Goal: Task Accomplishment & Management: Use online tool/utility

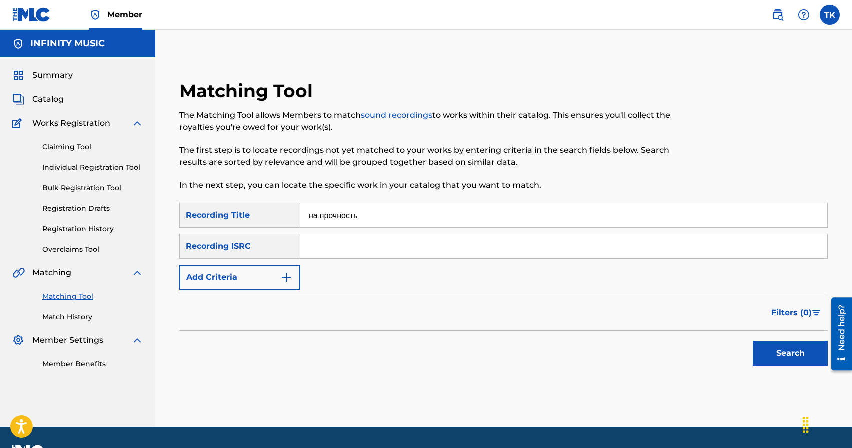
type input "на прочность"
click at [263, 282] on button "Add Criteria" at bounding box center [239, 277] width 121 height 25
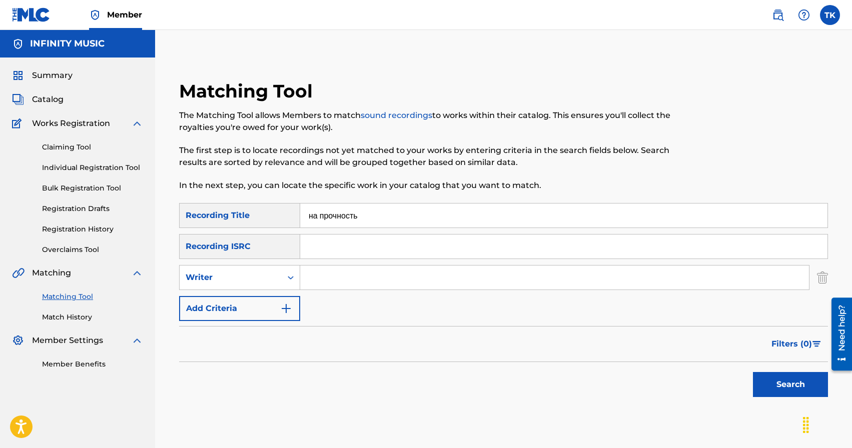
click at [263, 282] on div "Writer" at bounding box center [231, 278] width 90 height 12
click at [263, 299] on div "Recording Artist" at bounding box center [240, 302] width 120 height 25
click at [304, 288] on input "Search Form" at bounding box center [554, 278] width 509 height 24
type input "KREC"
click at [786, 387] on button "Search" at bounding box center [790, 384] width 75 height 25
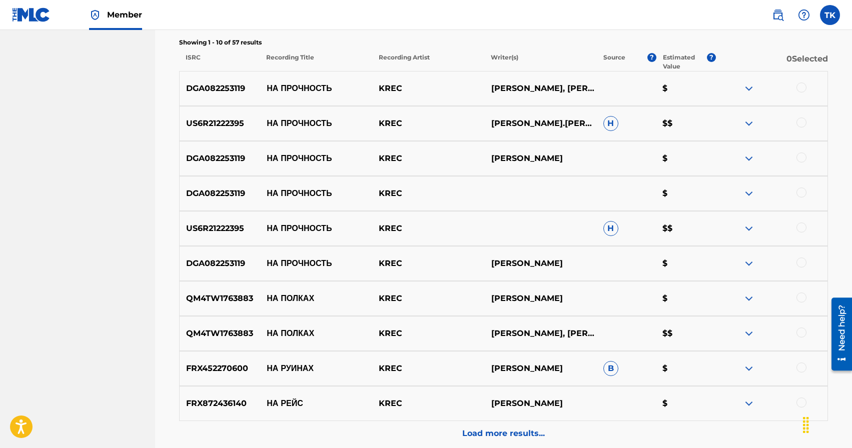
scroll to position [372, 0]
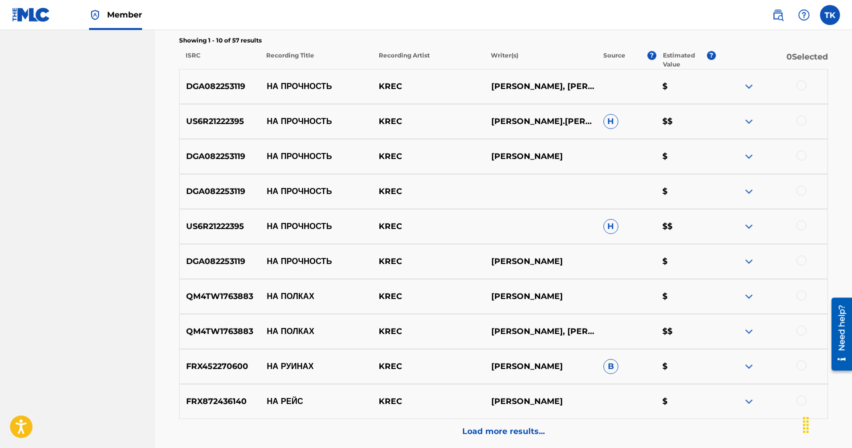
click at [801, 258] on div at bounding box center [801, 261] width 10 height 10
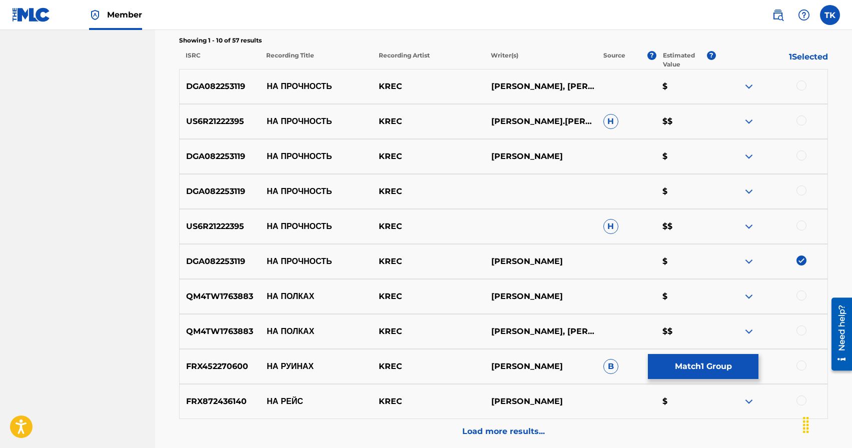
click at [803, 224] on div at bounding box center [801, 226] width 10 height 10
click at [801, 191] on div at bounding box center [801, 191] width 10 height 10
click at [801, 157] on div at bounding box center [801, 156] width 10 height 10
click at [800, 122] on div at bounding box center [801, 121] width 10 height 10
click at [801, 86] on div at bounding box center [801, 86] width 10 height 10
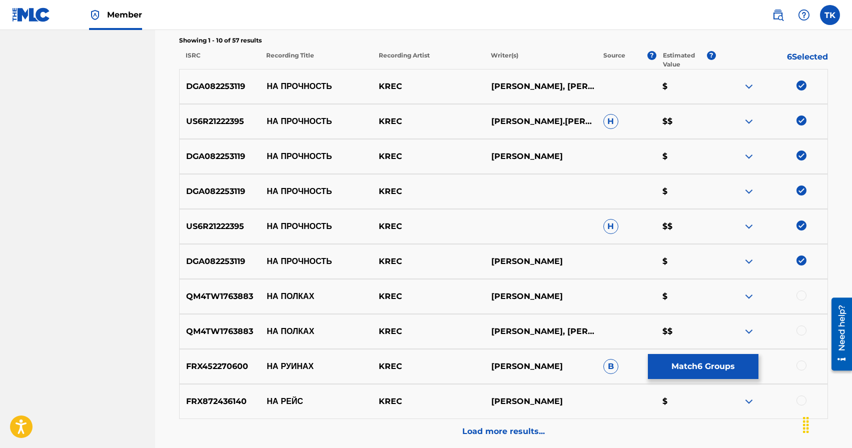
scroll to position [354, 0]
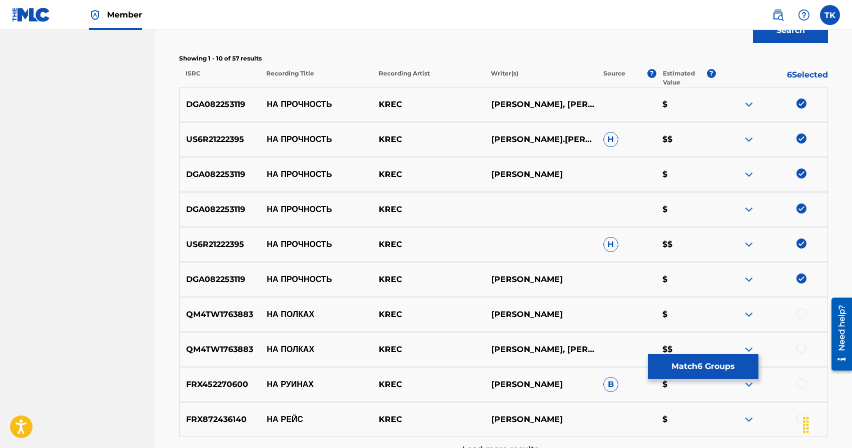
click at [707, 362] on button "Match 6 Groups" at bounding box center [703, 366] width 111 height 25
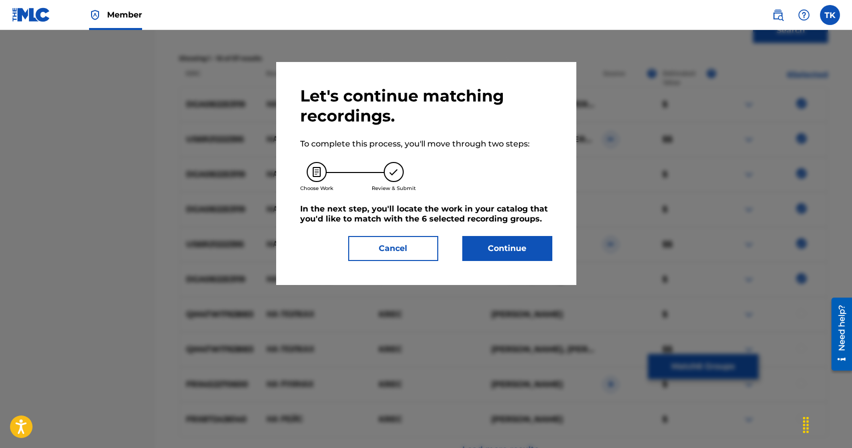
click at [534, 248] on button "Continue" at bounding box center [507, 248] width 90 height 25
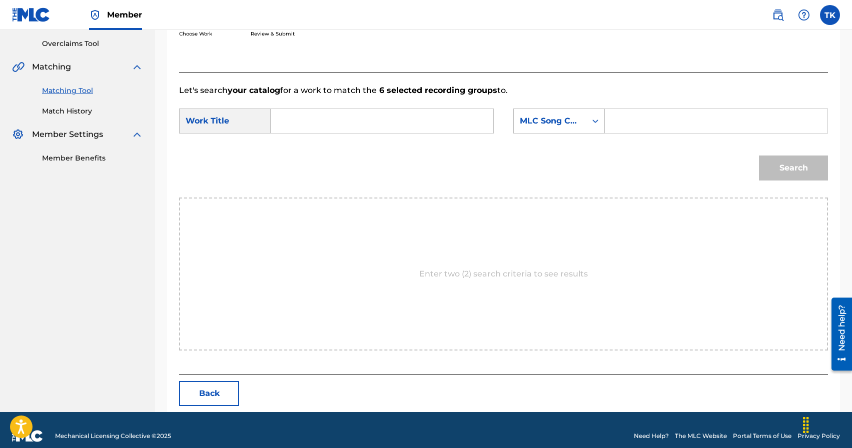
scroll to position [218, 0]
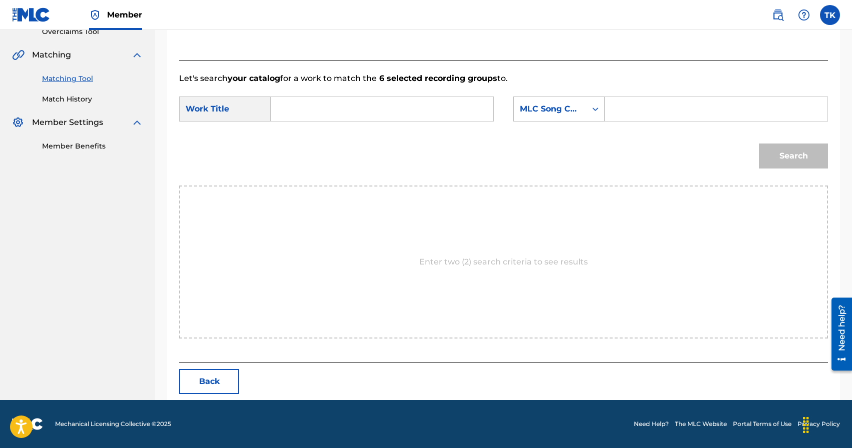
click at [404, 103] on input "Search Form" at bounding box center [382, 109] width 206 height 24
type input "на прочность"
click at [384, 136] on div "на прочность" at bounding box center [381, 132] width 205 height 18
click at [579, 116] on div "MLC Song Code" at bounding box center [550, 109] width 73 height 19
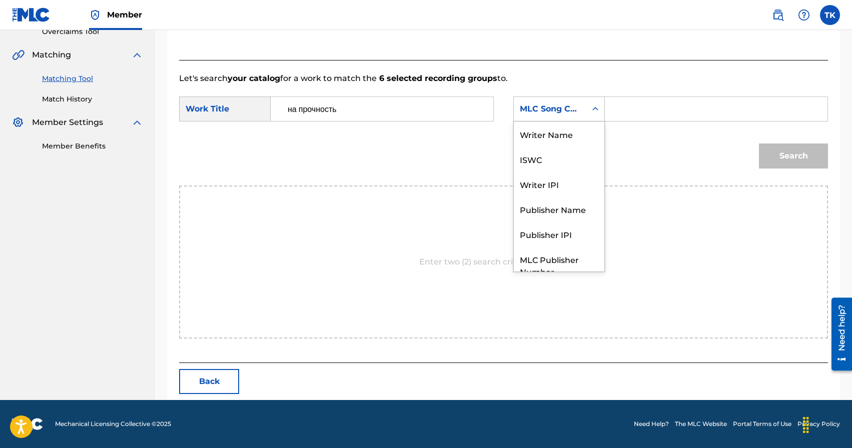
scroll to position [37, 0]
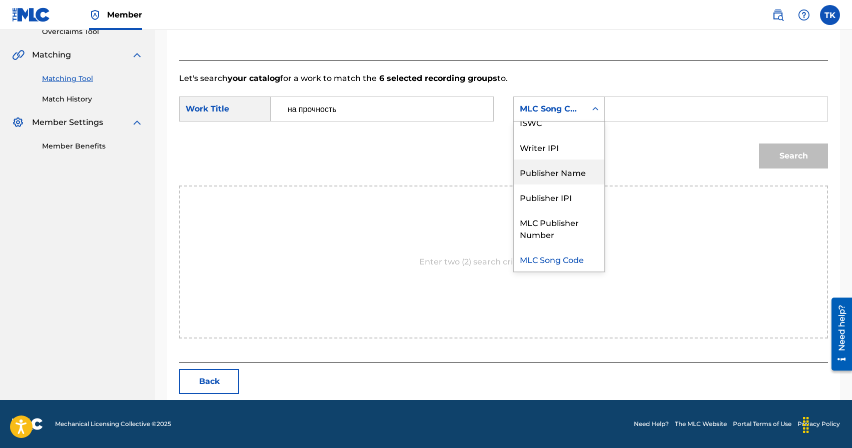
click at [564, 175] on div "Publisher Name" at bounding box center [559, 172] width 91 height 25
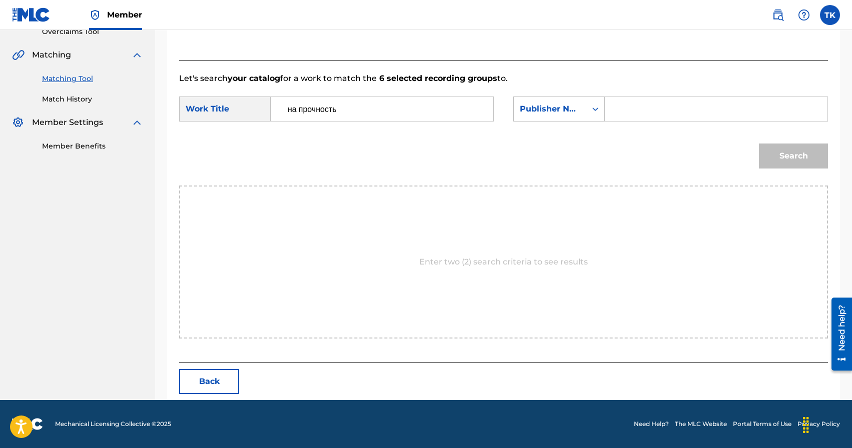
click at [631, 112] on input "Search Form" at bounding box center [716, 109] width 206 height 24
type input "INFINITY MUSIC"
click at [788, 154] on button "Search" at bounding box center [793, 156] width 69 height 25
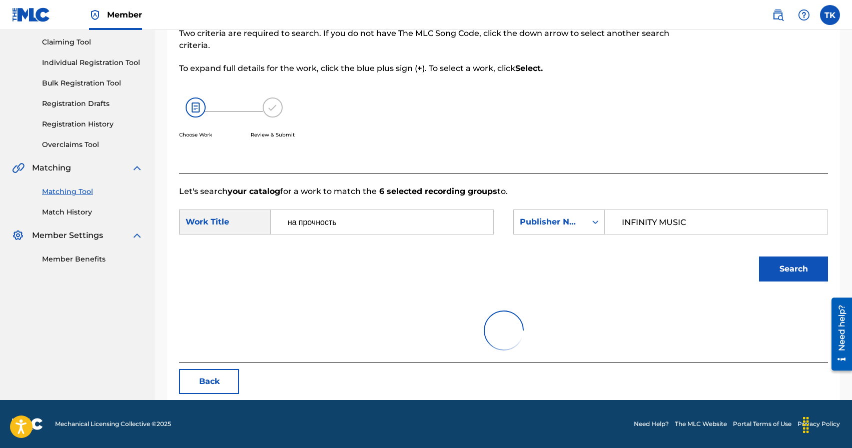
scroll to position [218, 0]
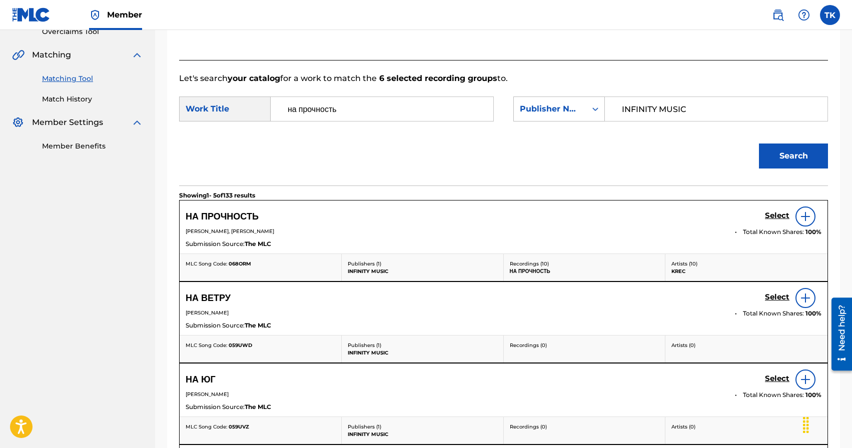
click at [772, 216] on h5 "Select" at bounding box center [777, 216] width 25 height 10
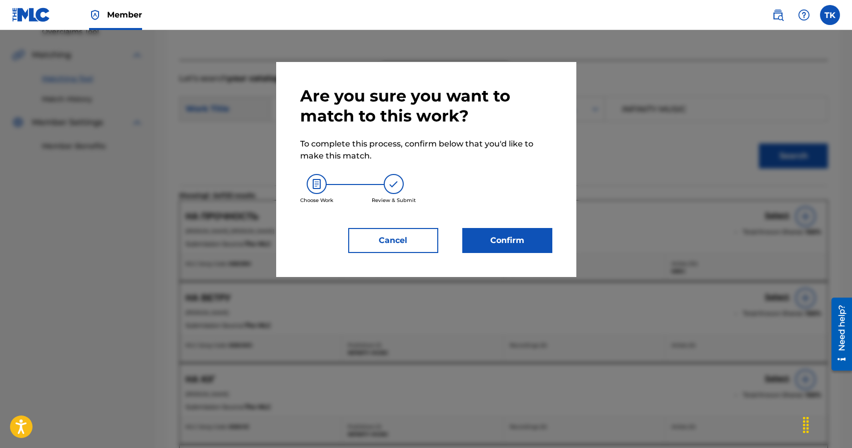
click at [528, 248] on button "Confirm" at bounding box center [507, 240] width 90 height 25
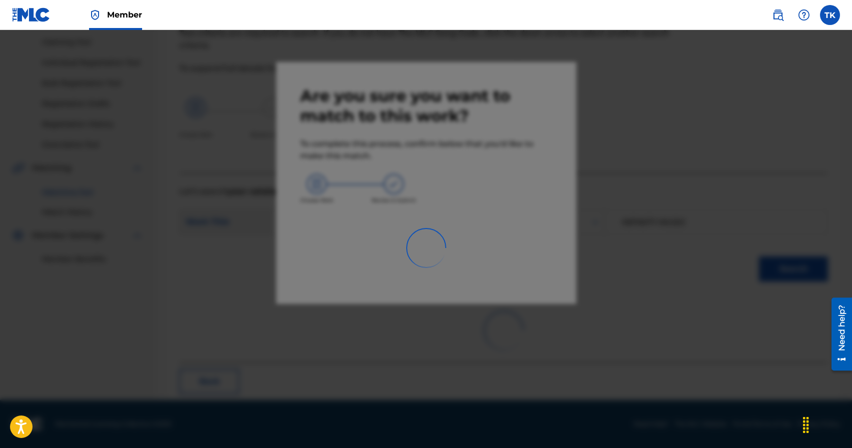
scroll to position [30, 0]
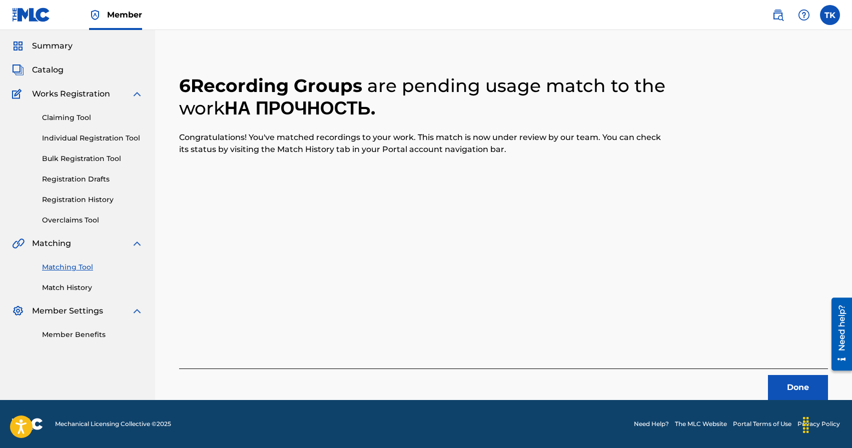
click at [793, 384] on button "Done" at bounding box center [798, 387] width 60 height 25
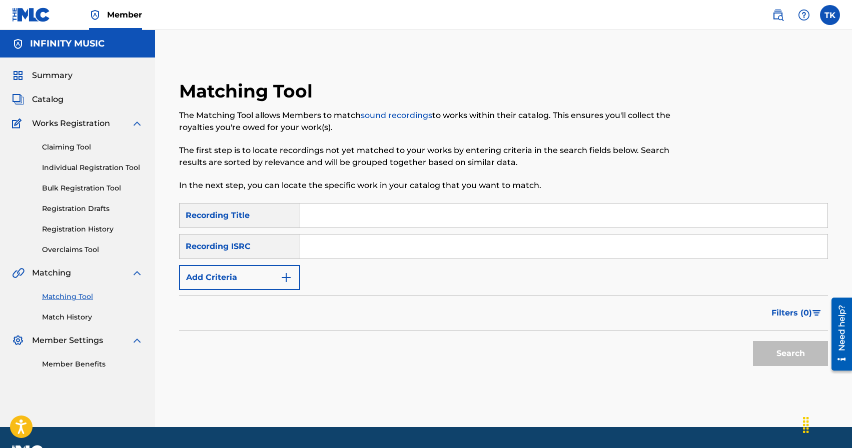
click at [396, 206] on input "Search Form" at bounding box center [563, 216] width 527 height 24
type input "монолит"
click at [285, 271] on button "Add Criteria" at bounding box center [239, 277] width 121 height 25
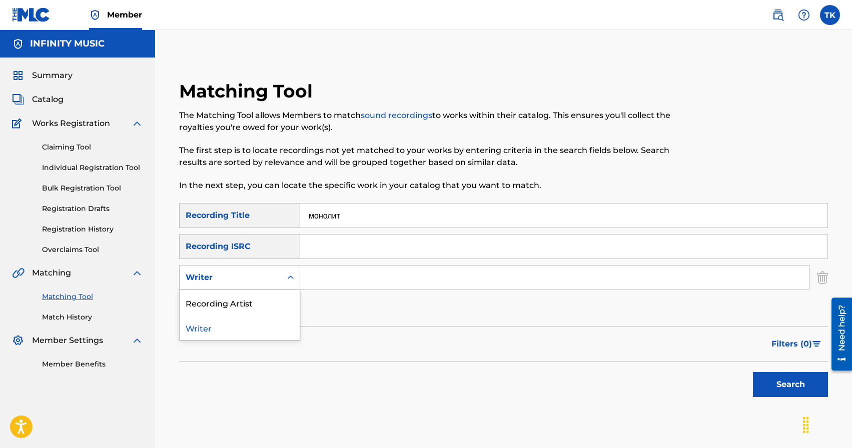
click at [285, 271] on div "Search Form" at bounding box center [291, 278] width 18 height 18
click at [283, 296] on div "Recording Artist" at bounding box center [240, 302] width 120 height 25
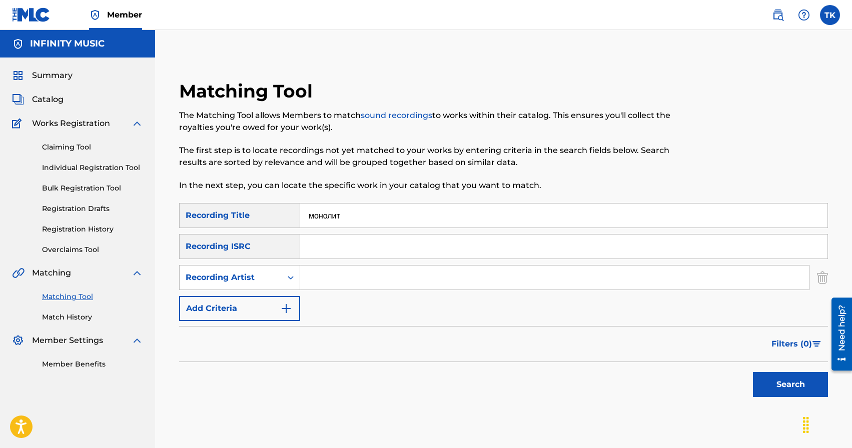
click at [330, 280] on input "Search Form" at bounding box center [554, 278] width 509 height 24
type input "KREC"
click at [775, 379] on button "Search" at bounding box center [790, 384] width 75 height 25
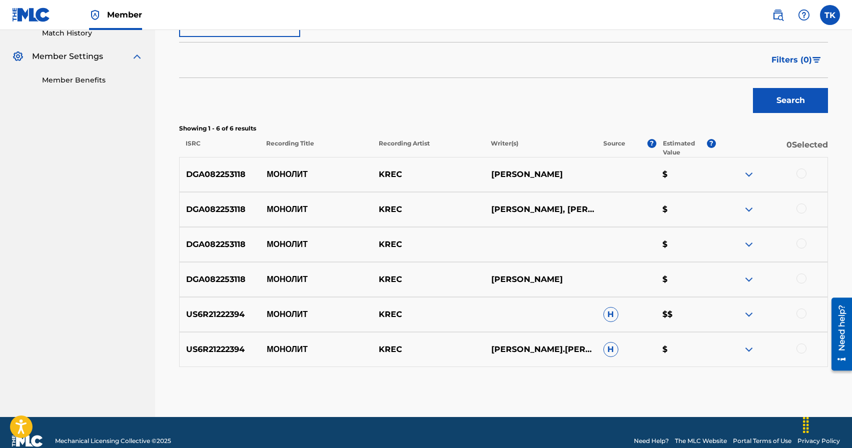
scroll to position [288, 0]
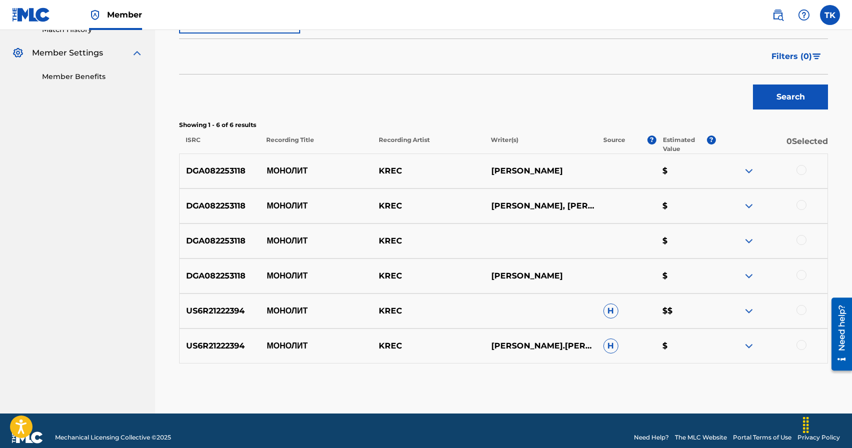
click at [805, 173] on div at bounding box center [771, 171] width 112 height 12
click at [802, 173] on div at bounding box center [801, 170] width 10 height 10
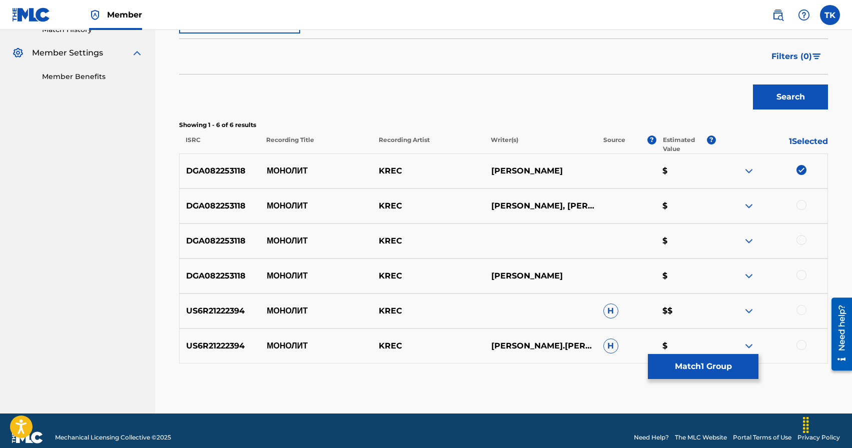
click at [801, 204] on div at bounding box center [801, 205] width 10 height 10
click at [801, 240] on div at bounding box center [801, 240] width 10 height 10
click at [801, 278] on div at bounding box center [801, 275] width 10 height 10
click at [800, 307] on div at bounding box center [801, 310] width 10 height 10
click at [800, 344] on div at bounding box center [801, 345] width 10 height 10
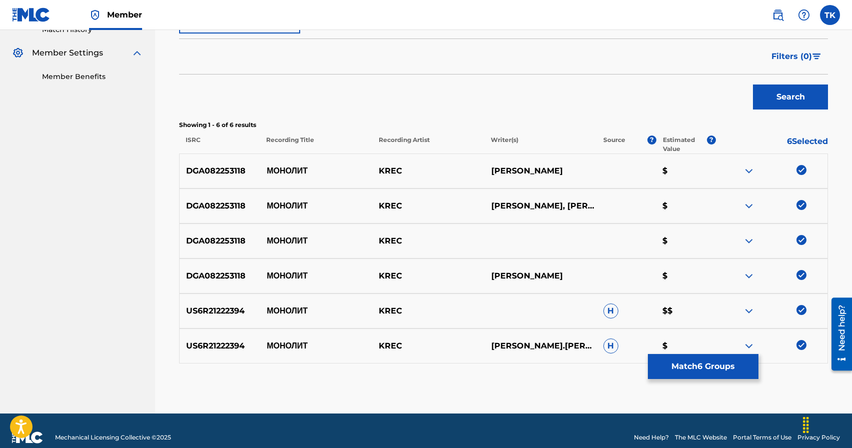
click at [715, 368] on button "Match 6 Groups" at bounding box center [703, 366] width 111 height 25
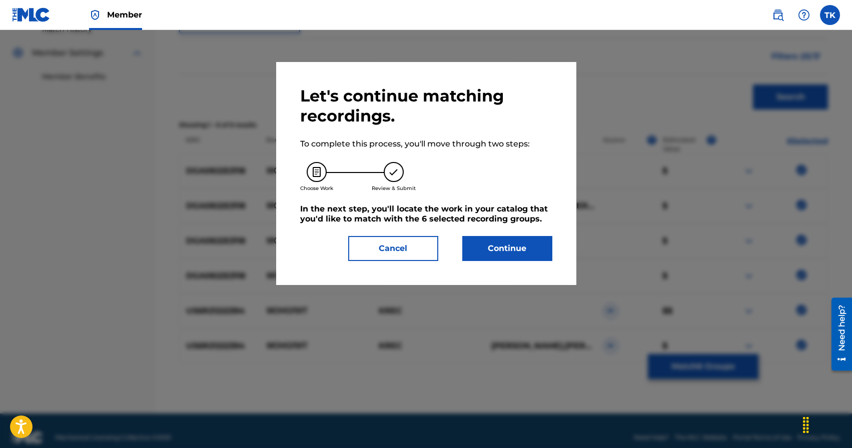
click at [539, 254] on button "Continue" at bounding box center [507, 248] width 90 height 25
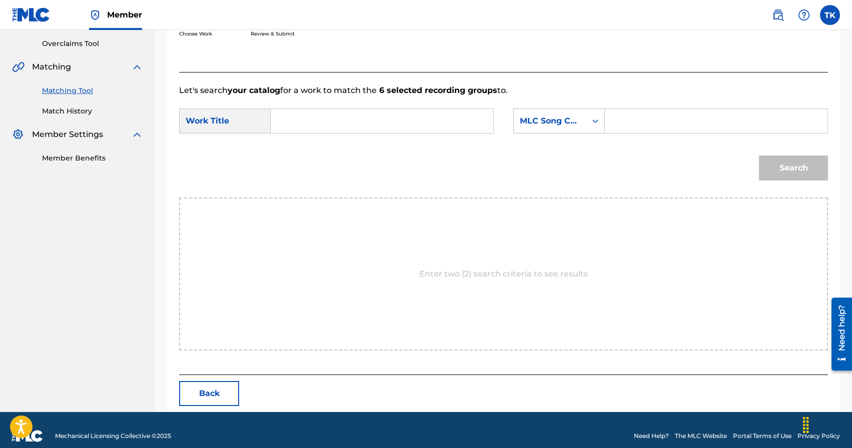
scroll to position [218, 0]
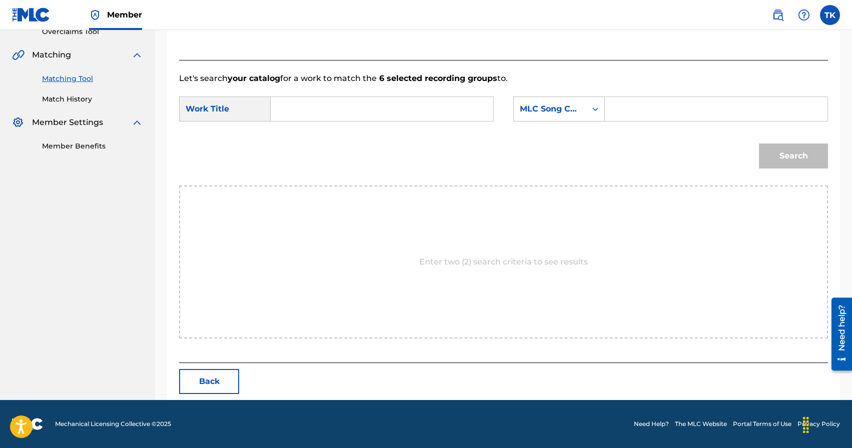
click at [405, 108] on input "Search Form" at bounding box center [382, 109] width 206 height 24
type input "монолит"
click at [382, 133] on div "монолит" at bounding box center [381, 132] width 205 height 18
click at [561, 112] on div "MLC Song Code" at bounding box center [550, 109] width 61 height 12
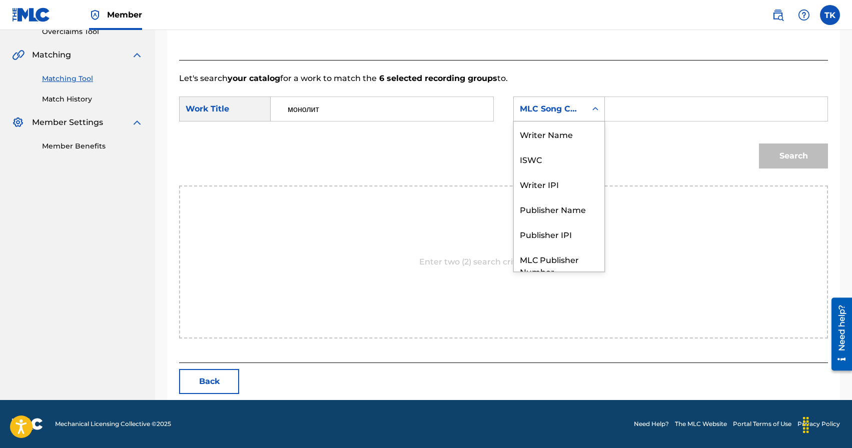
scroll to position [37, 0]
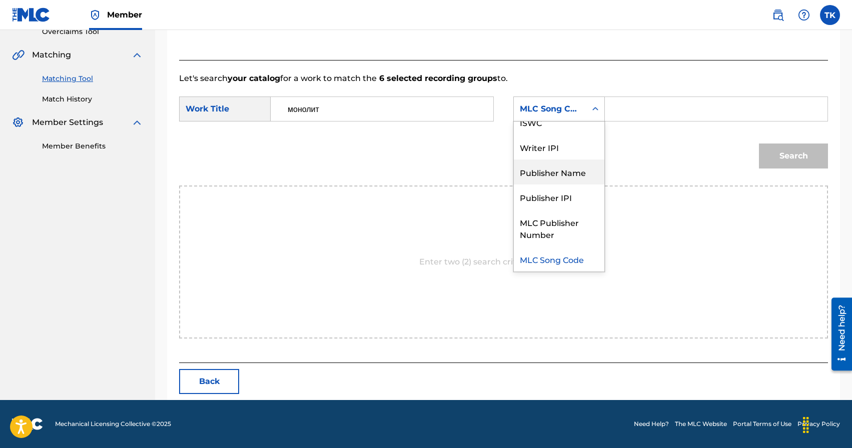
click at [567, 167] on div "Publisher Name" at bounding box center [559, 172] width 91 height 25
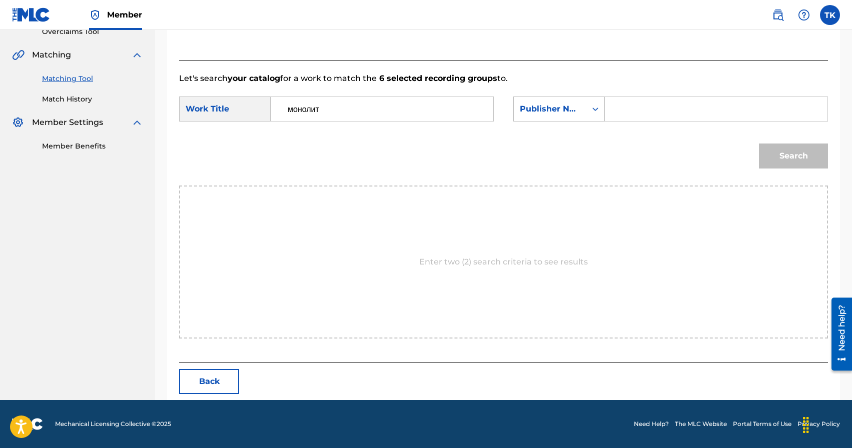
click at [642, 118] on input "Search Form" at bounding box center [716, 109] width 206 height 24
type input "INFINITY MUSIC"
click at [788, 152] on button "Search" at bounding box center [793, 156] width 69 height 25
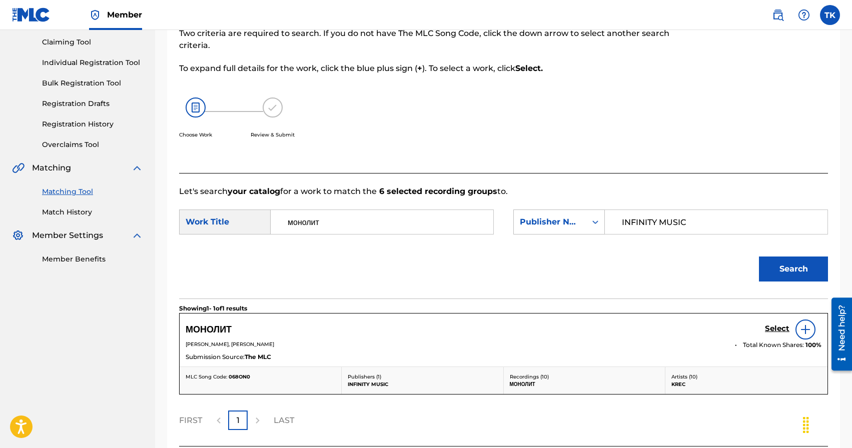
scroll to position [189, 0]
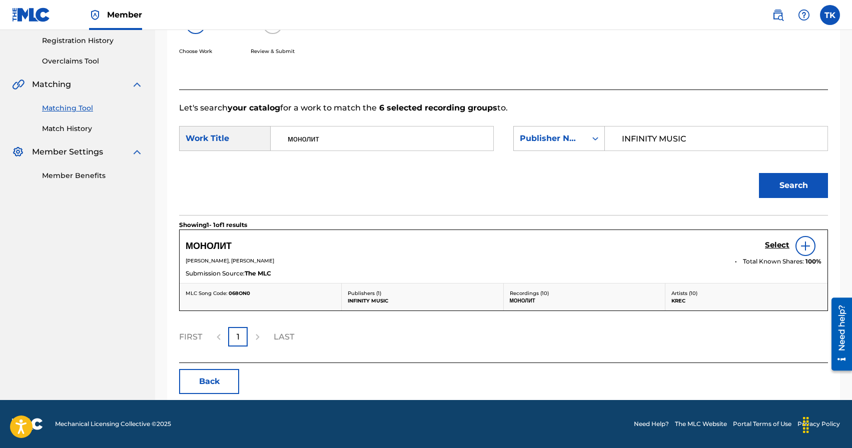
click at [769, 245] on h5 "Select" at bounding box center [777, 246] width 25 height 10
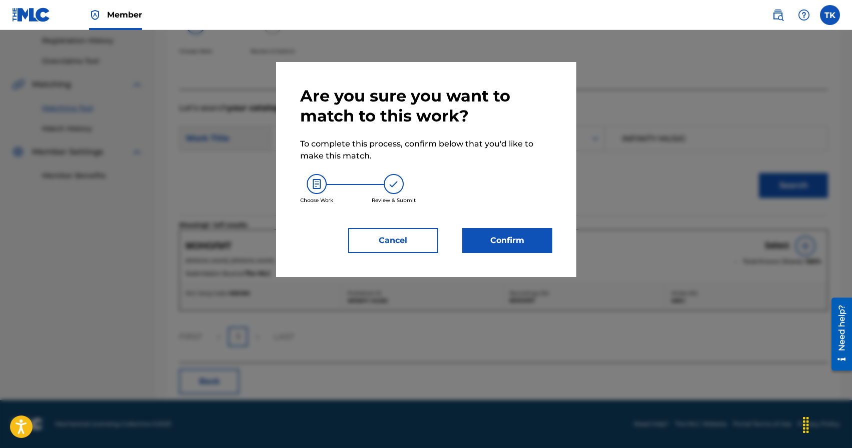
click at [510, 250] on button "Confirm" at bounding box center [507, 240] width 90 height 25
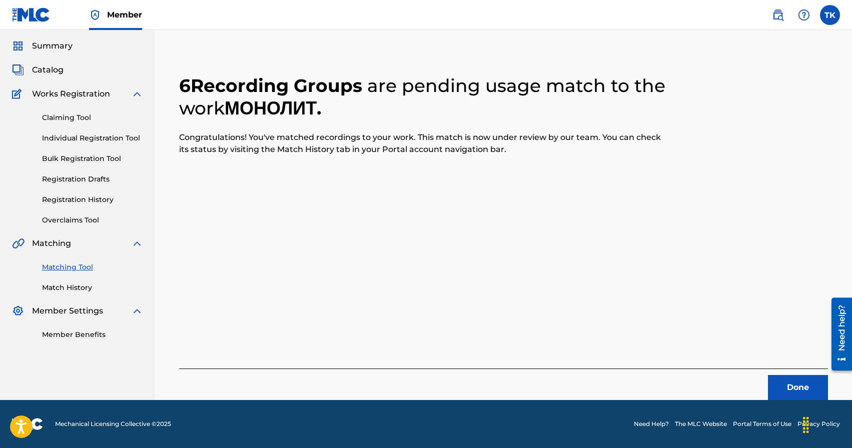
scroll to position [30, 0]
click at [789, 385] on button "Done" at bounding box center [798, 387] width 60 height 25
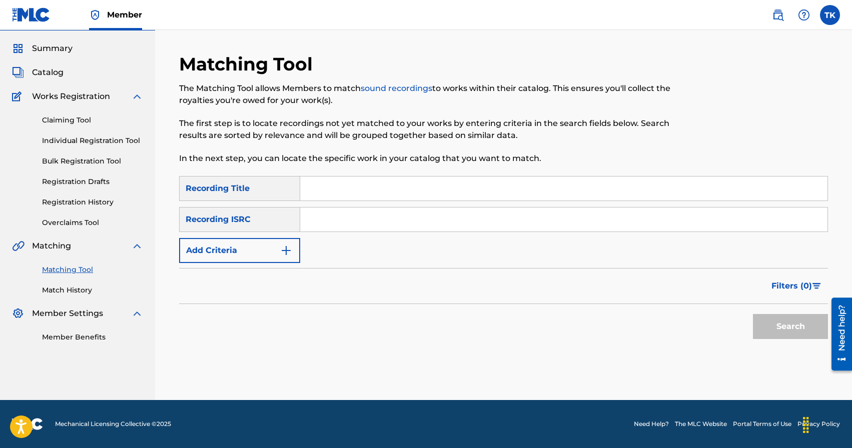
scroll to position [0, 0]
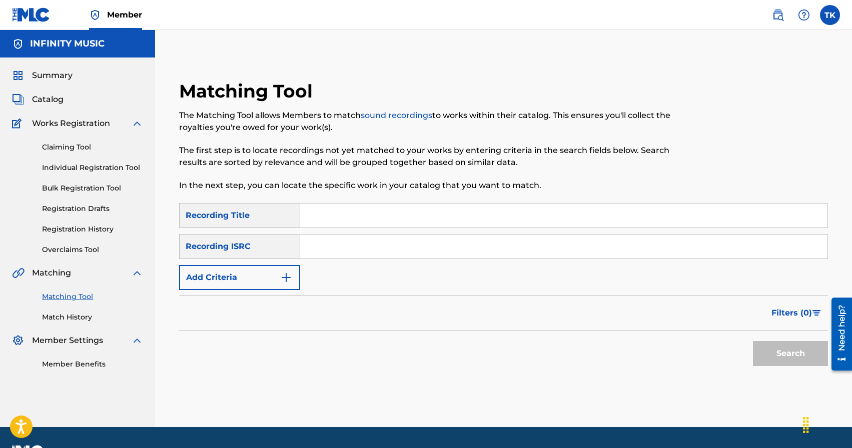
click at [533, 71] on div "Matching Tool The Matching Tool allows Members to match sound recordings to wor…" at bounding box center [503, 241] width 697 height 372
click at [401, 212] on input "Search Form" at bounding box center [563, 216] width 527 height 24
type input "слово"
click at [271, 276] on button "Add Criteria" at bounding box center [239, 277] width 121 height 25
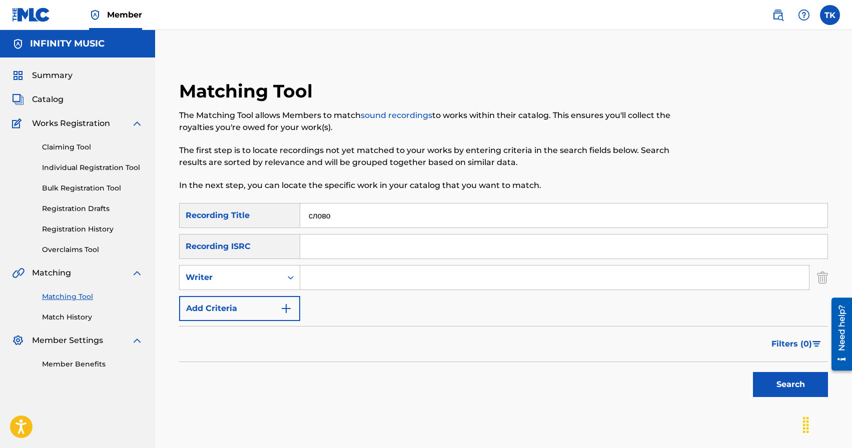
click at [271, 276] on div "Writer" at bounding box center [231, 278] width 90 height 12
click at [269, 307] on div "Recording Artist" at bounding box center [240, 302] width 120 height 25
click at [345, 281] on input "Search Form" at bounding box center [554, 278] width 509 height 24
type input "KREC"
click at [761, 387] on button "Search" at bounding box center [790, 384] width 75 height 25
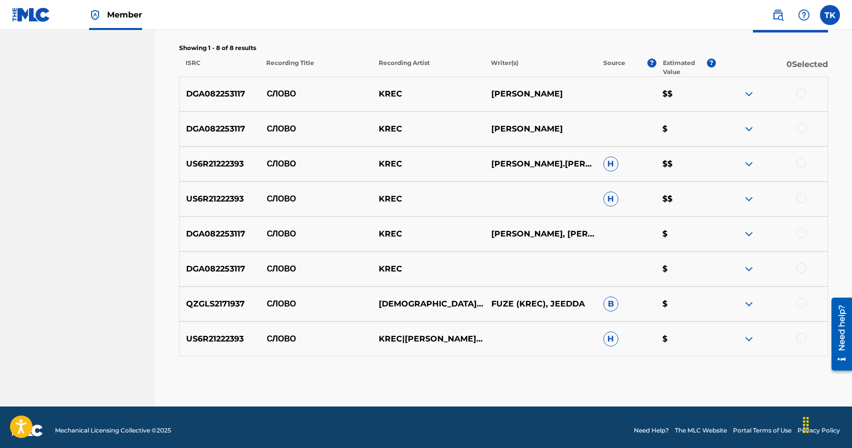
scroll to position [371, 0]
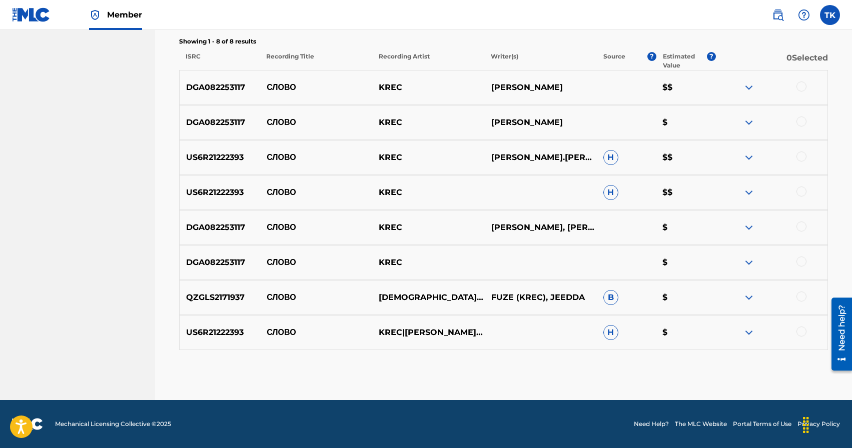
click at [799, 87] on div at bounding box center [801, 87] width 10 height 10
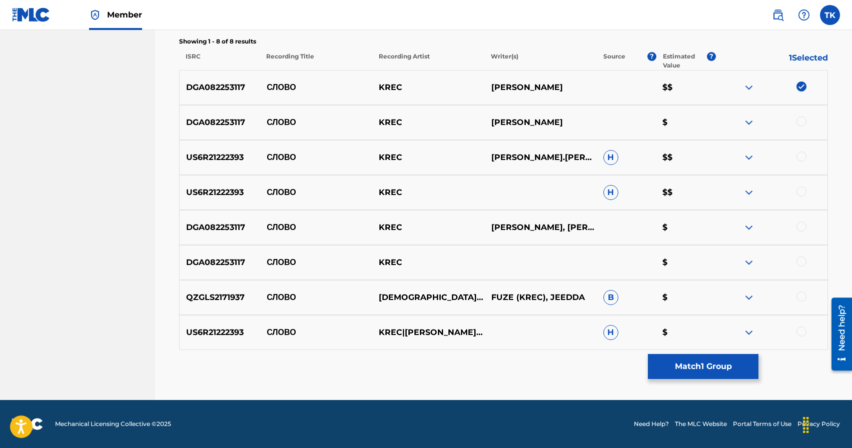
click at [799, 118] on div at bounding box center [801, 122] width 10 height 10
click at [804, 155] on div at bounding box center [801, 157] width 10 height 10
click at [804, 196] on div at bounding box center [771, 193] width 112 height 12
click at [804, 194] on div at bounding box center [801, 192] width 10 height 10
click at [804, 226] on div at bounding box center [801, 227] width 10 height 10
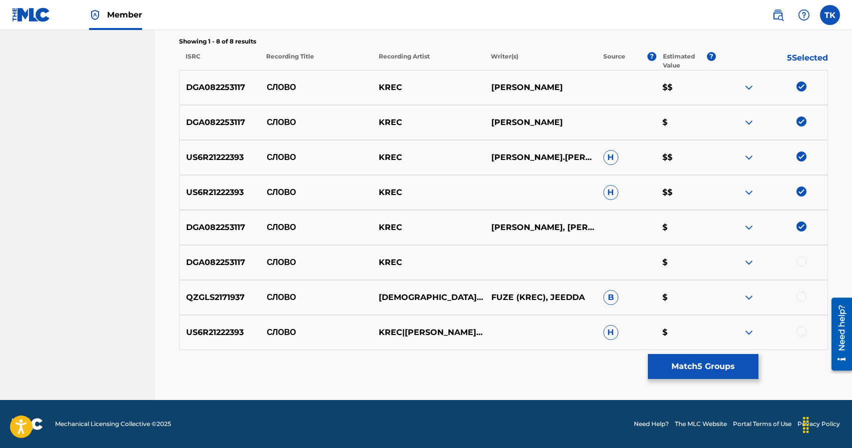
click at [802, 261] on div at bounding box center [801, 262] width 10 height 10
click at [803, 300] on div at bounding box center [801, 297] width 10 height 10
click at [801, 332] on div at bounding box center [801, 332] width 10 height 10
click at [710, 371] on button "Match 8 Groups" at bounding box center [703, 366] width 111 height 25
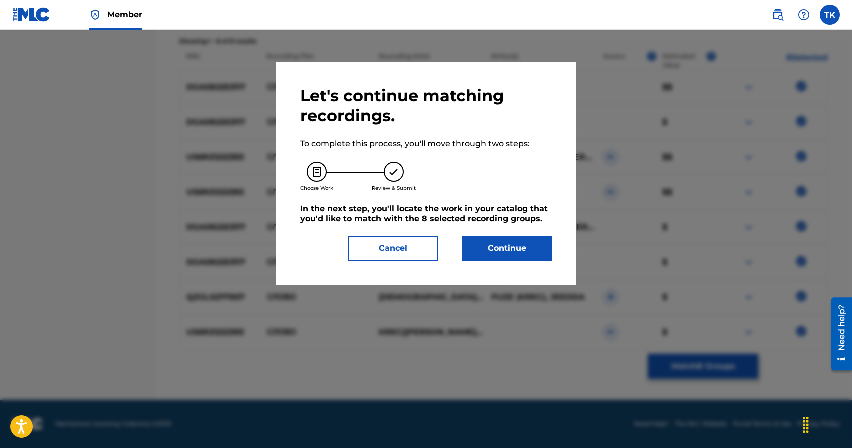
click at [538, 257] on button "Continue" at bounding box center [507, 248] width 90 height 25
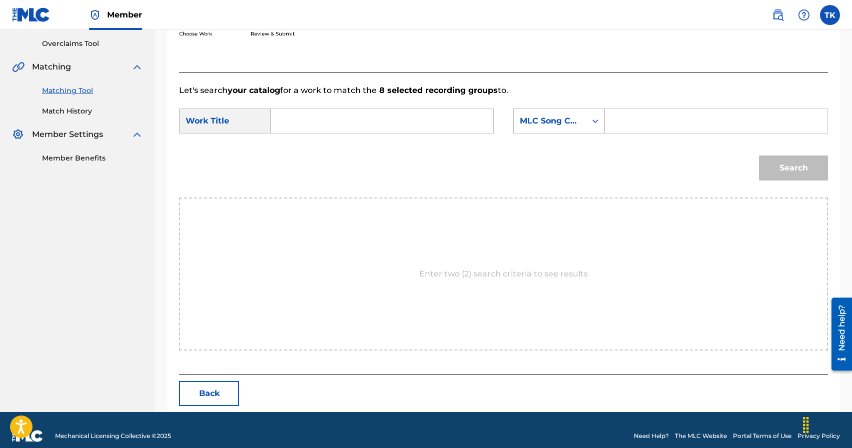
scroll to position [218, 0]
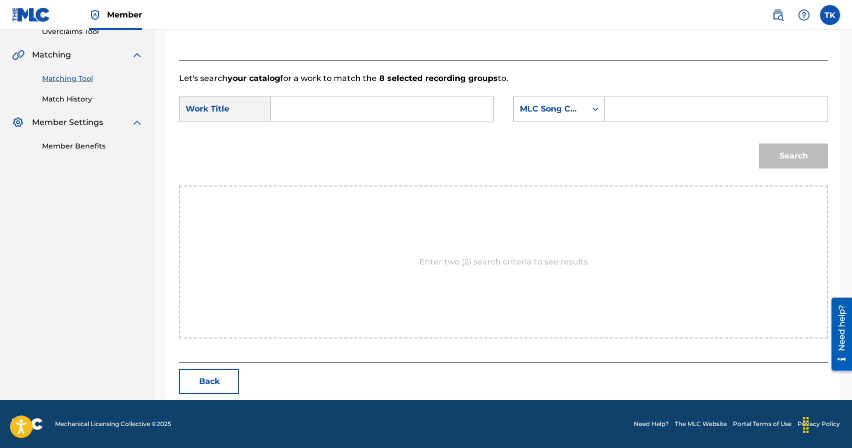
click at [398, 107] on input "Search Form" at bounding box center [382, 109] width 206 height 24
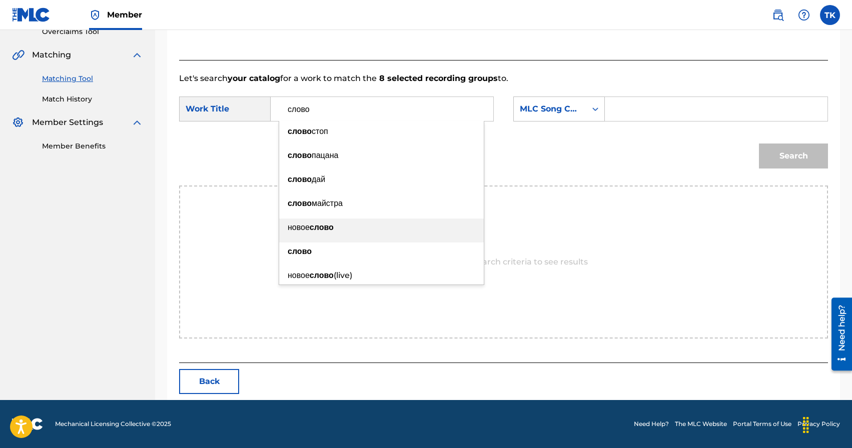
click at [364, 241] on li "новое слово" at bounding box center [381, 231] width 205 height 24
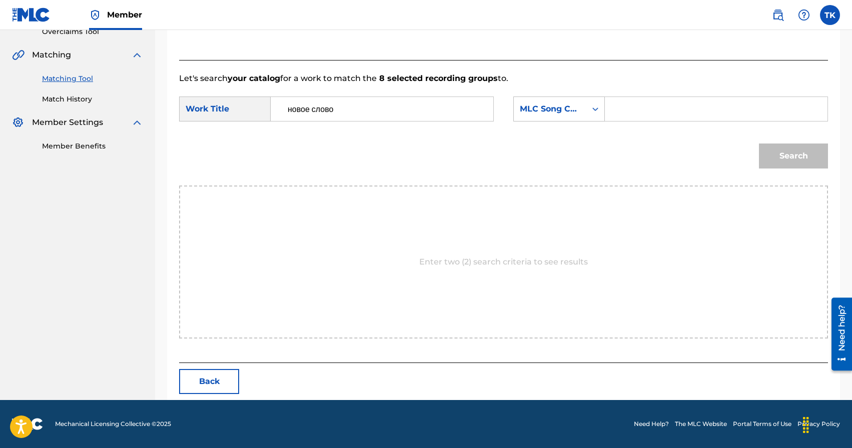
click at [314, 111] on input "новое слово" at bounding box center [382, 109] width 206 height 24
click at [316, 110] on input "новое слово" at bounding box center [382, 109] width 206 height 24
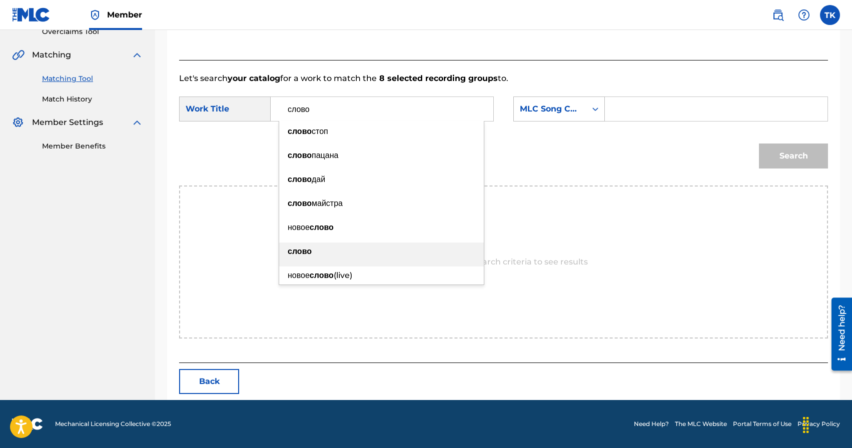
type input "слово"
click at [321, 246] on div "слово" at bounding box center [381, 252] width 205 height 18
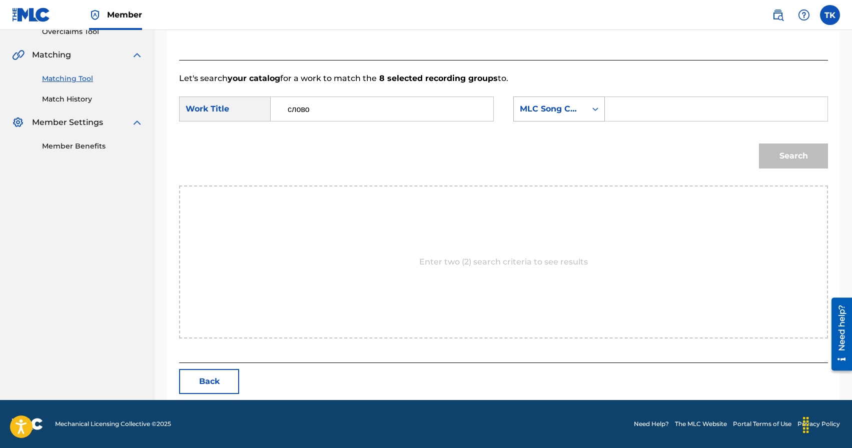
click at [583, 109] on div "MLC Song Code" at bounding box center [550, 109] width 73 height 19
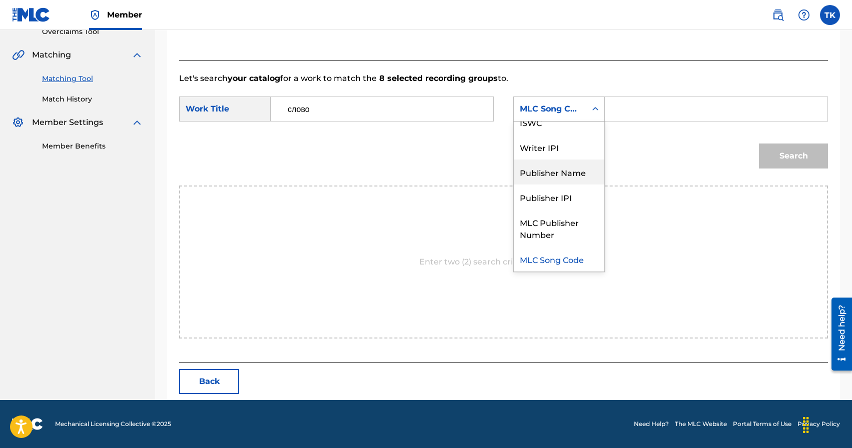
click at [574, 176] on div "Publisher Name" at bounding box center [559, 172] width 91 height 25
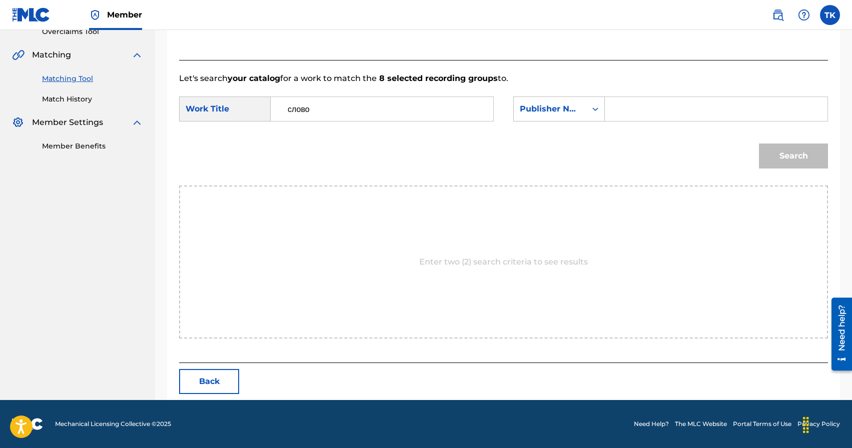
click at [646, 112] on input "Search Form" at bounding box center [716, 109] width 206 height 24
type input "INFINITY MUSIC"
click at [782, 149] on button "Search" at bounding box center [793, 156] width 69 height 25
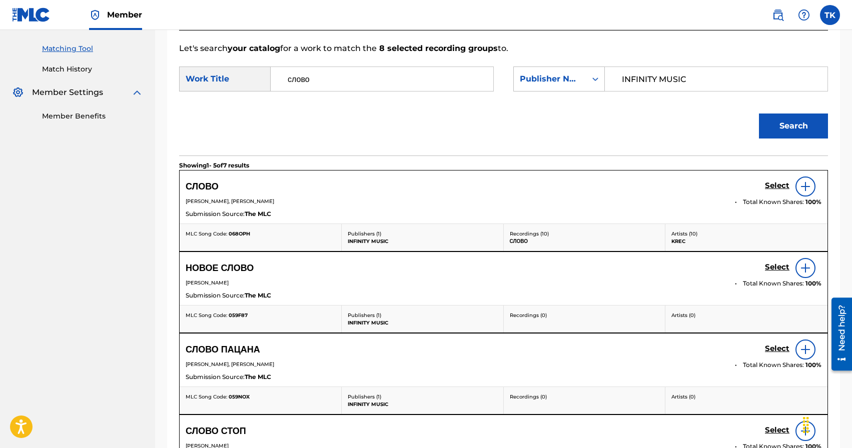
scroll to position [258, 0]
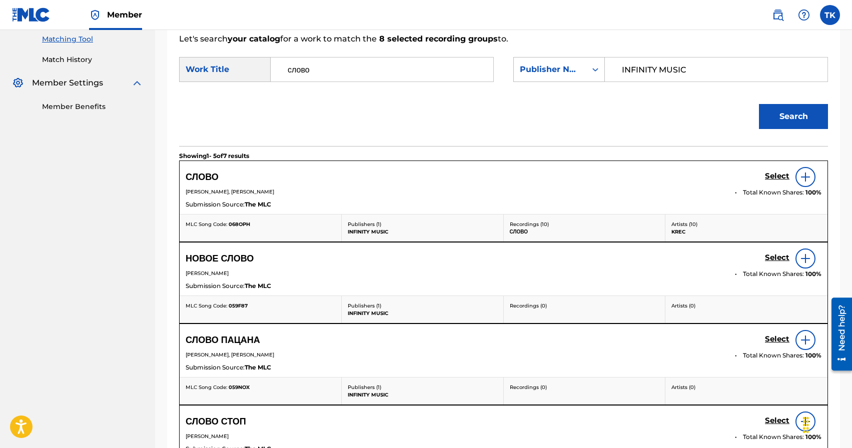
click at [767, 177] on h5 "Select" at bounding box center [777, 177] width 25 height 10
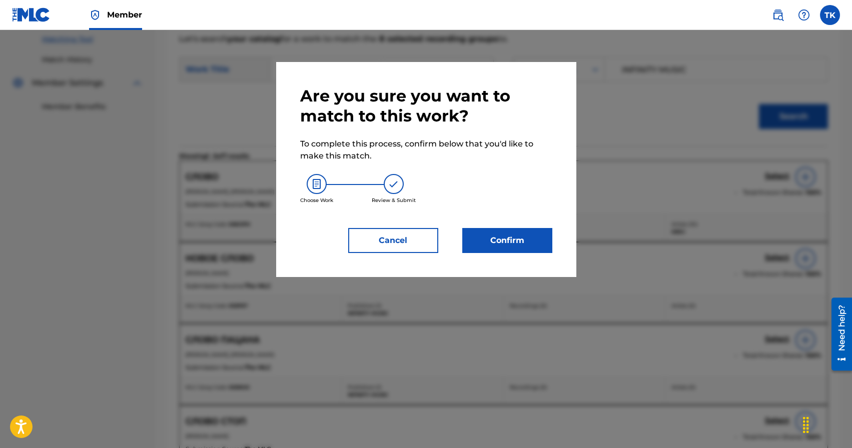
click at [522, 229] on button "Confirm" at bounding box center [507, 240] width 90 height 25
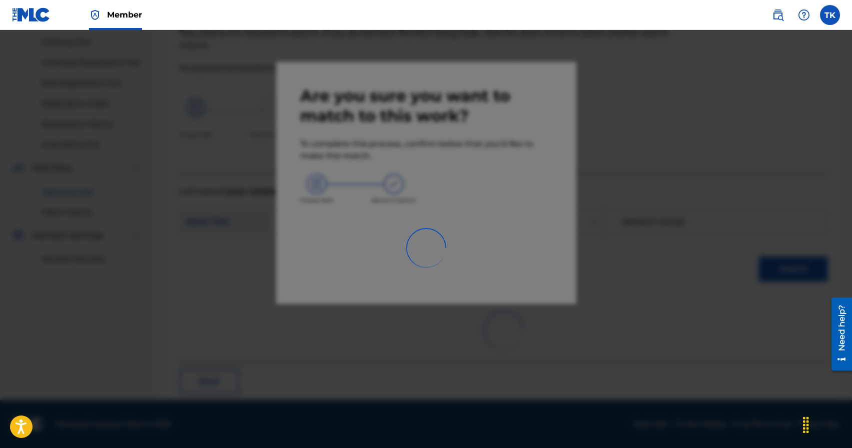
scroll to position [30, 0]
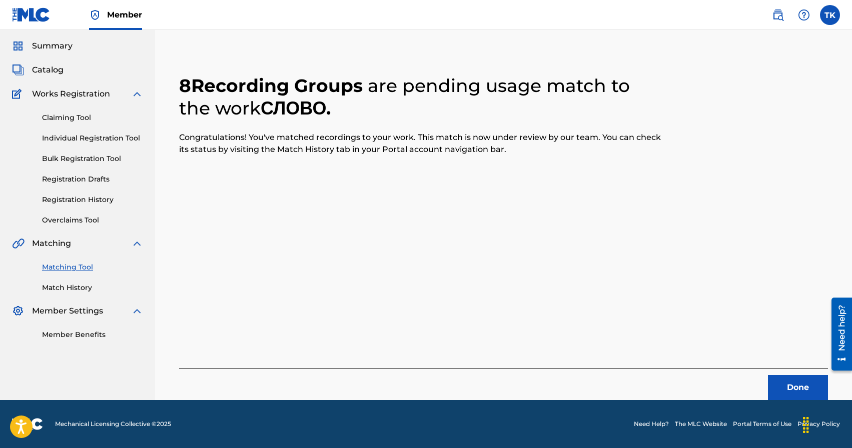
click at [794, 385] on button "Done" at bounding box center [798, 387] width 60 height 25
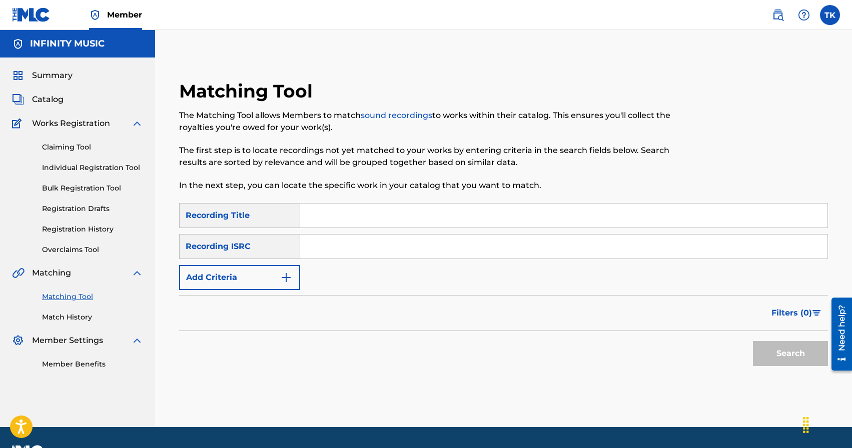
click at [383, 210] on input "Search Form" at bounding box center [563, 216] width 527 height 24
type input "в момент"
click at [283, 277] on img "Search Form" at bounding box center [286, 278] width 12 height 12
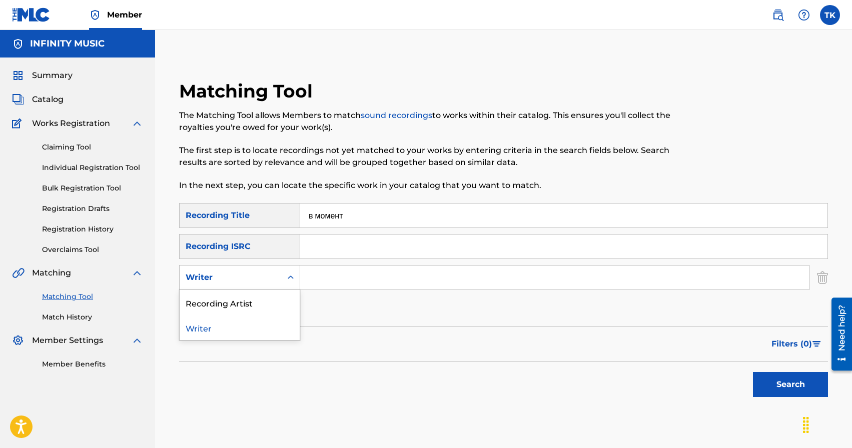
click at [283, 277] on div "Search Form" at bounding box center [291, 278] width 18 height 18
click at [271, 301] on div "Recording Artist" at bounding box center [240, 302] width 120 height 25
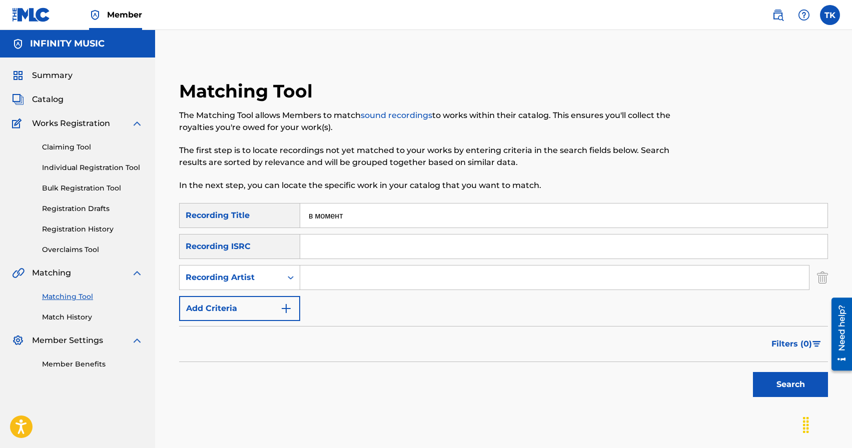
click at [337, 282] on input "Search Form" at bounding box center [554, 278] width 509 height 24
type input "KREC"
click at [770, 389] on button "Search" at bounding box center [790, 384] width 75 height 25
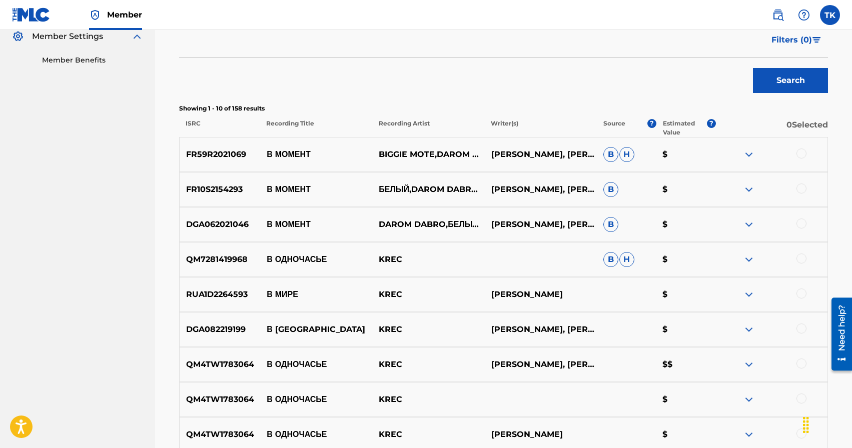
scroll to position [289, 0]
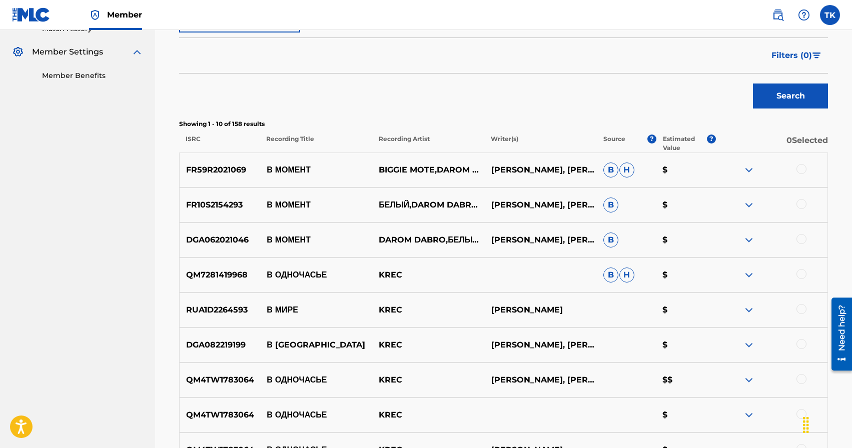
click at [803, 235] on div at bounding box center [801, 239] width 10 height 10
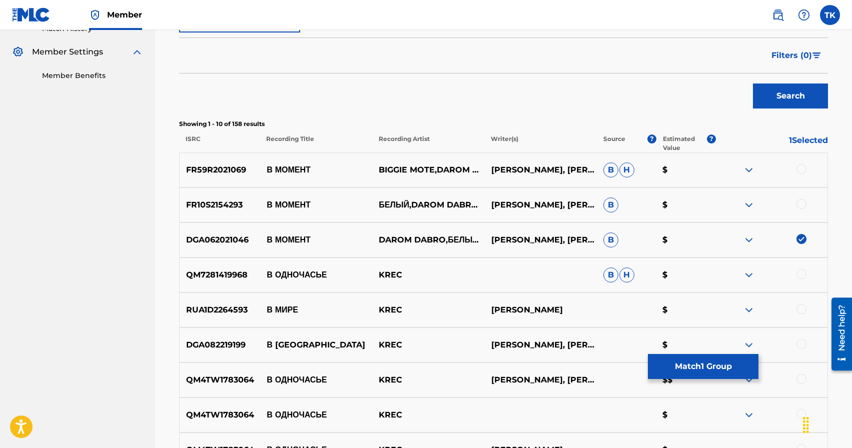
click at [803, 204] on div at bounding box center [801, 204] width 10 height 10
click at [801, 167] on div at bounding box center [801, 169] width 10 height 10
click at [686, 373] on button "Match 3 Groups" at bounding box center [703, 366] width 111 height 25
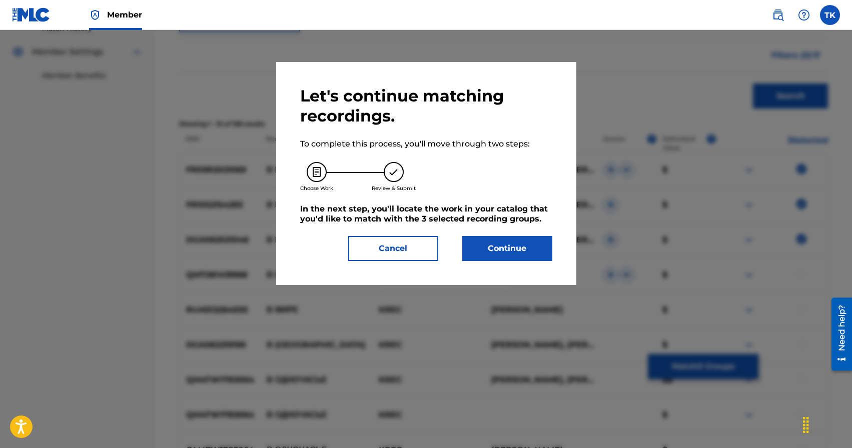
click at [510, 242] on button "Continue" at bounding box center [507, 248] width 90 height 25
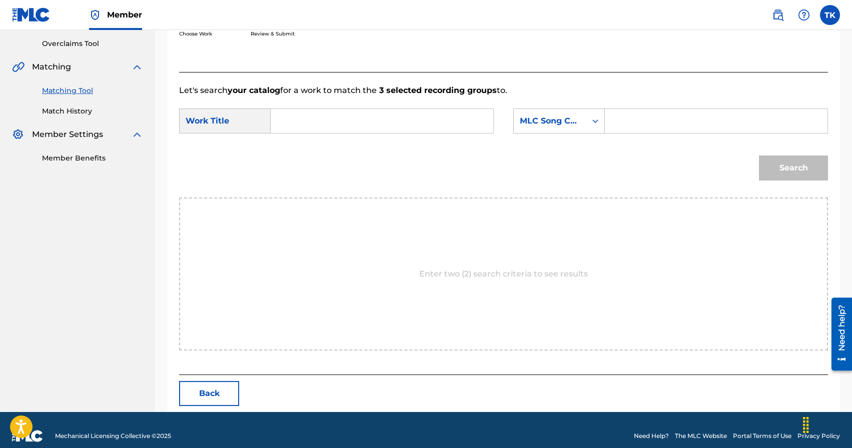
scroll to position [218, 0]
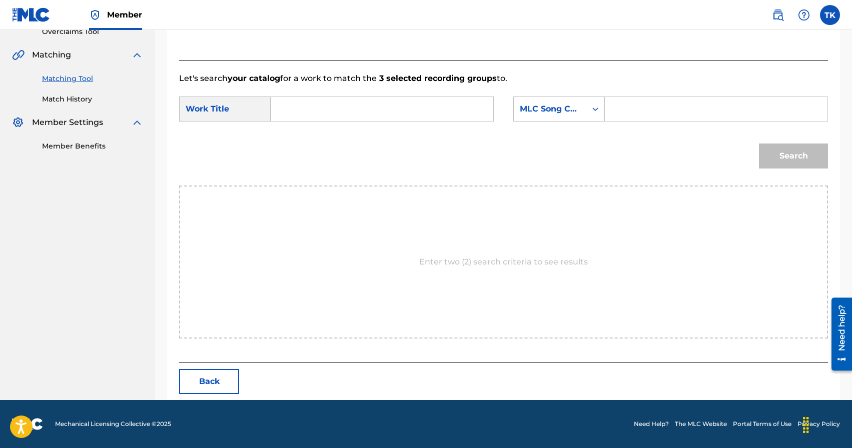
click at [373, 109] on input "Search Form" at bounding box center [382, 109] width 206 height 24
click at [364, 132] on div "в мом ент" at bounding box center [381, 132] width 205 height 18
type input "в момент"
click at [520, 122] on div "SearchWithCriteriac7274783-434e-4918-a587-d7622614e5ef Work Title в момент Sear…" at bounding box center [503, 112] width 649 height 31
click at [520, 117] on div "MLC Song Code" at bounding box center [550, 109] width 73 height 19
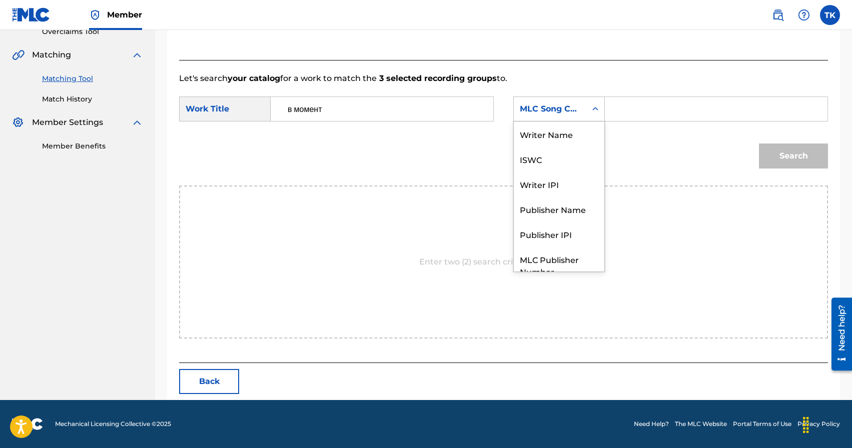
scroll to position [37, 0]
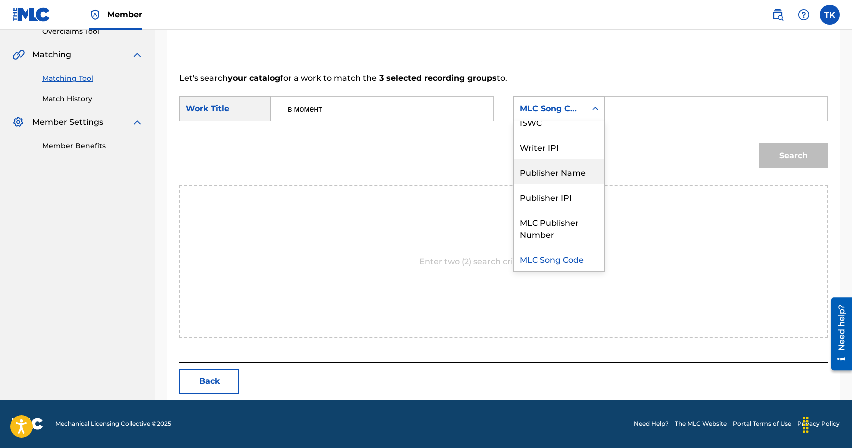
click at [553, 169] on div "Publisher Name" at bounding box center [559, 172] width 91 height 25
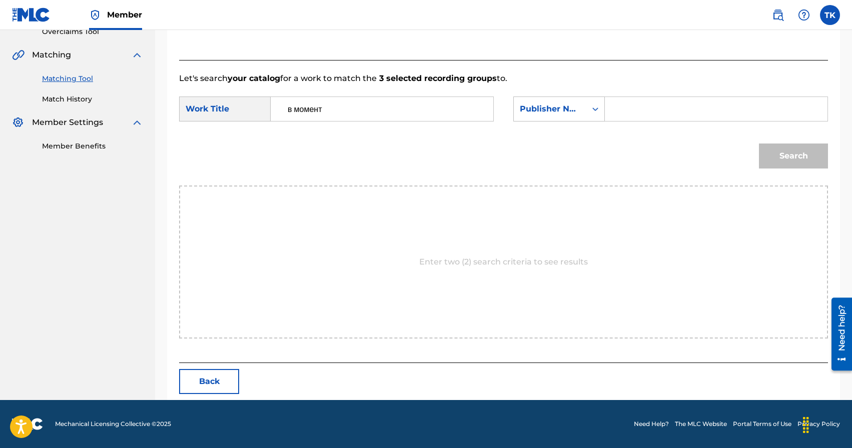
click at [629, 107] on input "Search Form" at bounding box center [716, 109] width 206 height 24
type input "INFINITY MUSIC"
click at [823, 157] on button "Search" at bounding box center [793, 156] width 69 height 25
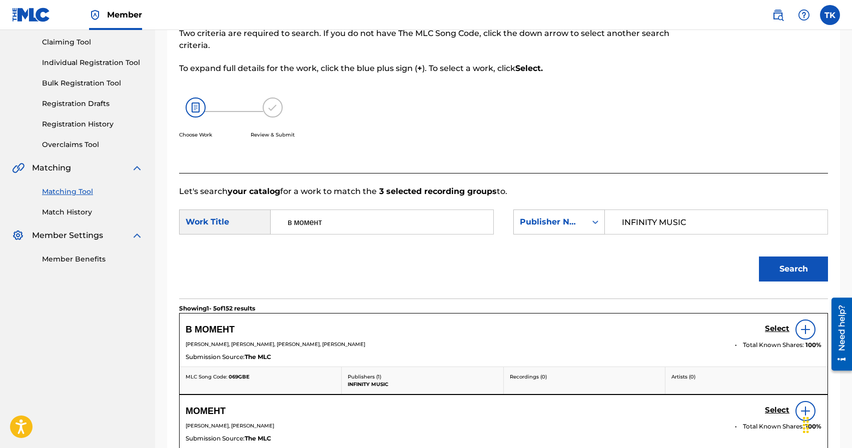
scroll to position [218, 0]
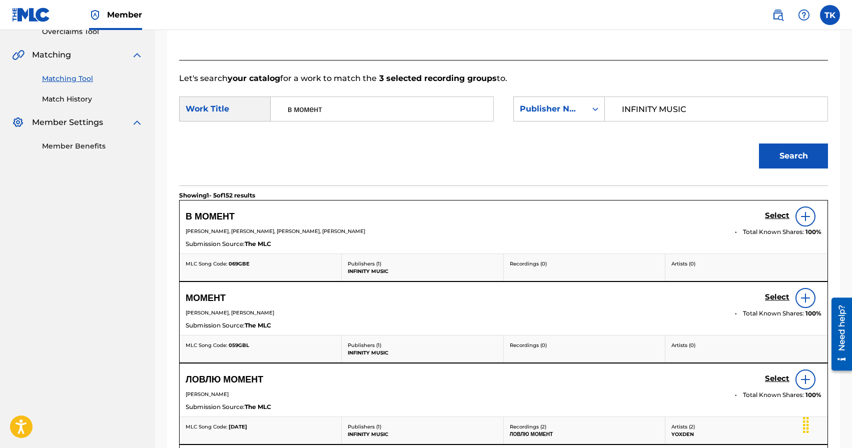
click at [767, 214] on h5 "Select" at bounding box center [777, 216] width 25 height 10
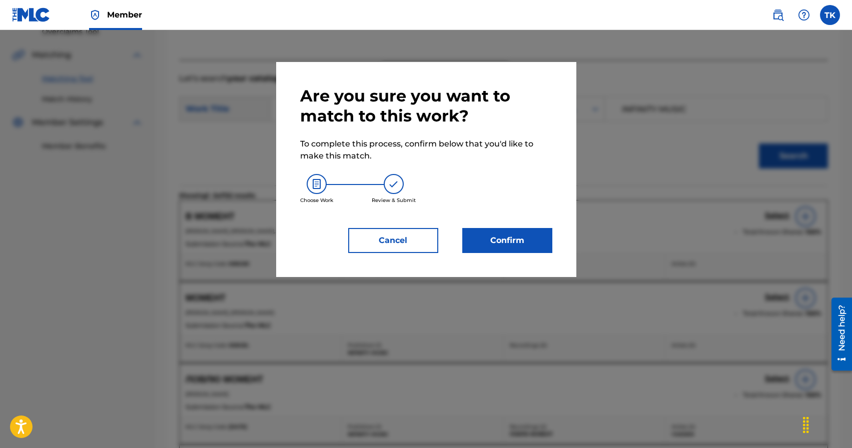
click at [542, 245] on button "Confirm" at bounding box center [507, 240] width 90 height 25
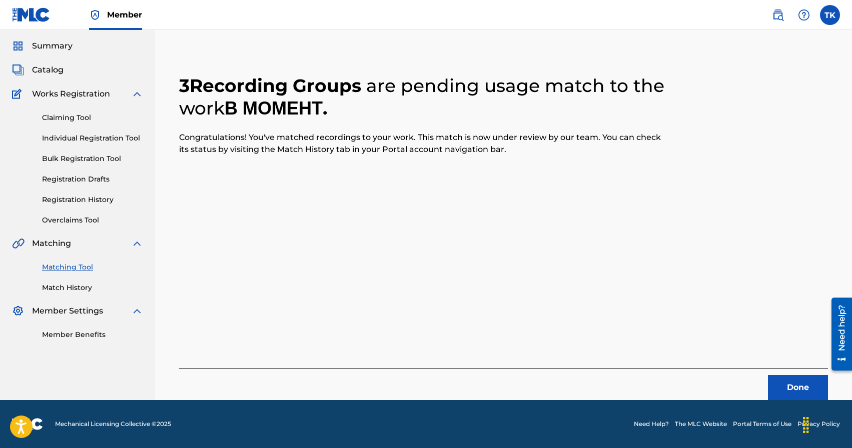
scroll to position [30, 0]
click at [779, 379] on button "Done" at bounding box center [798, 387] width 60 height 25
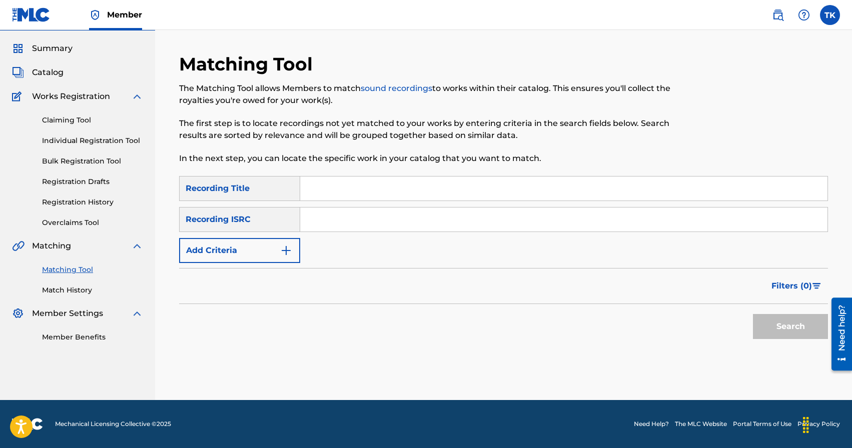
scroll to position [0, 0]
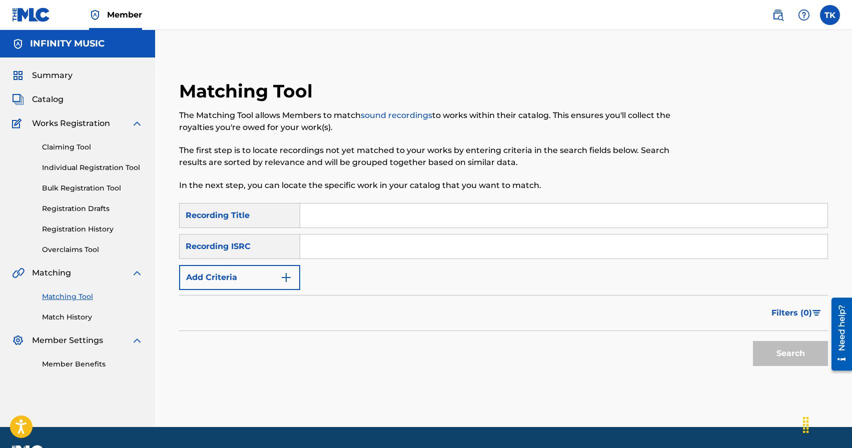
click at [401, 213] on input "Search Form" at bounding box center [563, 216] width 527 height 24
type input "ПРИЗНАНИЕ УЛИЦ"
click at [277, 279] on button "Add Criteria" at bounding box center [239, 277] width 121 height 25
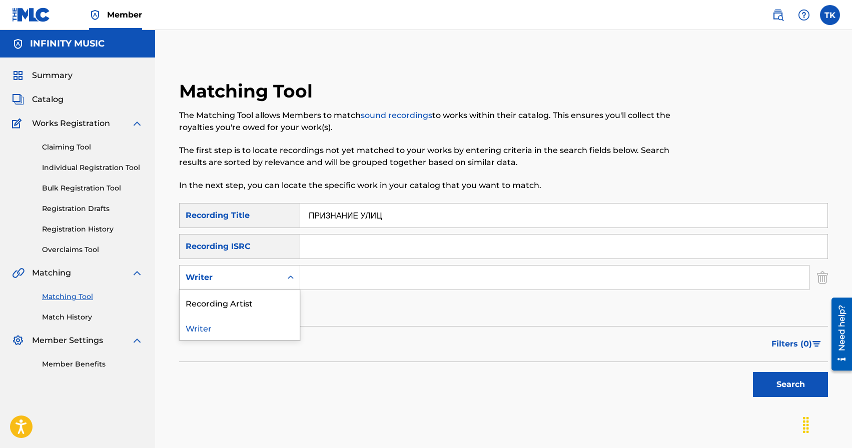
click at [277, 279] on div "Writer" at bounding box center [231, 277] width 102 height 19
click at [277, 306] on div "Recording Artist" at bounding box center [240, 302] width 120 height 25
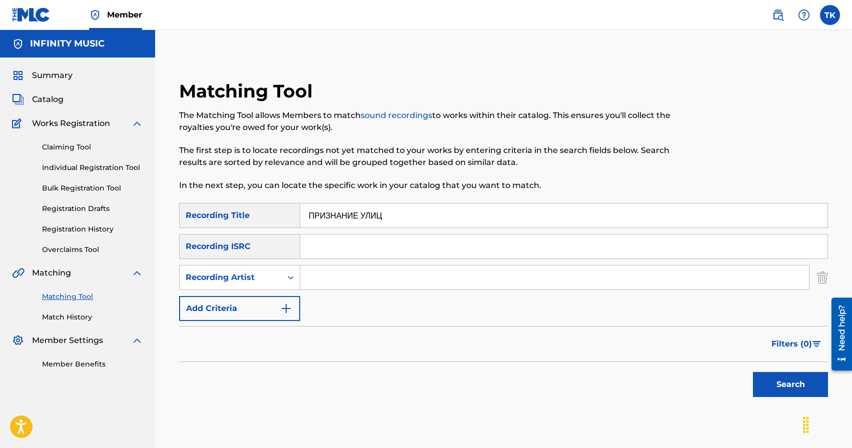
click at [322, 280] on input "Search Form" at bounding box center [554, 278] width 509 height 24
type input "KREC"
click at [756, 375] on button "Search" at bounding box center [790, 384] width 75 height 25
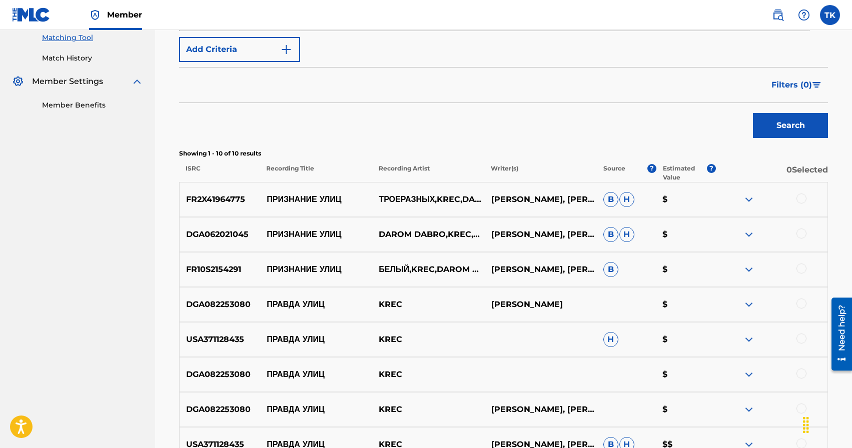
scroll to position [261, 0]
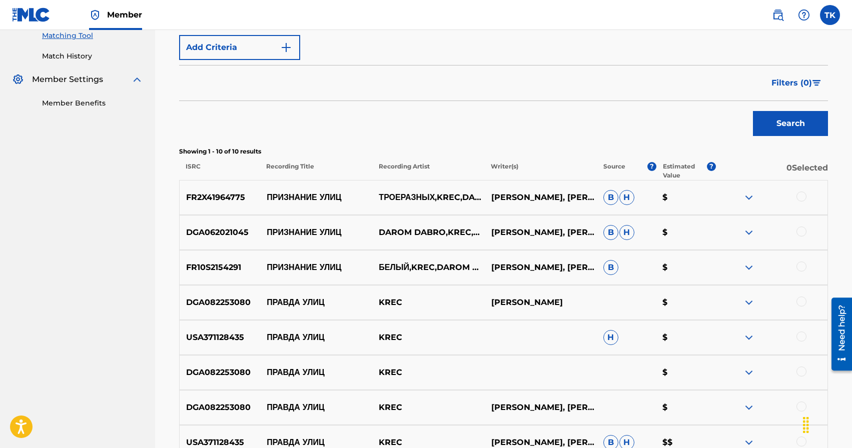
click at [800, 268] on div at bounding box center [801, 267] width 10 height 10
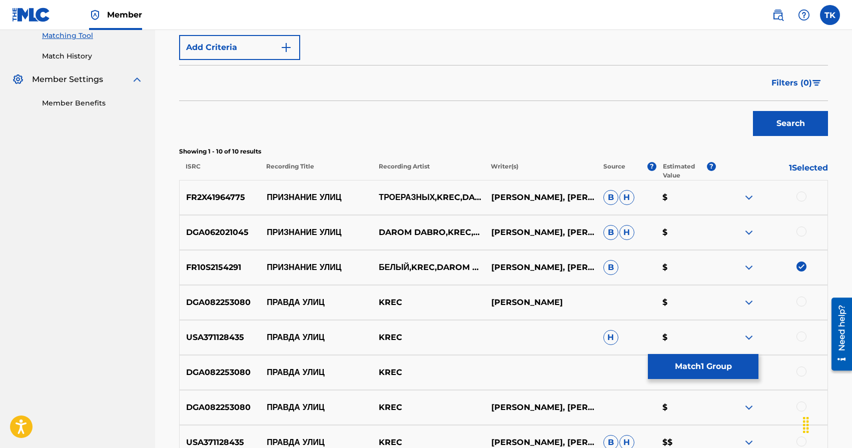
click at [799, 230] on div at bounding box center [801, 232] width 10 height 10
click at [802, 197] on div at bounding box center [801, 197] width 10 height 10
click at [715, 367] on button "Match 3 Groups" at bounding box center [703, 366] width 111 height 25
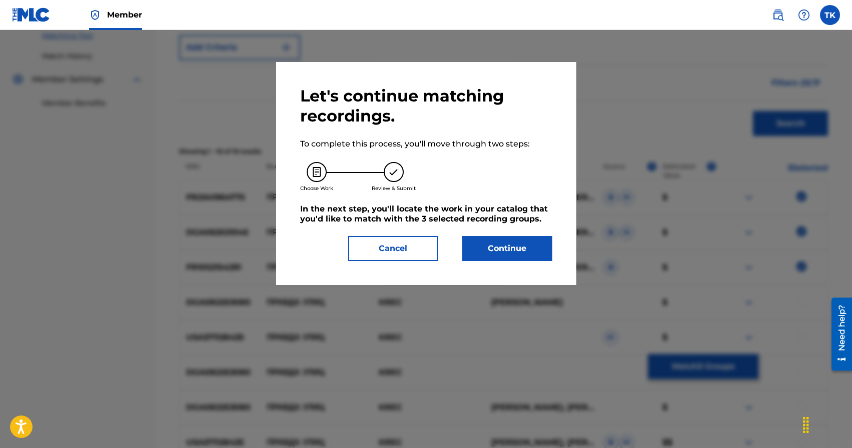
click at [521, 251] on button "Continue" at bounding box center [507, 248] width 90 height 25
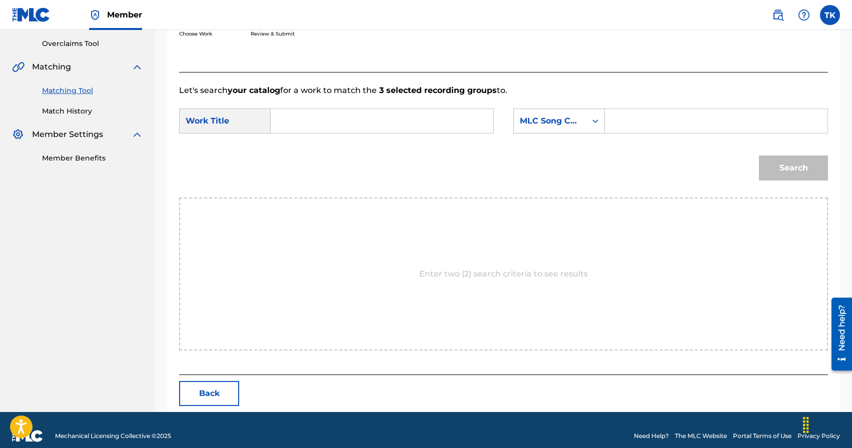
scroll to position [218, 0]
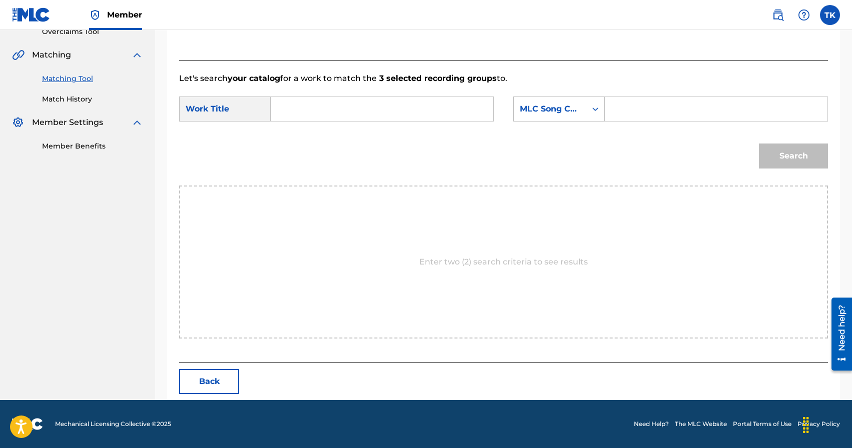
click at [383, 99] on input "Search Form" at bounding box center [382, 109] width 206 height 24
click at [349, 132] on span "ие улиц" at bounding box center [334, 132] width 29 height 10
type input "признание улиц"
click at [555, 115] on div "MLC Song Code" at bounding box center [550, 109] width 73 height 19
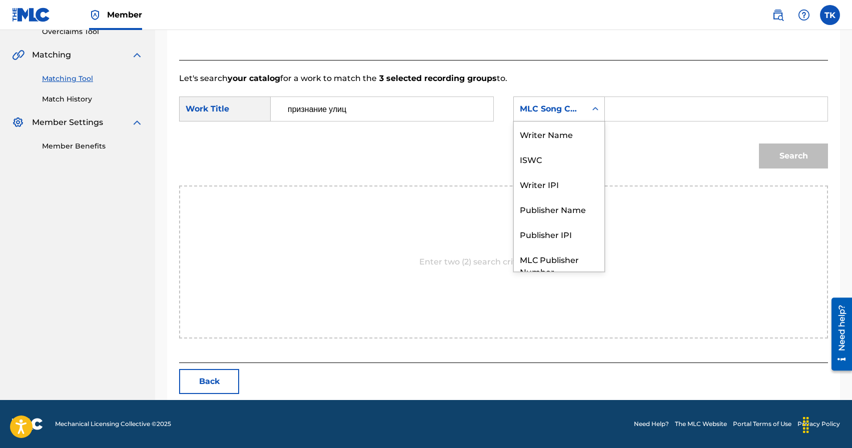
scroll to position [37, 0]
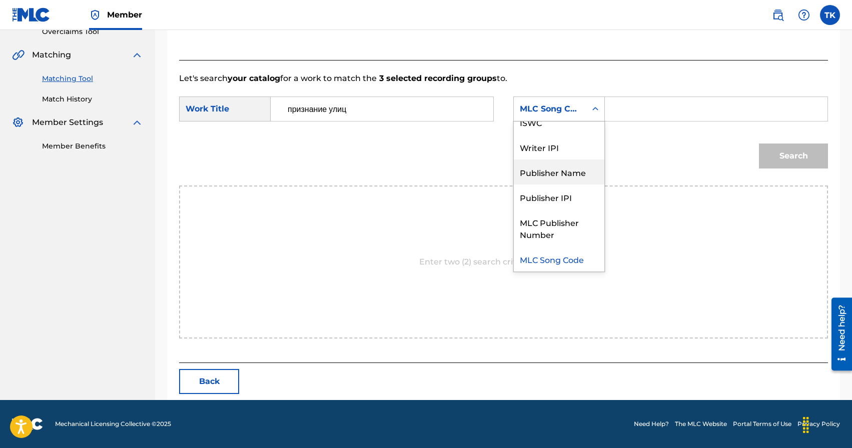
click at [554, 180] on div "Publisher Name" at bounding box center [559, 172] width 91 height 25
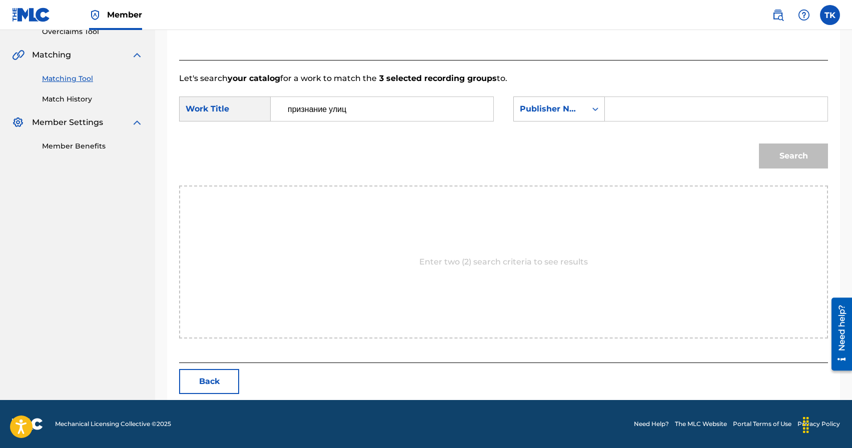
click at [642, 117] on input "Search Form" at bounding box center [716, 109] width 206 height 24
type input "INFINITY MUSIC"
click at [769, 158] on button "Search" at bounding box center [793, 156] width 69 height 25
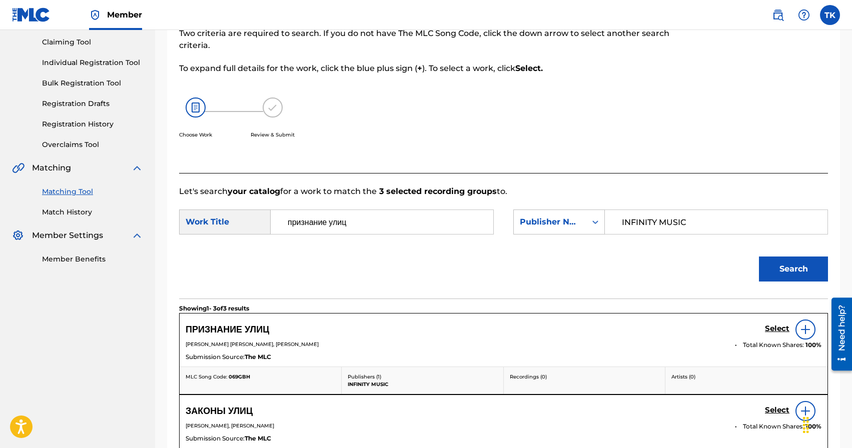
scroll to position [218, 0]
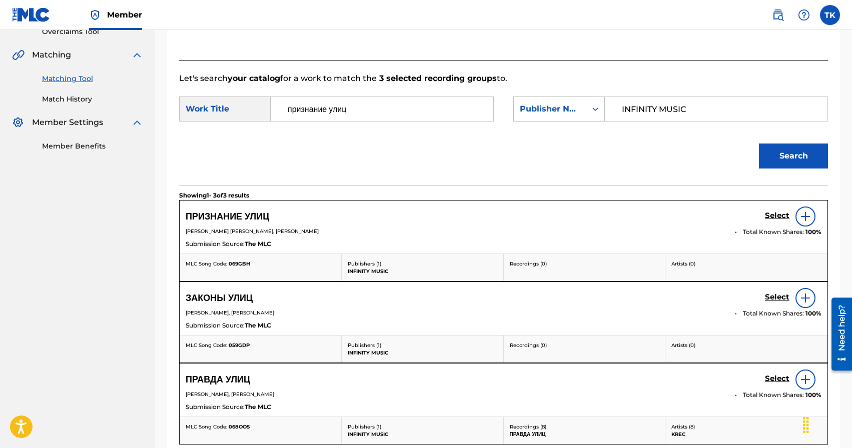
click at [771, 214] on h5 "Select" at bounding box center [777, 216] width 25 height 10
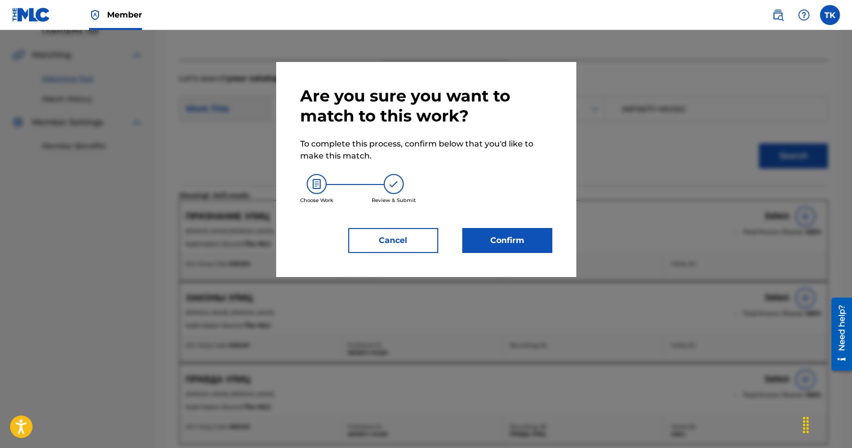
click at [491, 246] on button "Confirm" at bounding box center [507, 240] width 90 height 25
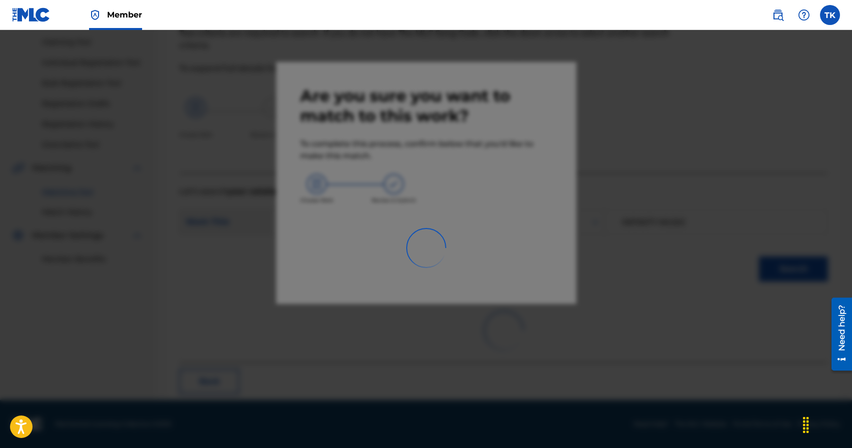
scroll to position [30, 0]
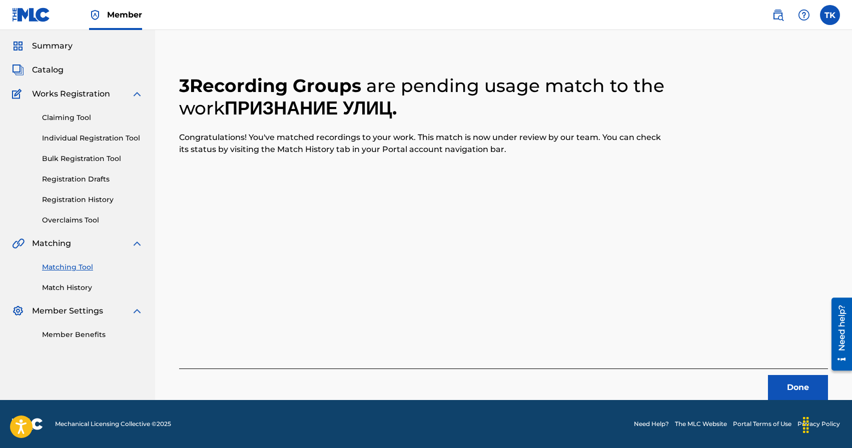
click at [795, 383] on button "Done" at bounding box center [798, 387] width 60 height 25
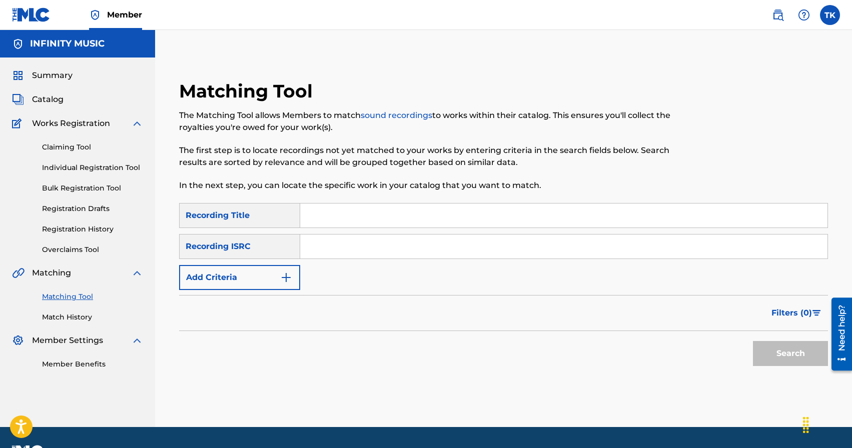
click at [366, 217] on input "Search Form" at bounding box center [563, 216] width 527 height 24
type input "кодекс"
click at [289, 275] on img "Search Form" at bounding box center [286, 278] width 12 height 12
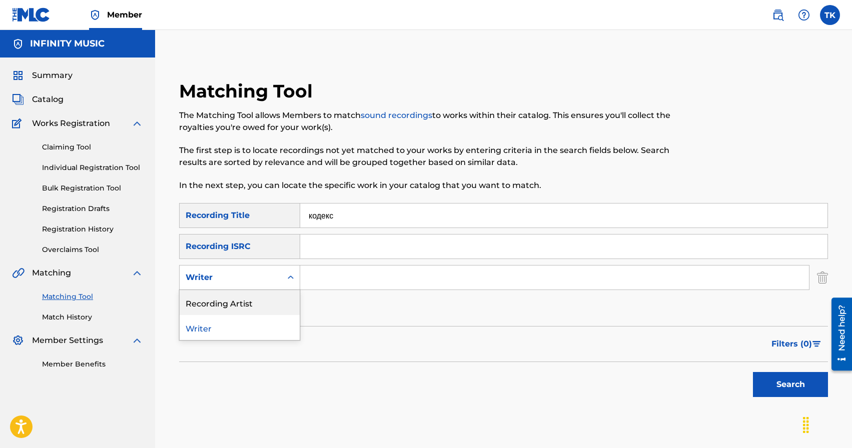
click at [275, 296] on div "Recording Artist" at bounding box center [240, 302] width 120 height 25
click at [330, 270] on input "Search Form" at bounding box center [554, 278] width 509 height 24
type input "KREC"
click at [775, 383] on button "Search" at bounding box center [790, 384] width 75 height 25
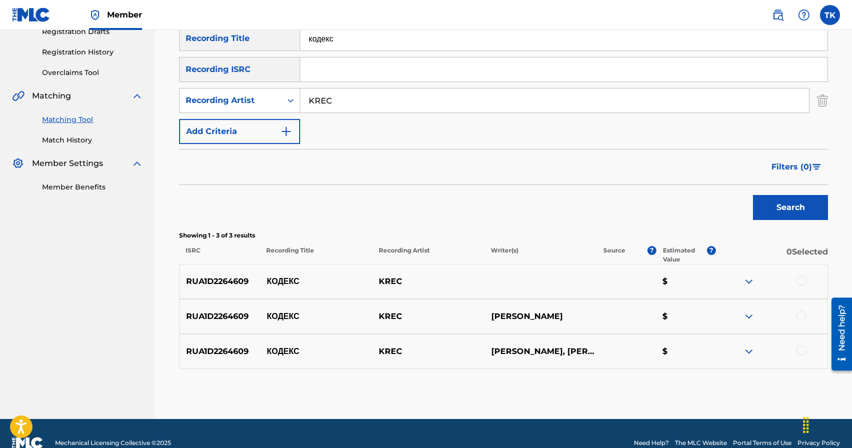
scroll to position [196, 0]
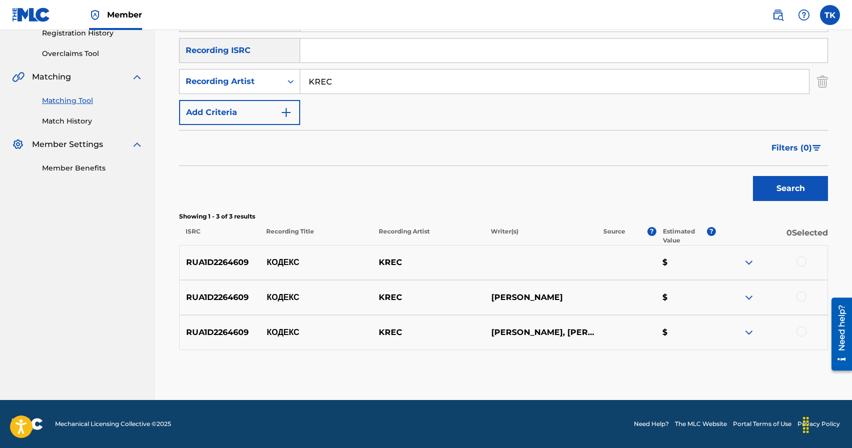
click at [800, 262] on div at bounding box center [801, 262] width 10 height 10
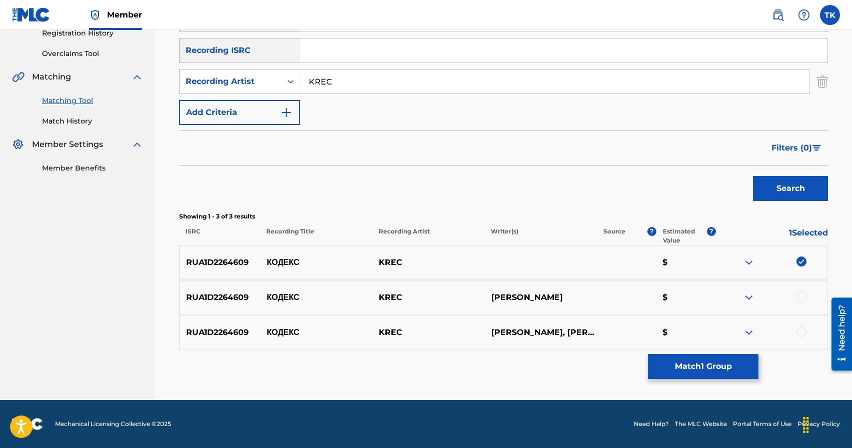
click at [803, 295] on div at bounding box center [801, 297] width 10 height 10
click at [802, 331] on div at bounding box center [801, 332] width 10 height 10
click at [731, 357] on button "Match 3 Groups" at bounding box center [703, 366] width 111 height 25
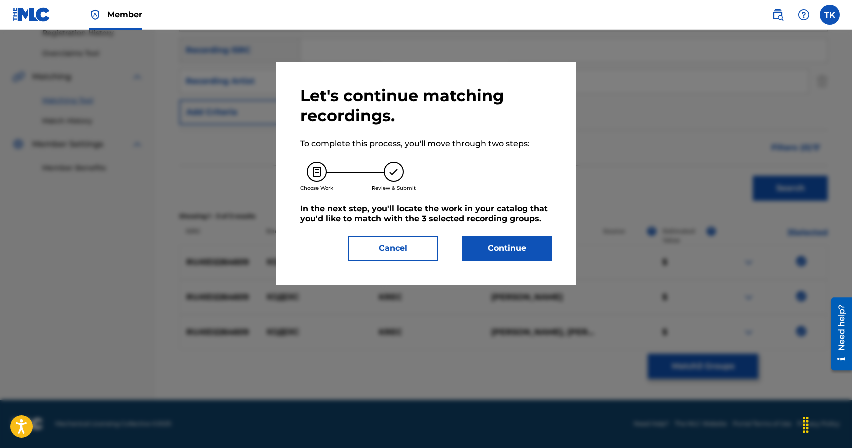
click at [517, 238] on button "Continue" at bounding box center [507, 248] width 90 height 25
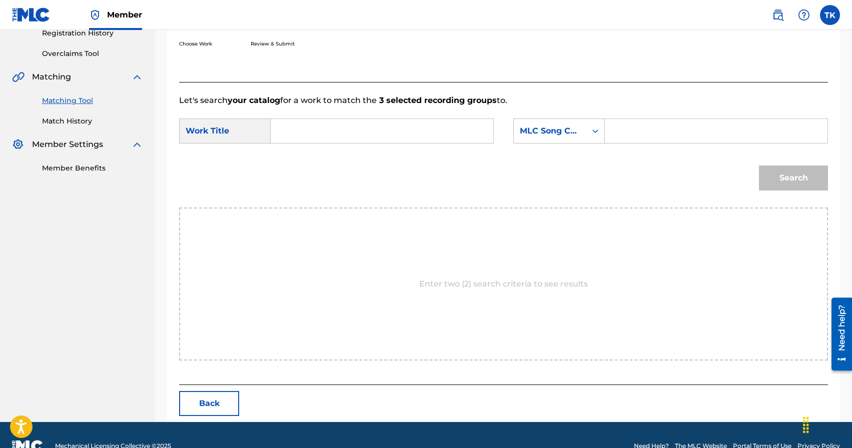
click at [387, 123] on input "Search Form" at bounding box center [382, 131] width 206 height 24
type input "кодекс"
click at [374, 155] on div "кодекс" at bounding box center [381, 154] width 205 height 18
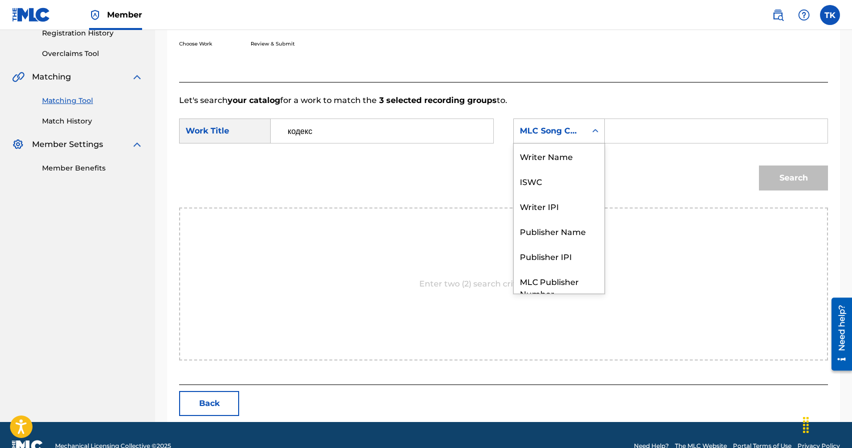
click at [585, 130] on div "MLC Song Code" at bounding box center [550, 131] width 73 height 19
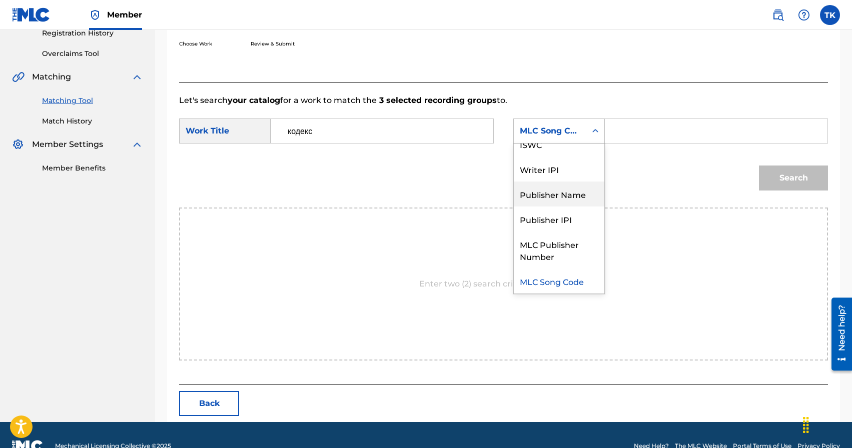
click at [573, 198] on div "Publisher Name" at bounding box center [559, 194] width 91 height 25
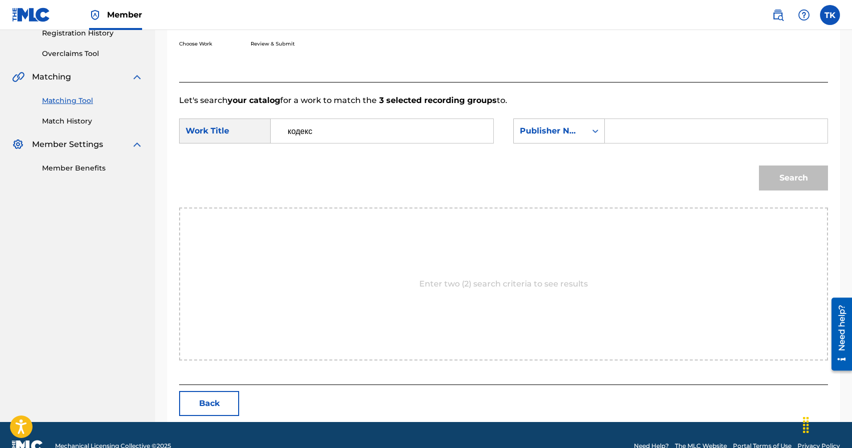
click at [633, 135] on input "Search Form" at bounding box center [716, 131] width 206 height 24
type input "INFINITY MUSIC"
click at [787, 168] on button "Search" at bounding box center [793, 178] width 69 height 25
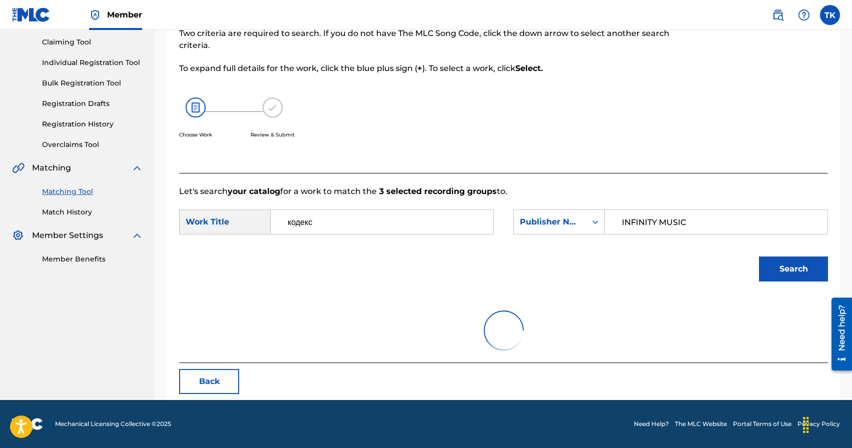
scroll to position [189, 0]
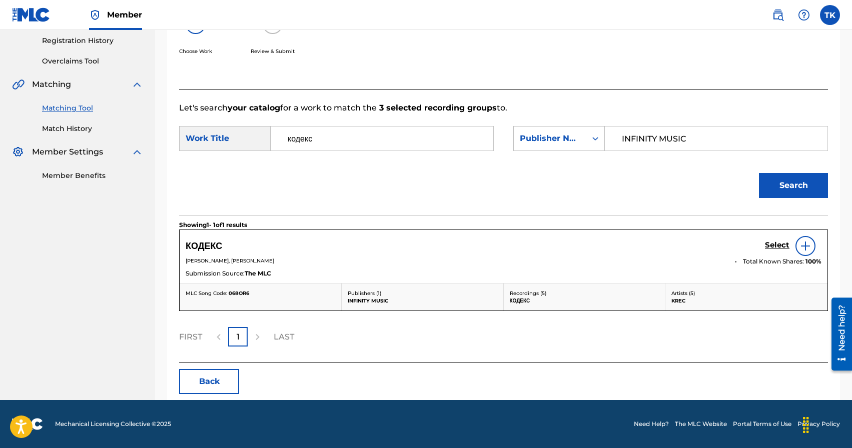
click at [770, 244] on h5 "Select" at bounding box center [777, 246] width 25 height 10
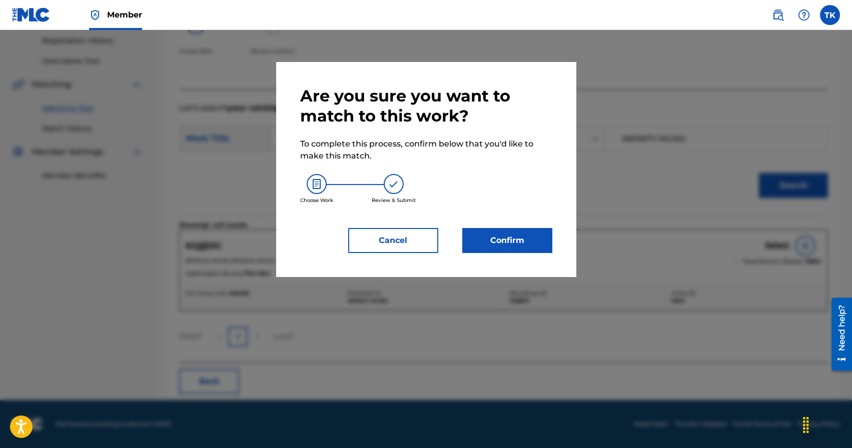
click at [534, 247] on button "Confirm" at bounding box center [507, 240] width 90 height 25
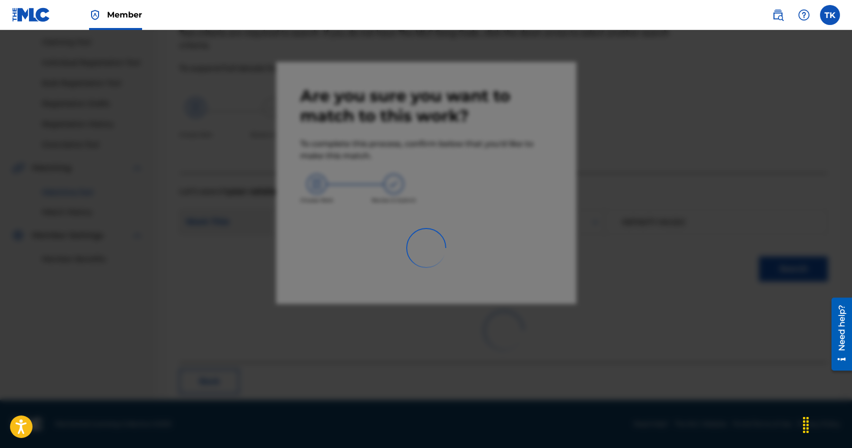
scroll to position [30, 0]
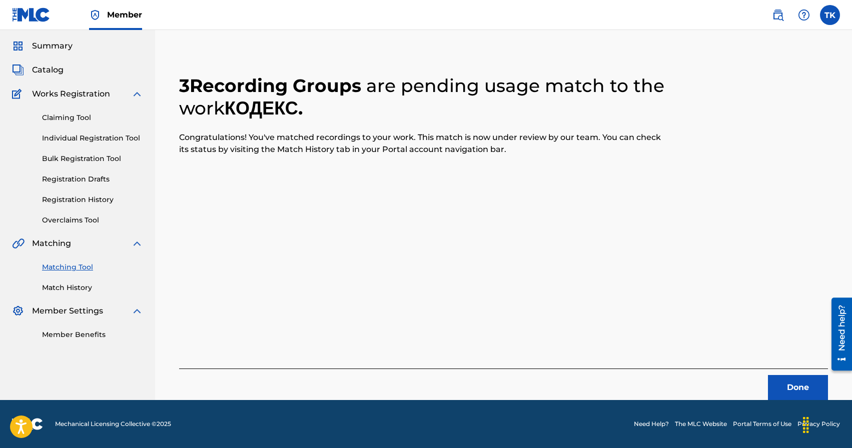
click at [784, 385] on button "Done" at bounding box center [798, 387] width 60 height 25
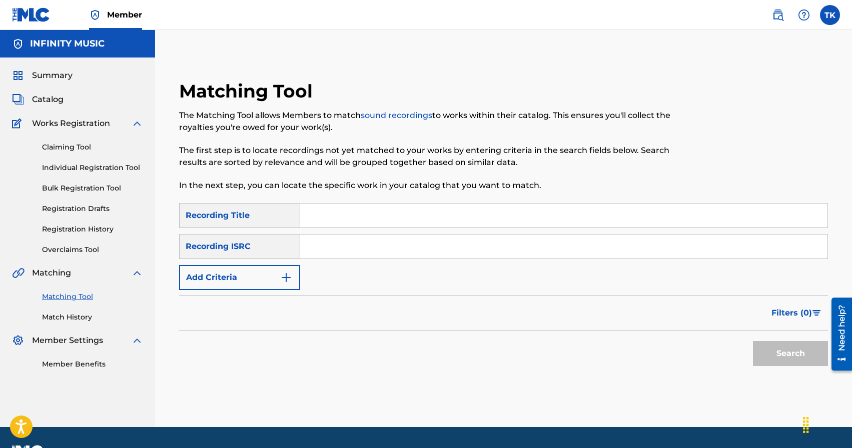
click at [380, 217] on input "Search Form" at bounding box center [563, 216] width 527 height 24
type input "пример"
click at [283, 283] on img "Search Form" at bounding box center [286, 278] width 12 height 12
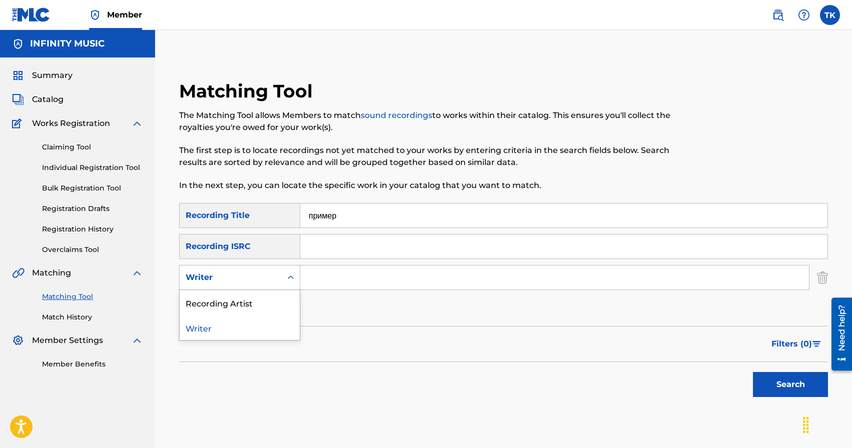
click at [283, 283] on div "Search Form" at bounding box center [291, 278] width 18 height 18
click at [282, 305] on div "Recording Artist" at bounding box center [240, 302] width 120 height 25
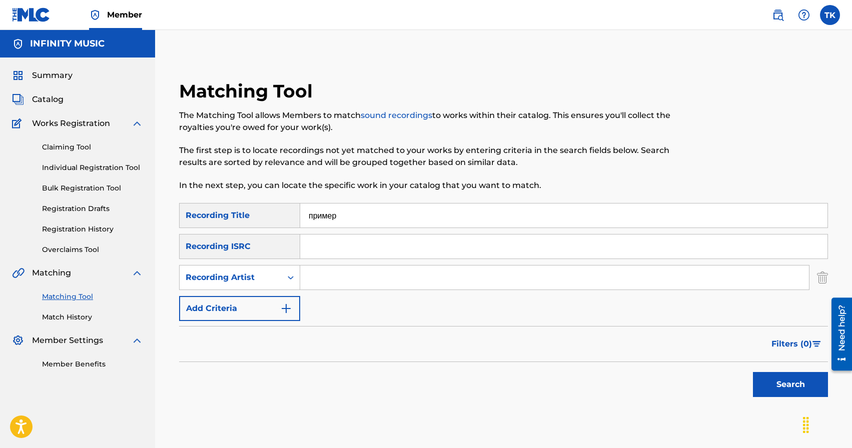
click at [326, 281] on input "Search Form" at bounding box center [554, 278] width 509 height 24
type input "KREC"
click at [774, 388] on button "Search" at bounding box center [790, 384] width 75 height 25
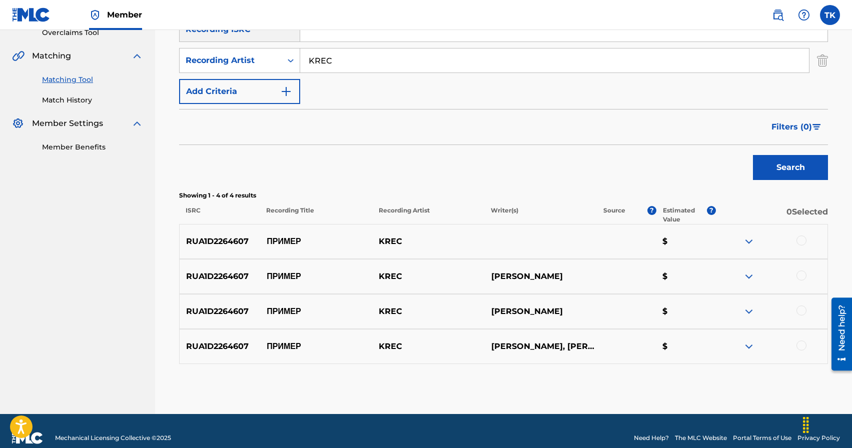
scroll to position [231, 0]
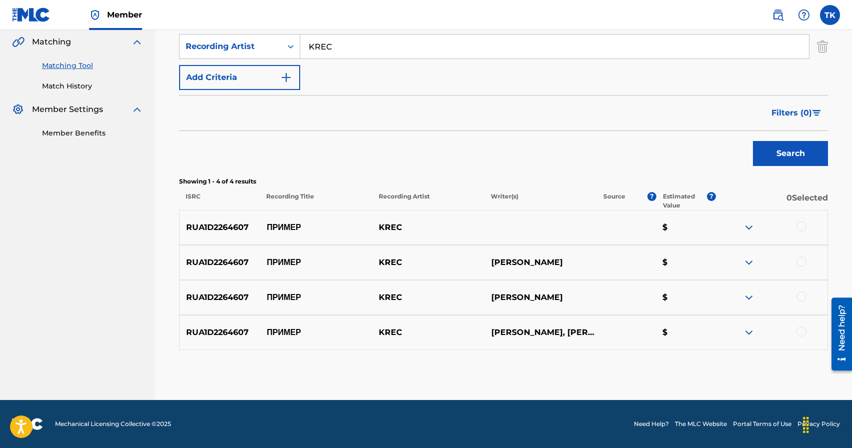
click at [801, 230] on div at bounding box center [801, 227] width 10 height 10
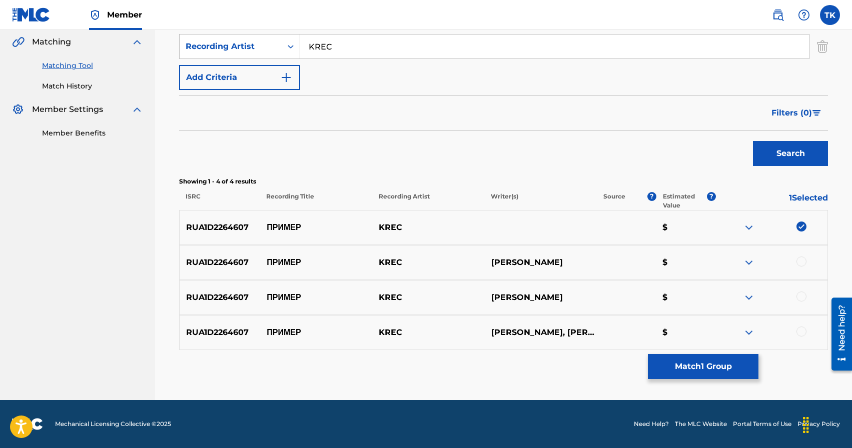
click at [801, 263] on div at bounding box center [801, 262] width 10 height 10
click at [800, 295] on div at bounding box center [801, 297] width 10 height 10
click at [801, 334] on div at bounding box center [801, 332] width 10 height 10
click at [716, 364] on button "Match 4 Groups" at bounding box center [703, 366] width 111 height 25
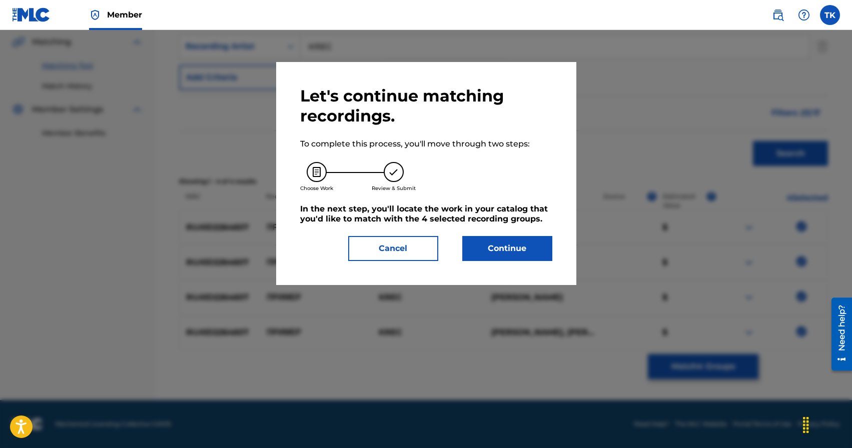
click at [503, 253] on button "Continue" at bounding box center [507, 248] width 90 height 25
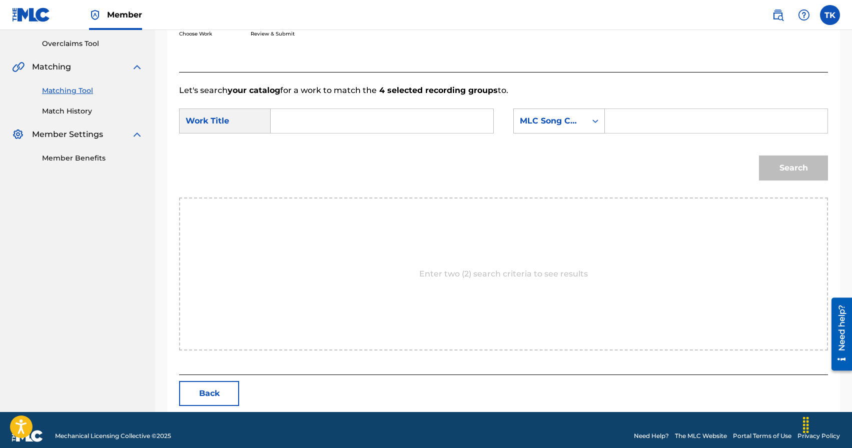
scroll to position [218, 0]
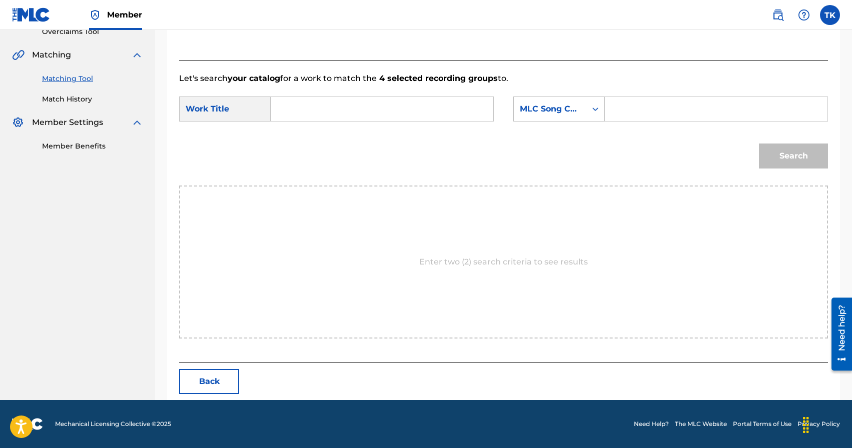
click at [354, 101] on input "Search Form" at bounding box center [382, 109] width 206 height 24
type input "пример"
click at [340, 130] on div "пример" at bounding box center [381, 132] width 205 height 18
click at [591, 113] on icon "Search Form" at bounding box center [595, 109] width 10 height 10
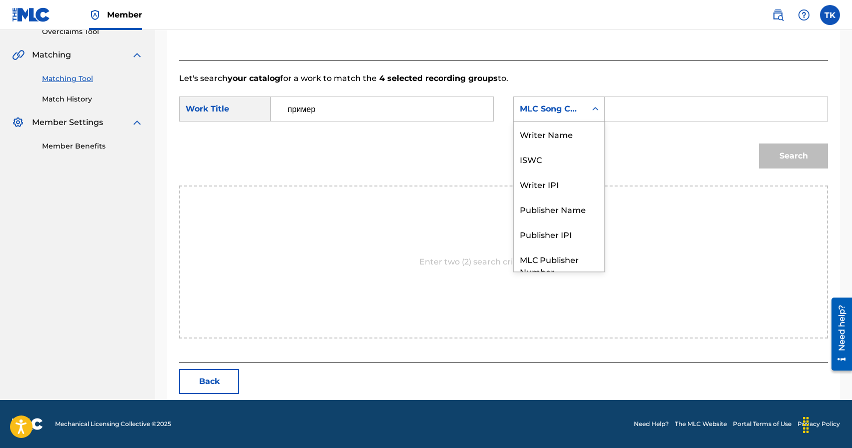
scroll to position [37, 0]
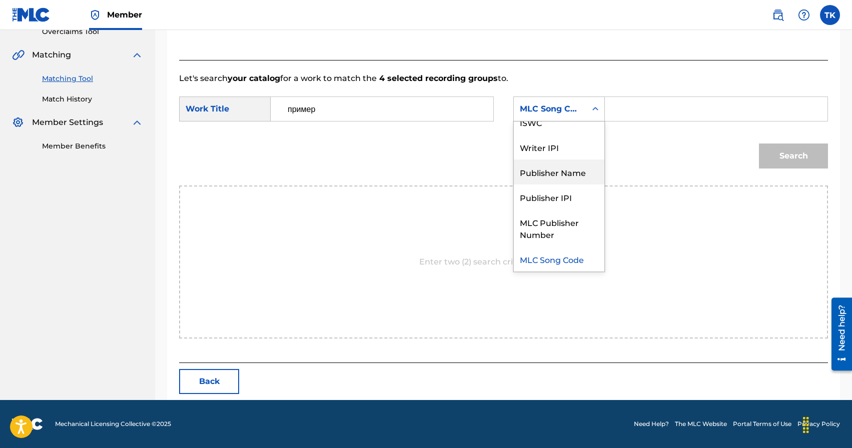
click at [570, 169] on div "Publisher Name" at bounding box center [559, 172] width 91 height 25
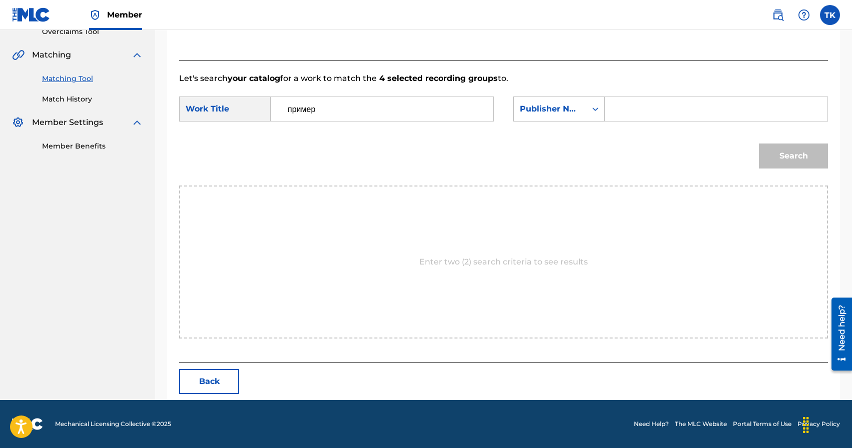
click at [650, 113] on input "Search Form" at bounding box center [716, 109] width 206 height 24
type input "INFINITY MUSIC"
click at [795, 164] on button "Search" at bounding box center [793, 156] width 69 height 25
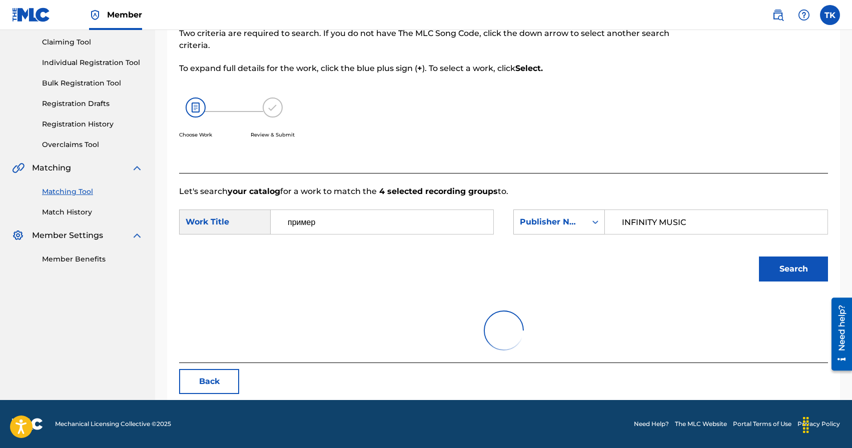
scroll to position [189, 0]
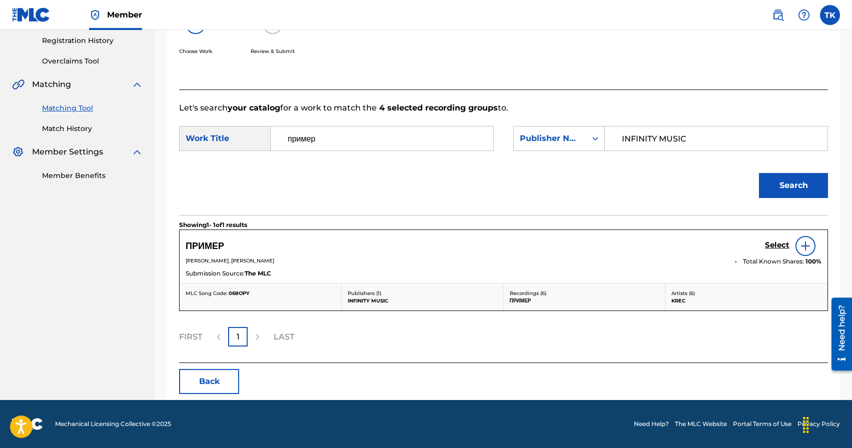
click at [774, 248] on h5 "Select" at bounding box center [777, 246] width 25 height 10
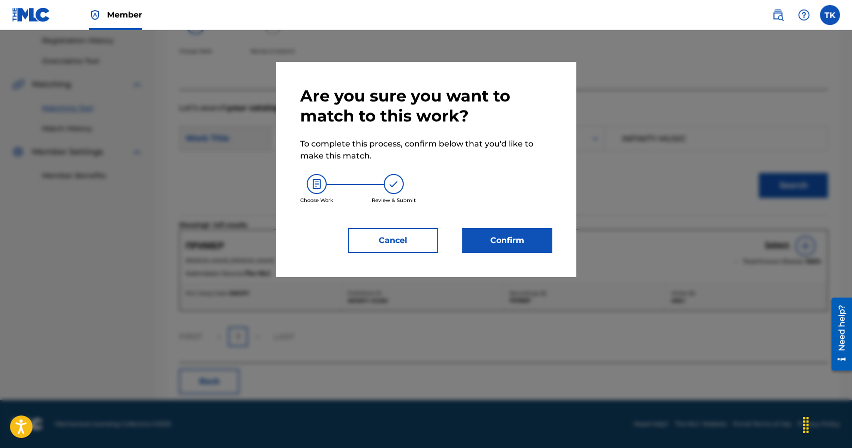
click at [515, 232] on button "Confirm" at bounding box center [507, 240] width 90 height 25
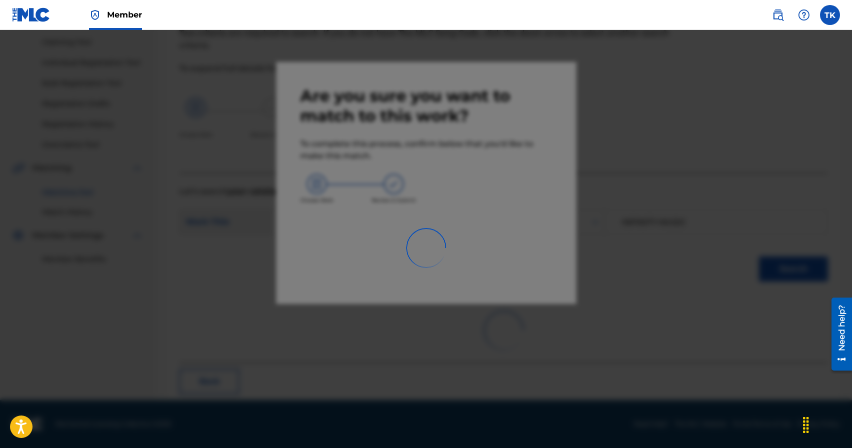
scroll to position [30, 0]
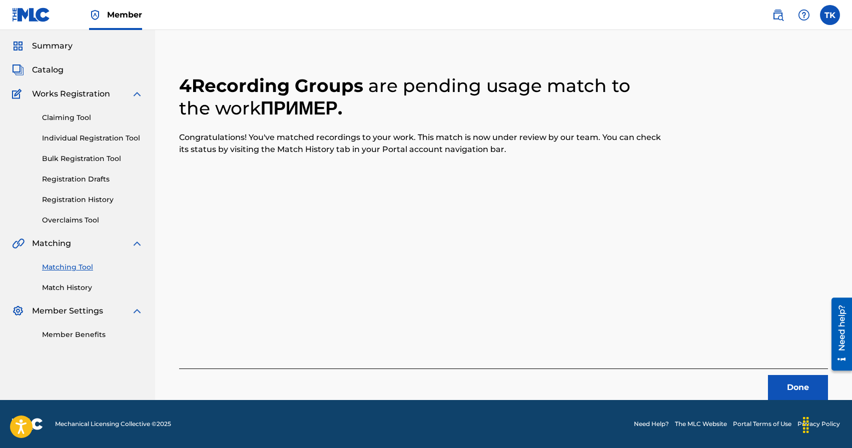
click at [788, 377] on button "Done" at bounding box center [798, 387] width 60 height 25
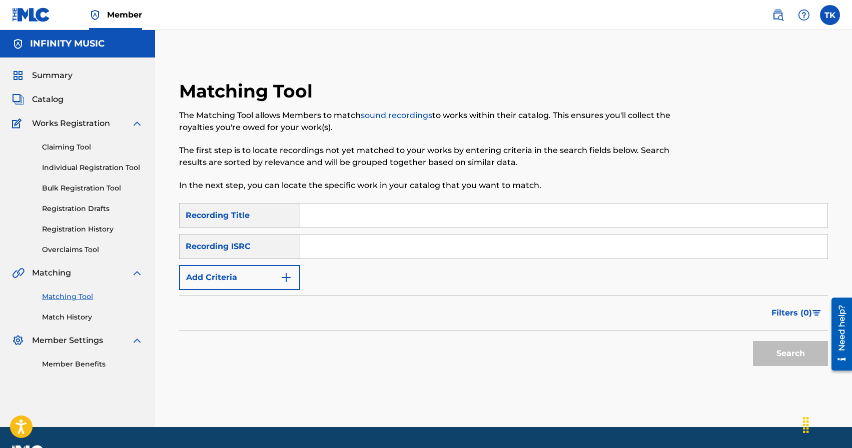
click at [352, 217] on input "Search Form" at bounding box center [563, 216] width 527 height 24
type input "калейдоскоп"
click at [282, 276] on img "Search Form" at bounding box center [286, 278] width 12 height 12
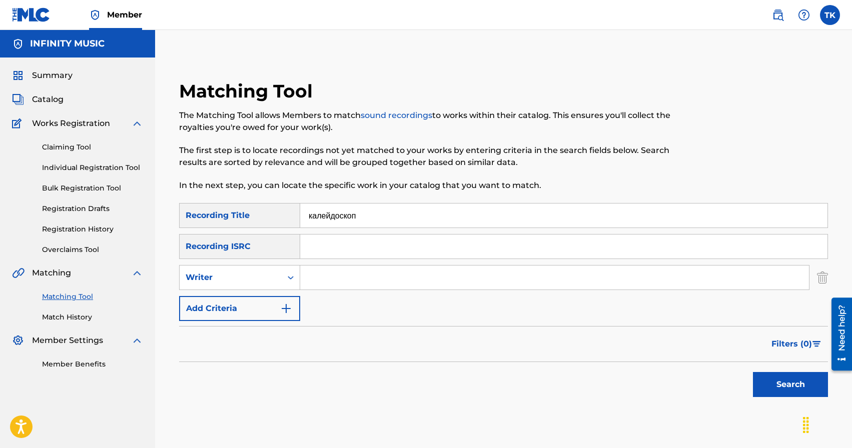
click at [282, 276] on div "Search Form" at bounding box center [291, 278] width 18 height 18
click at [279, 300] on div "Recording Artist" at bounding box center [240, 302] width 120 height 25
click at [330, 281] on input "Search Form" at bounding box center [554, 278] width 509 height 24
type input "KREC"
click at [759, 382] on button "Search" at bounding box center [790, 384] width 75 height 25
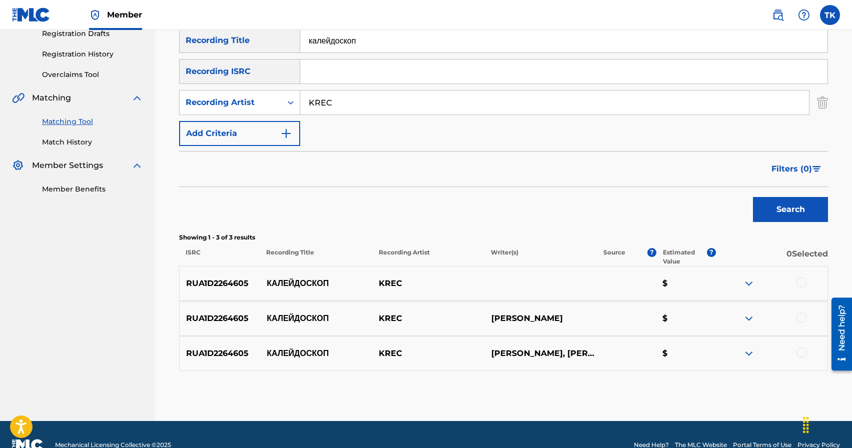
scroll to position [196, 0]
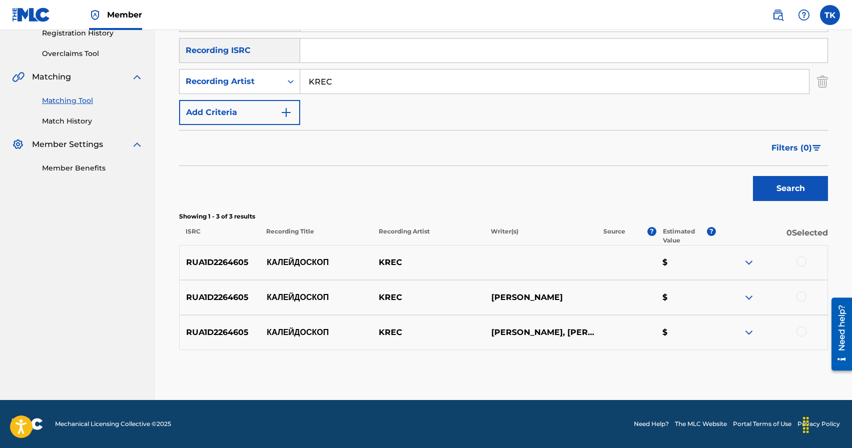
click at [800, 267] on div at bounding box center [771, 263] width 112 height 12
click at [800, 264] on div at bounding box center [801, 262] width 10 height 10
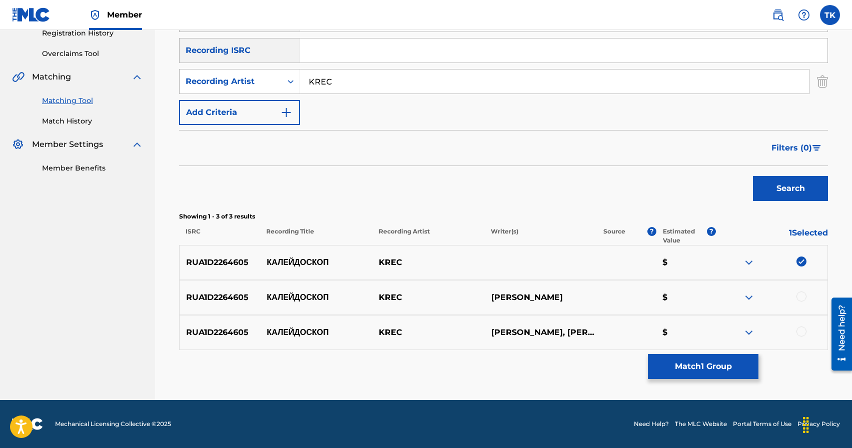
click at [800, 297] on div at bounding box center [801, 297] width 10 height 10
click at [802, 330] on div at bounding box center [801, 332] width 10 height 10
click at [727, 365] on button "Match 3 Groups" at bounding box center [703, 366] width 111 height 25
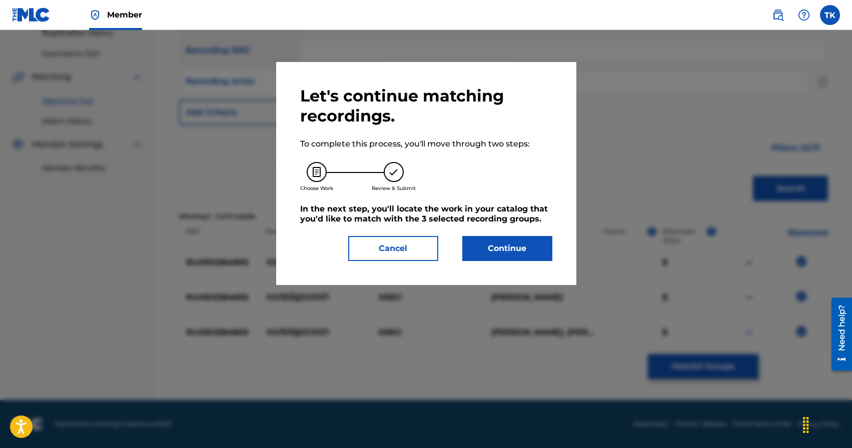
click at [543, 244] on button "Continue" at bounding box center [507, 248] width 90 height 25
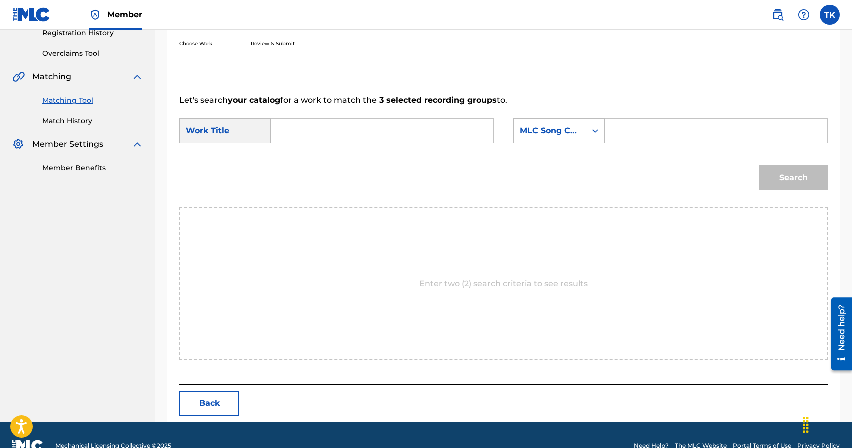
click at [428, 136] on input "Search Form" at bounding box center [382, 131] width 206 height 24
click at [386, 153] on div "калей доскоп" at bounding box center [381, 154] width 205 height 18
type input "калейдоскоп"
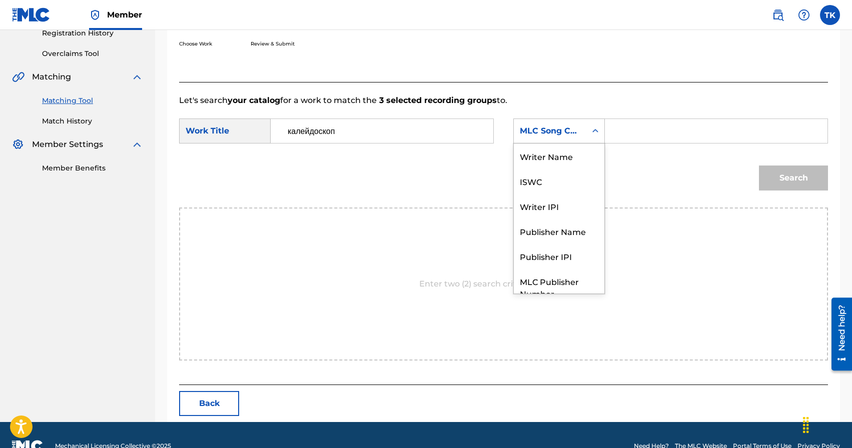
click at [590, 138] on div "Search Form" at bounding box center [595, 131] width 18 height 18
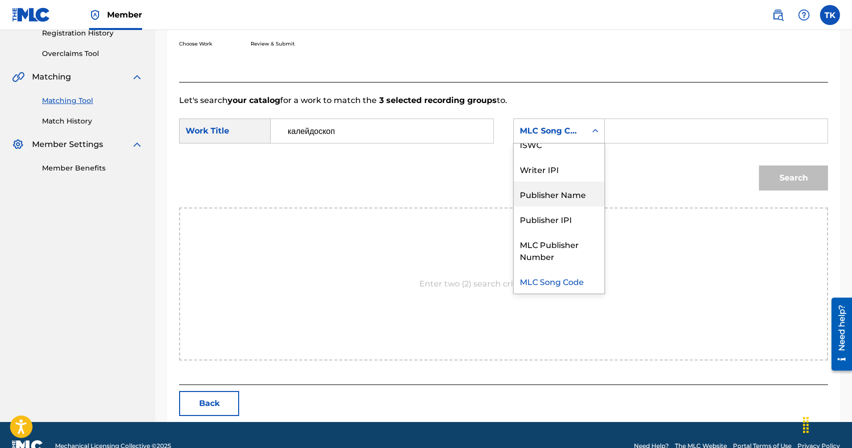
click at [576, 191] on div "Publisher Name" at bounding box center [559, 194] width 91 height 25
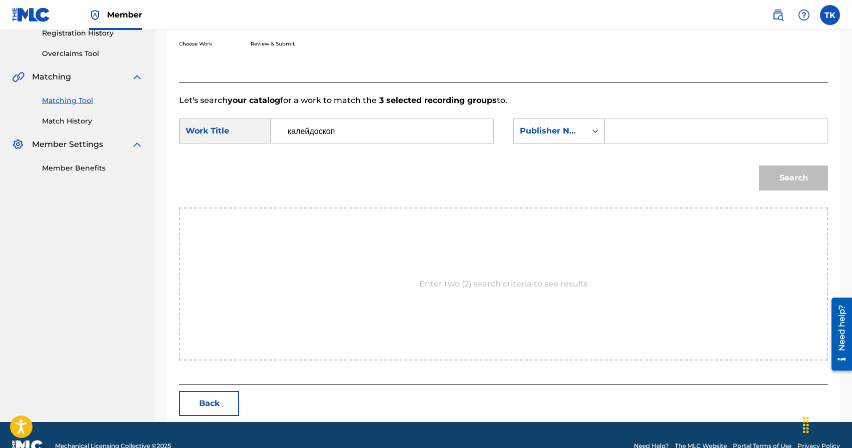
click at [630, 141] on input "Search Form" at bounding box center [716, 131] width 206 height 24
type input "INFINITY MUSIC"
click at [787, 178] on button "Search" at bounding box center [793, 178] width 69 height 25
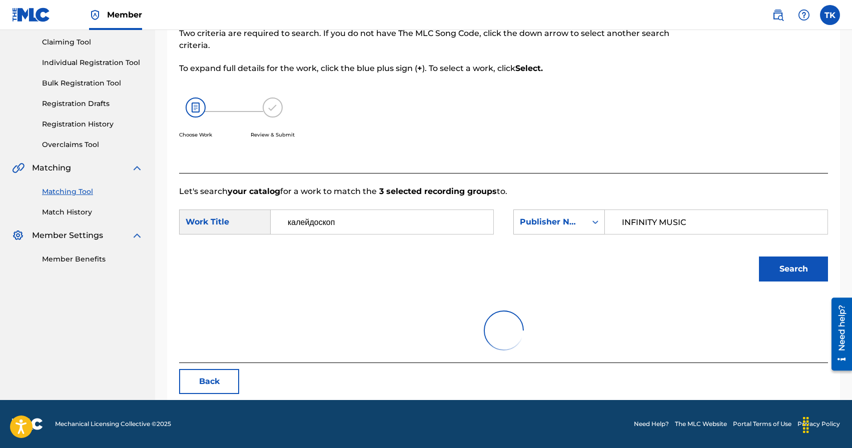
scroll to position [189, 0]
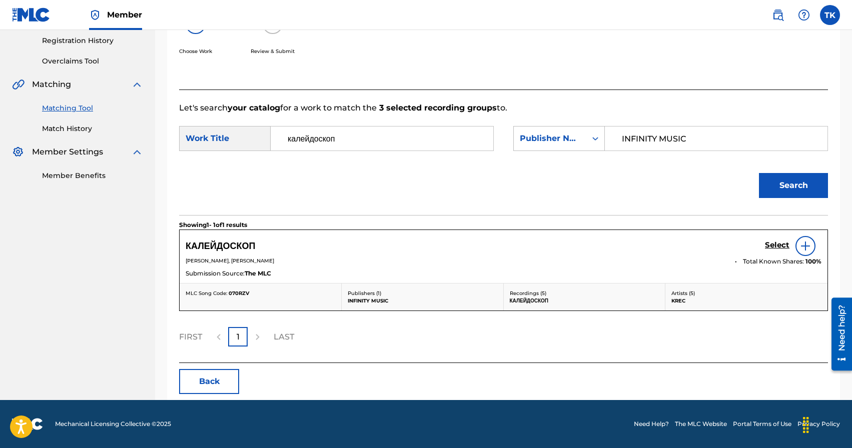
click at [771, 245] on h5 "Select" at bounding box center [777, 246] width 25 height 10
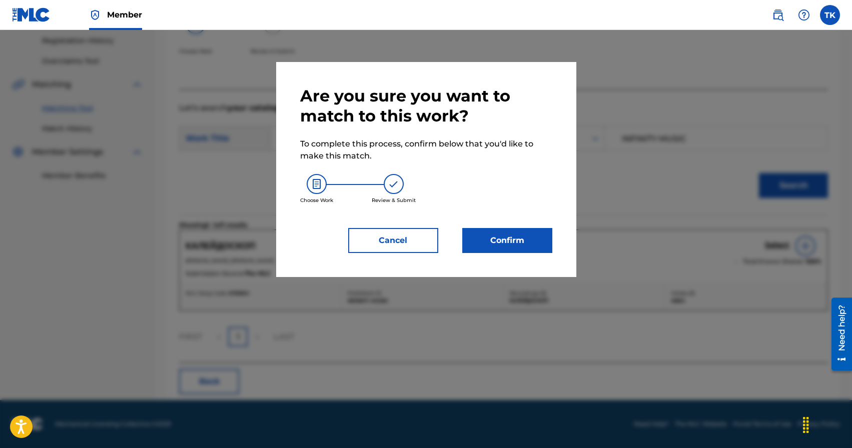
click at [519, 239] on button "Confirm" at bounding box center [507, 240] width 90 height 25
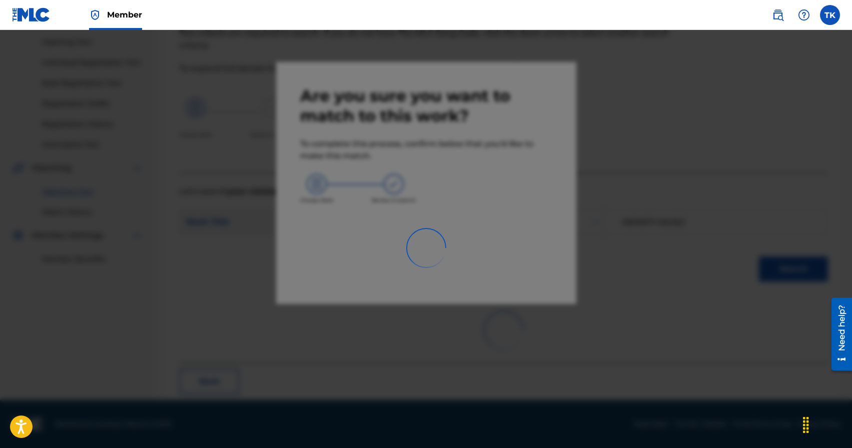
scroll to position [30, 0]
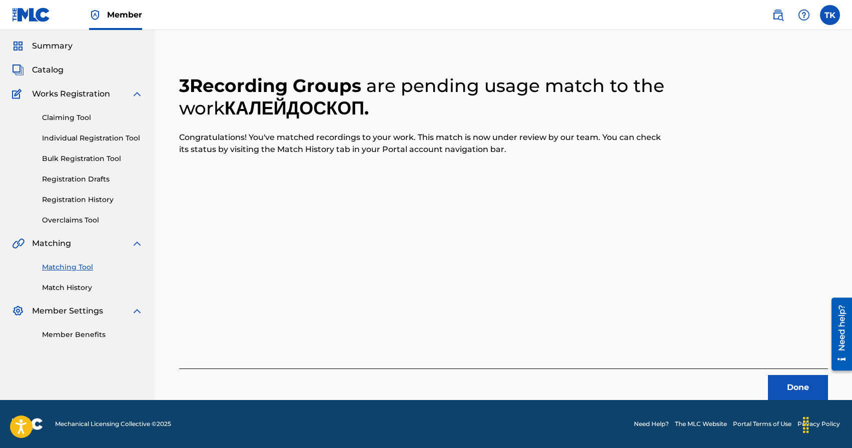
click at [772, 383] on button "Done" at bounding box center [798, 387] width 60 height 25
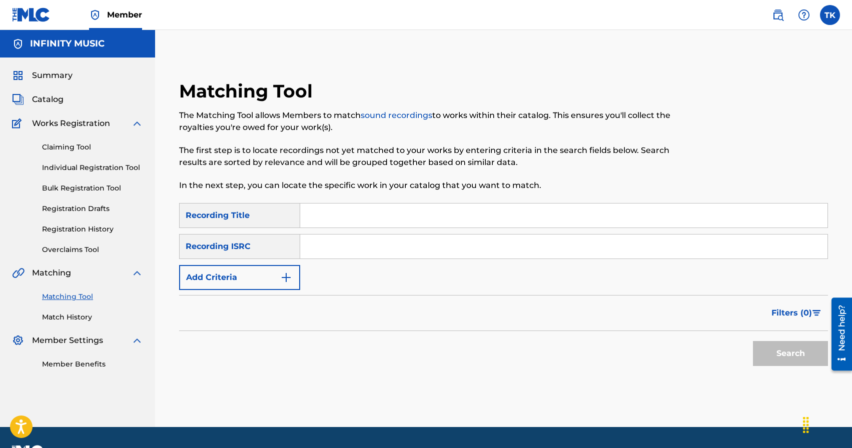
click at [393, 212] on input "Search Form" at bounding box center [563, 216] width 527 height 24
type input "р"
type input "проверка"
click at [287, 280] on img "Search Form" at bounding box center [286, 278] width 12 height 12
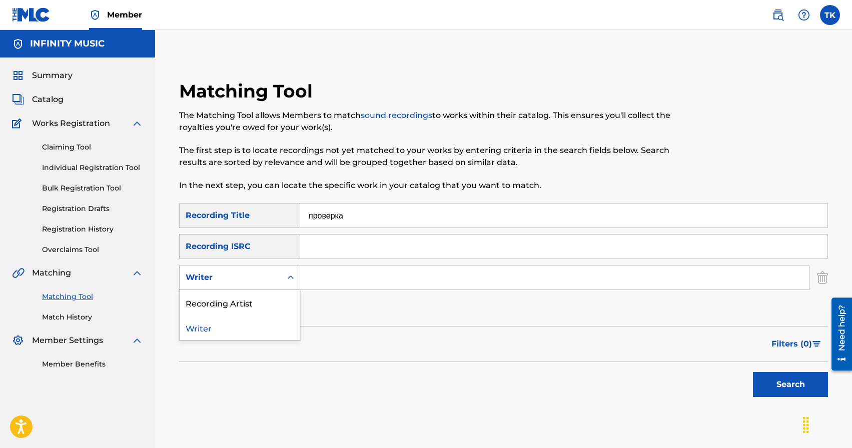
click at [287, 280] on icon "Search Form" at bounding box center [291, 278] width 10 height 10
click at [283, 301] on div "Recording Artist" at bounding box center [240, 302] width 120 height 25
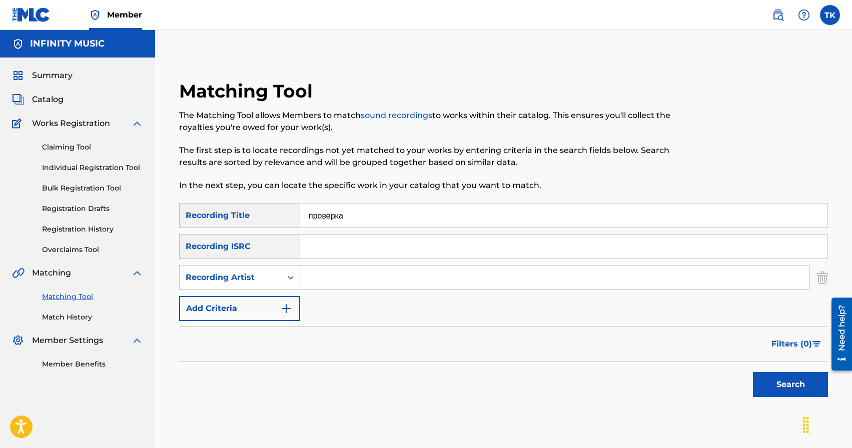
click at [342, 271] on input "Search Form" at bounding box center [554, 278] width 509 height 24
type input "KREC"
click at [761, 391] on button "Search" at bounding box center [790, 384] width 75 height 25
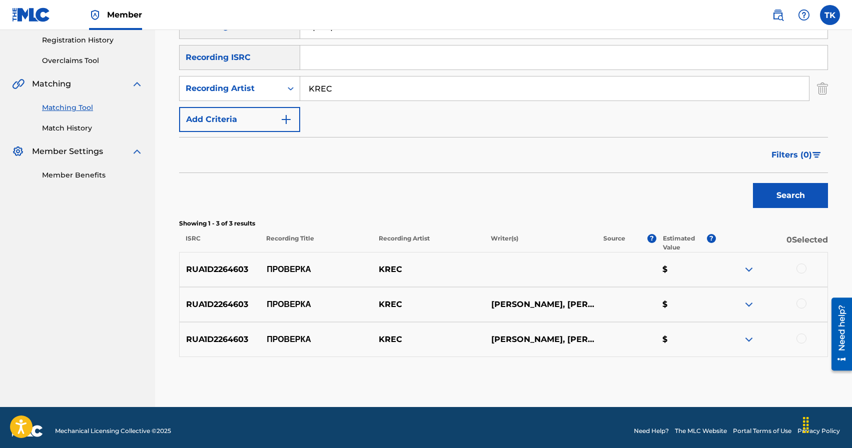
scroll to position [196, 0]
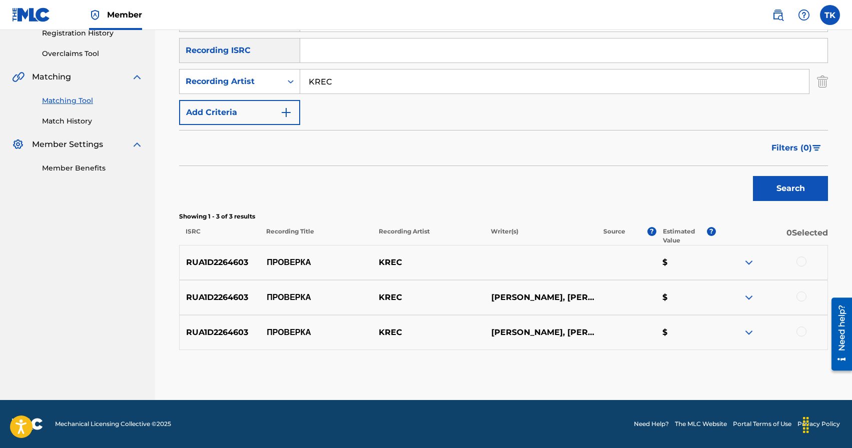
click at [804, 262] on div at bounding box center [801, 262] width 10 height 10
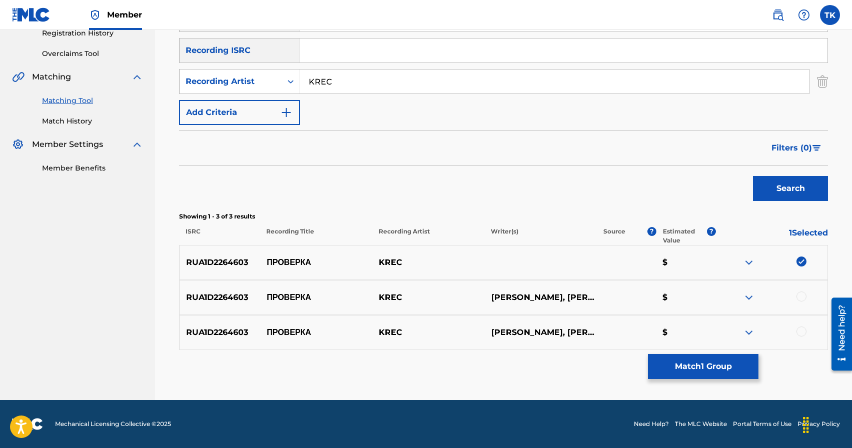
click at [803, 301] on div at bounding box center [801, 297] width 10 height 10
click at [801, 334] on div at bounding box center [801, 332] width 10 height 10
click at [723, 362] on button "Match 3 Groups" at bounding box center [703, 366] width 111 height 25
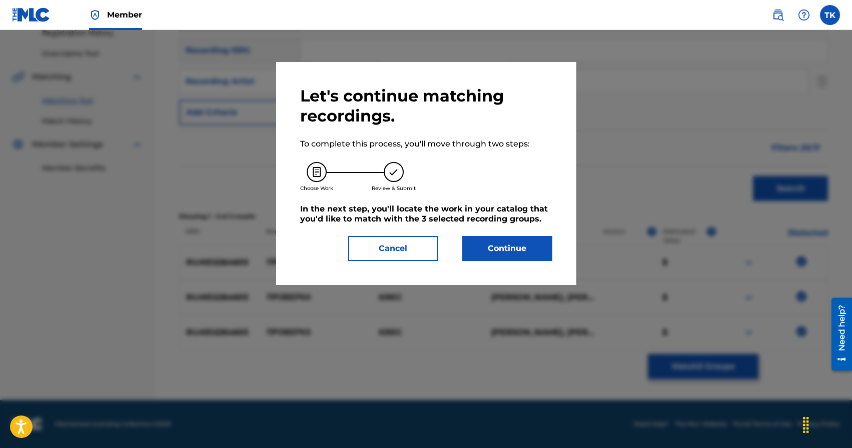
click at [527, 248] on button "Continue" at bounding box center [507, 248] width 90 height 25
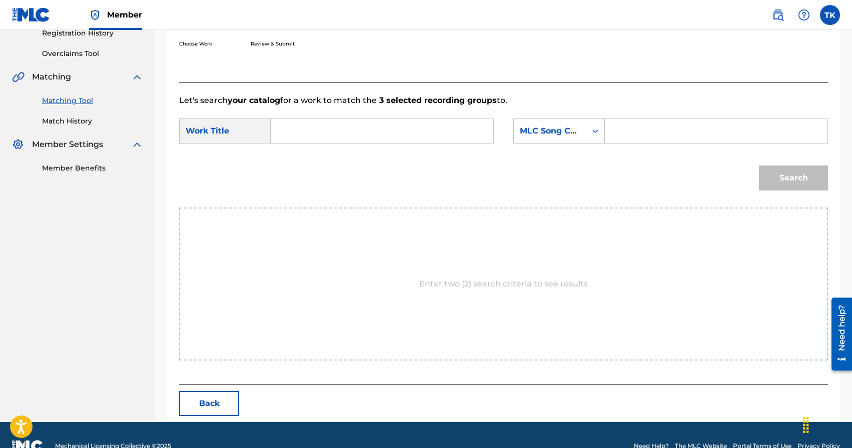
click at [395, 135] on input "Search Form" at bounding box center [382, 131] width 206 height 24
type input "проверка"
click at [386, 155] on div "проверка" at bounding box center [381, 154] width 205 height 18
click at [586, 135] on div "MLC Song Code" at bounding box center [550, 131] width 73 height 19
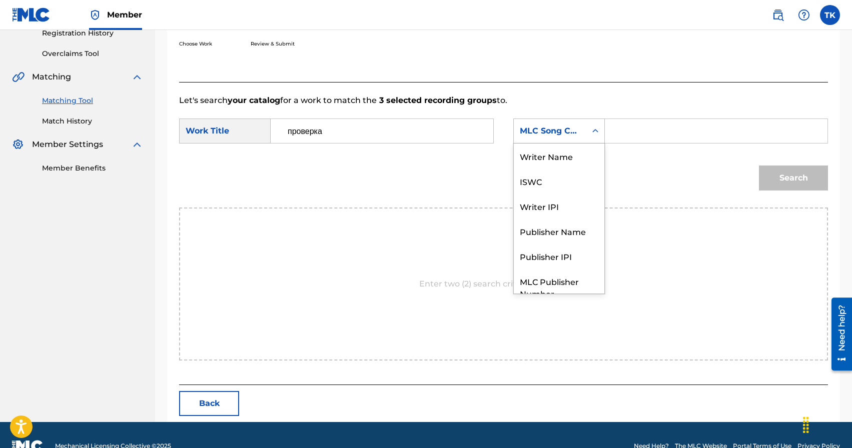
scroll to position [37, 0]
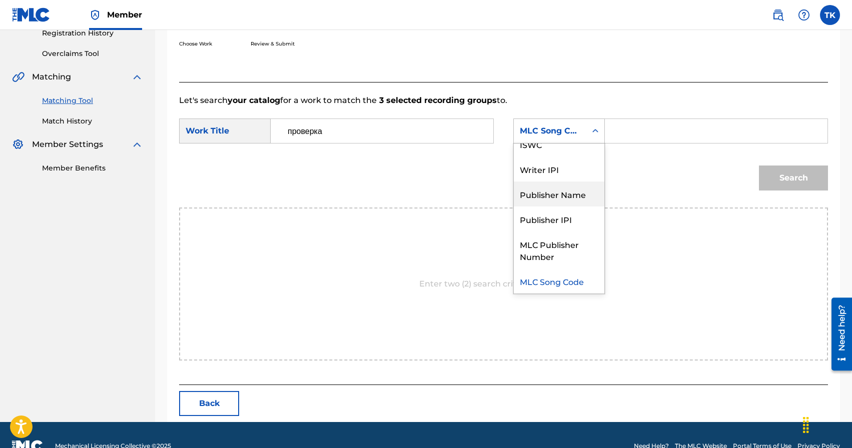
click at [568, 194] on div "Publisher Name" at bounding box center [559, 194] width 91 height 25
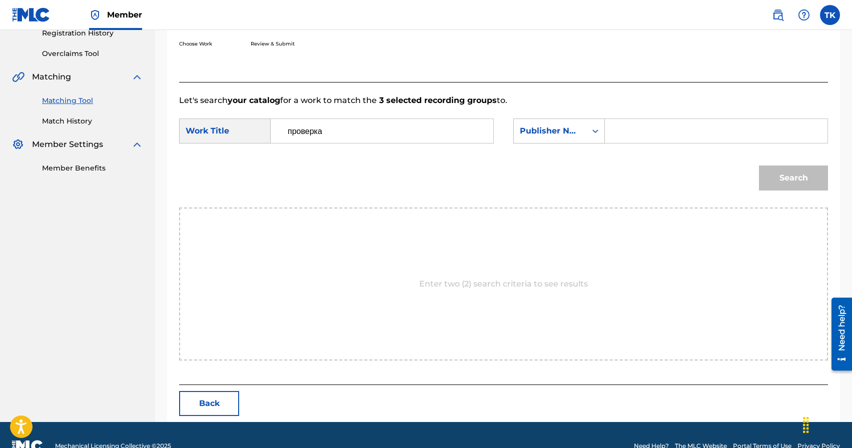
click at [640, 134] on input "Search Form" at bounding box center [716, 131] width 206 height 24
type input "INFINITY MUSIC"
click at [784, 182] on button "Search" at bounding box center [793, 178] width 69 height 25
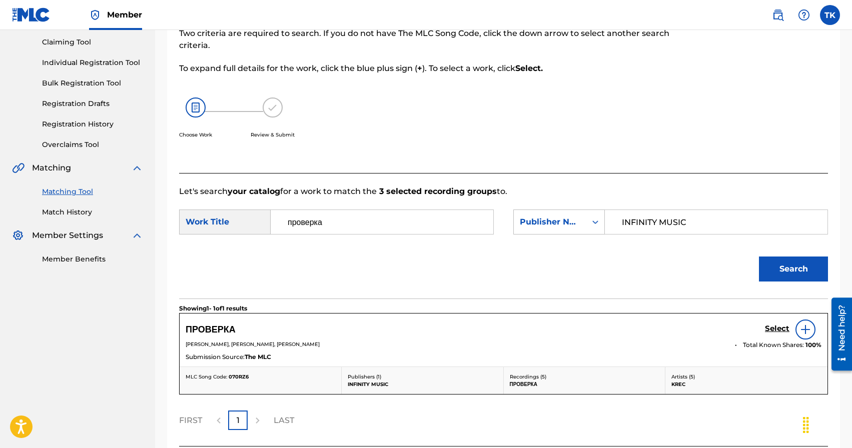
scroll to position [189, 0]
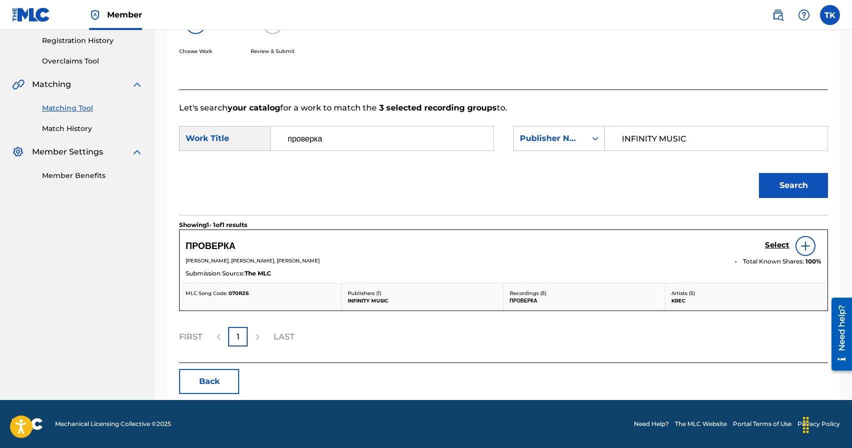
click at [772, 245] on h5 "Select" at bounding box center [777, 246] width 25 height 10
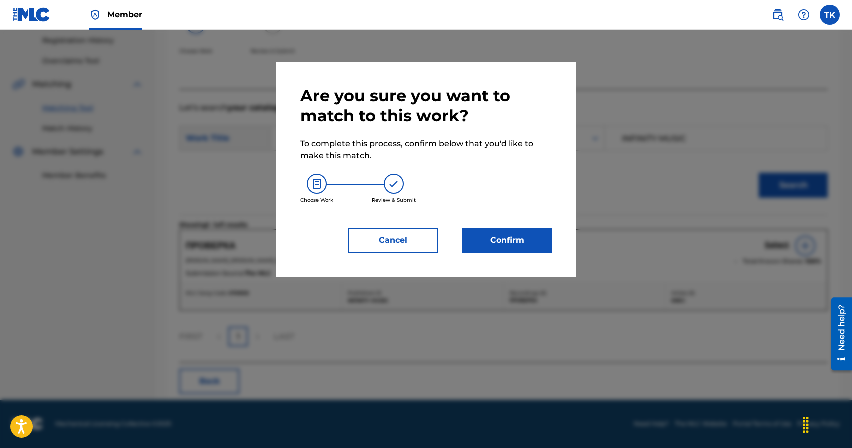
click at [514, 243] on button "Confirm" at bounding box center [507, 240] width 90 height 25
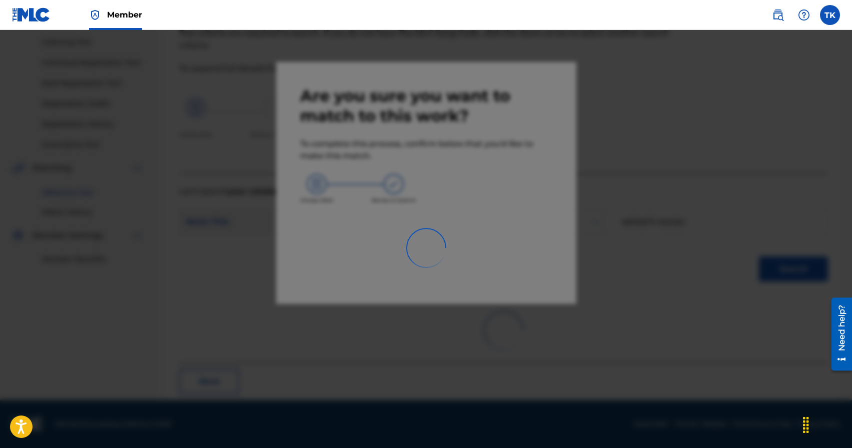
scroll to position [30, 0]
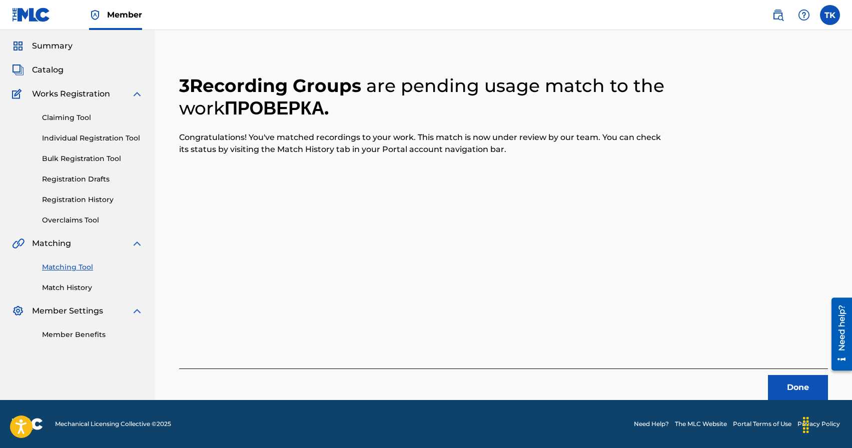
click at [787, 385] on button "Done" at bounding box center [798, 387] width 60 height 25
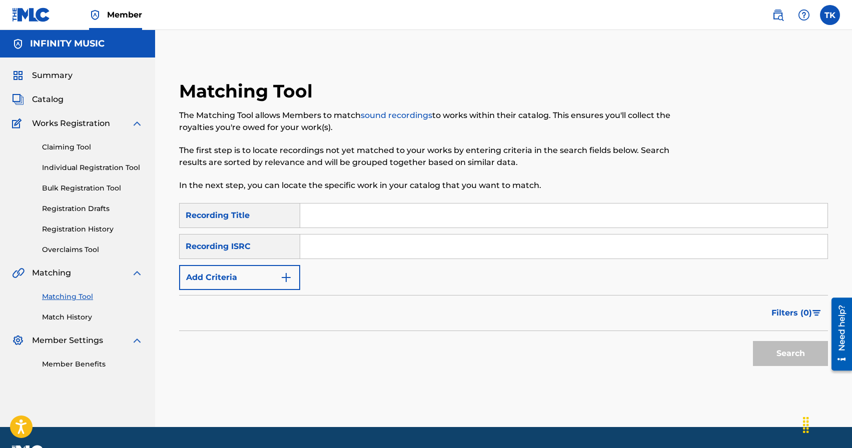
click at [380, 217] on input "Search Form" at bounding box center [563, 216] width 527 height 24
type input "из моего окна"
click at [287, 273] on img "Search Form" at bounding box center [286, 278] width 12 height 12
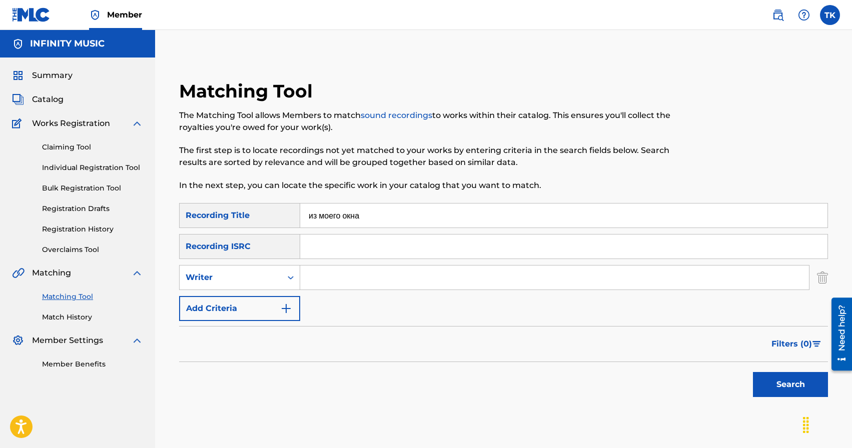
click at [287, 273] on icon "Search Form" at bounding box center [291, 278] width 10 height 10
click at [281, 300] on div "Recording Artist" at bounding box center [240, 302] width 120 height 25
click at [335, 279] on input "Search Form" at bounding box center [554, 278] width 509 height 24
type input "KREC"
click at [789, 396] on button "Search" at bounding box center [790, 384] width 75 height 25
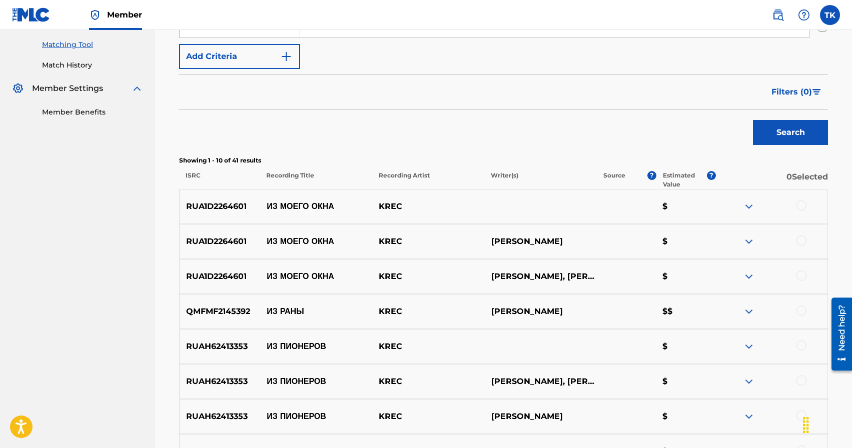
scroll to position [253, 0]
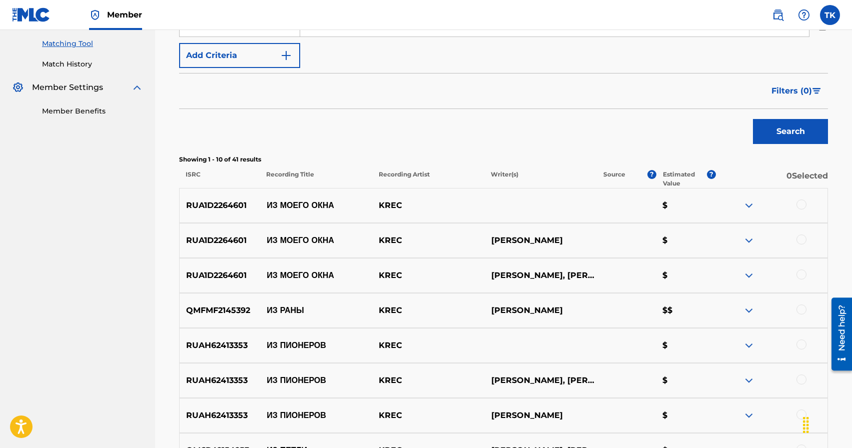
click at [802, 273] on div at bounding box center [801, 275] width 10 height 10
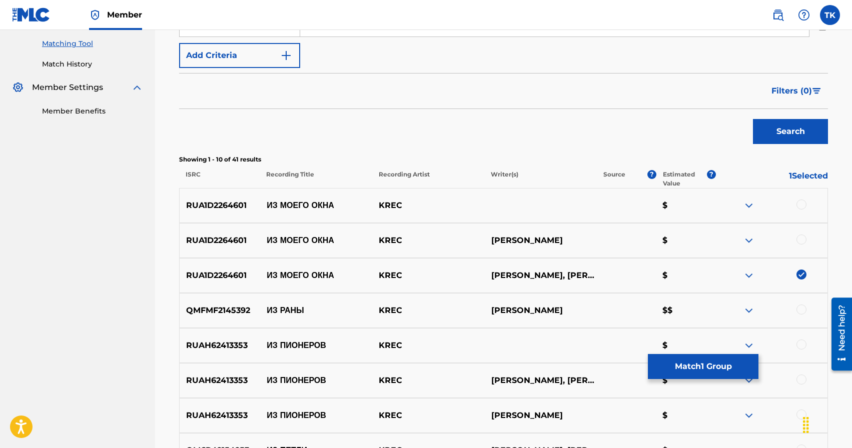
click at [802, 240] on div at bounding box center [801, 240] width 10 height 10
click at [801, 205] on div at bounding box center [801, 205] width 10 height 10
click at [709, 361] on button "Match 3 Groups" at bounding box center [703, 366] width 111 height 25
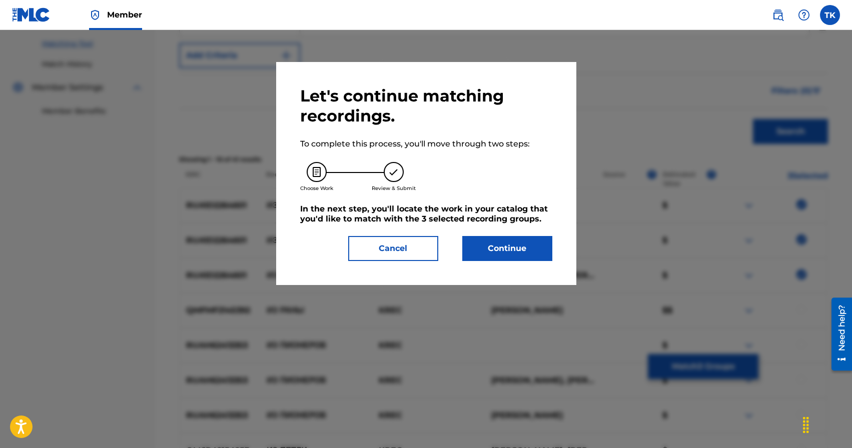
click at [528, 245] on button "Continue" at bounding box center [507, 248] width 90 height 25
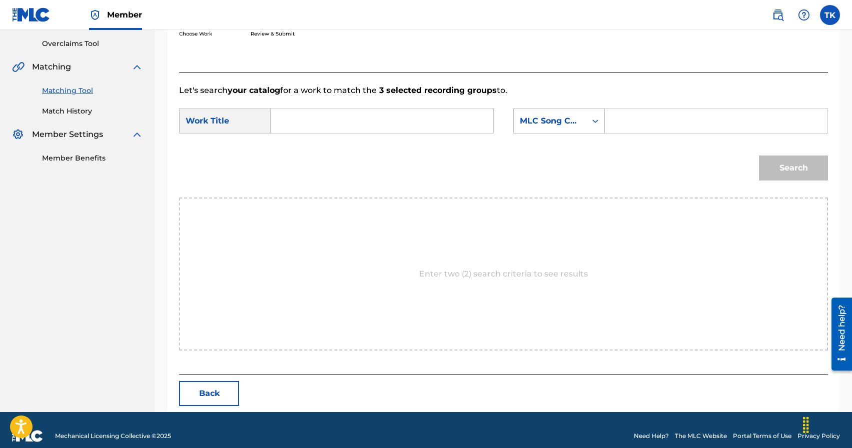
scroll to position [218, 0]
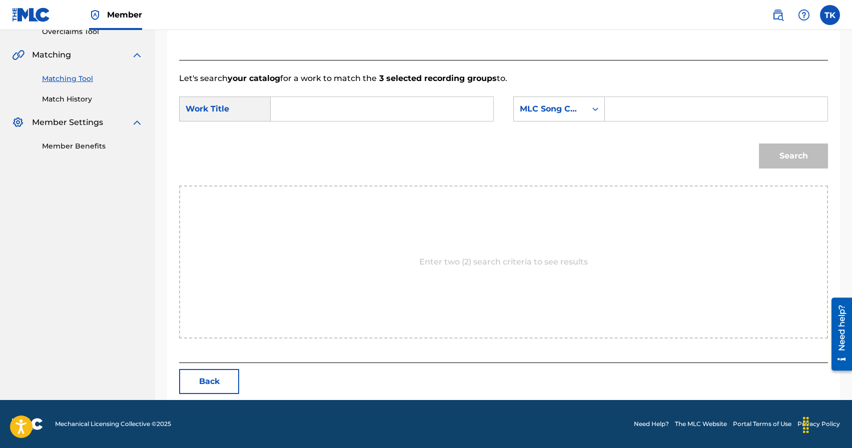
click at [414, 108] on input "Search Form" at bounding box center [382, 109] width 206 height 24
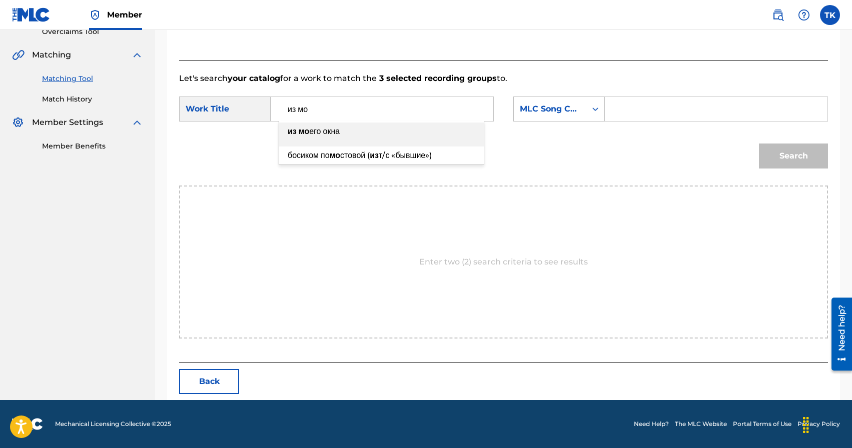
click at [368, 140] on div "из мо его окна" at bounding box center [381, 132] width 205 height 18
type input "из моего окна"
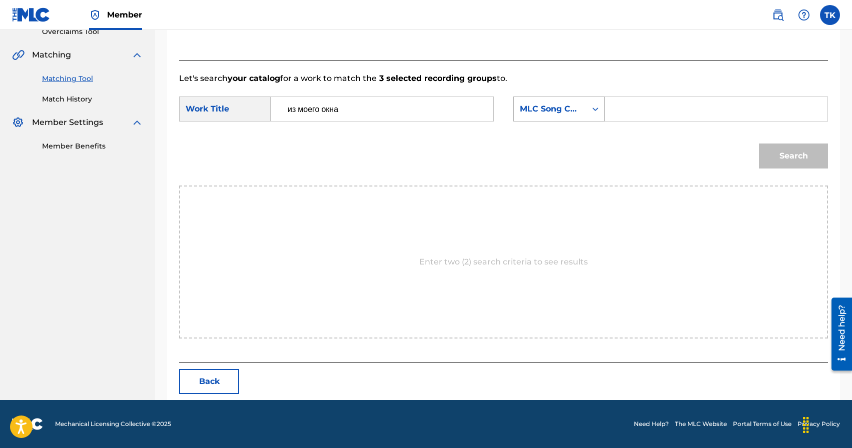
click at [567, 113] on div "MLC Song Code" at bounding box center [550, 109] width 61 height 12
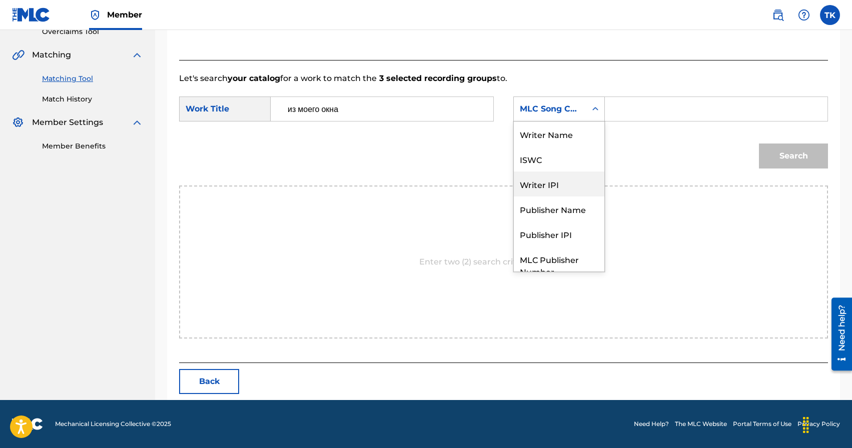
scroll to position [37, 0]
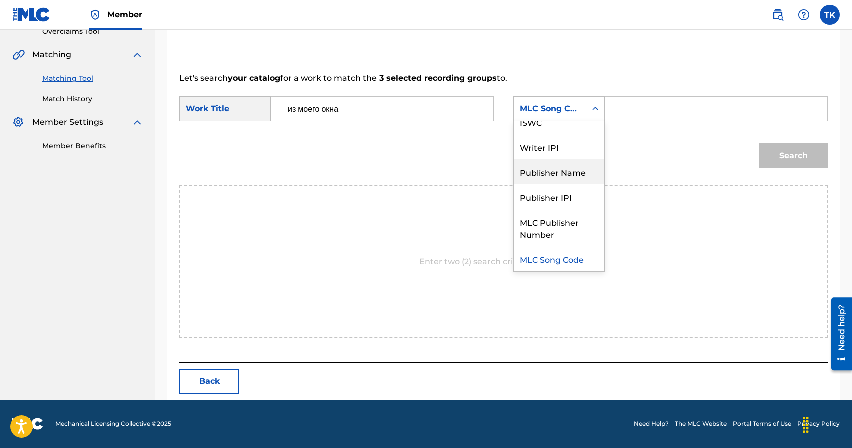
drag, startPoint x: 555, startPoint y: 177, endPoint x: 575, endPoint y: 159, distance: 26.9
click at [555, 177] on div "Publisher Name" at bounding box center [559, 172] width 91 height 25
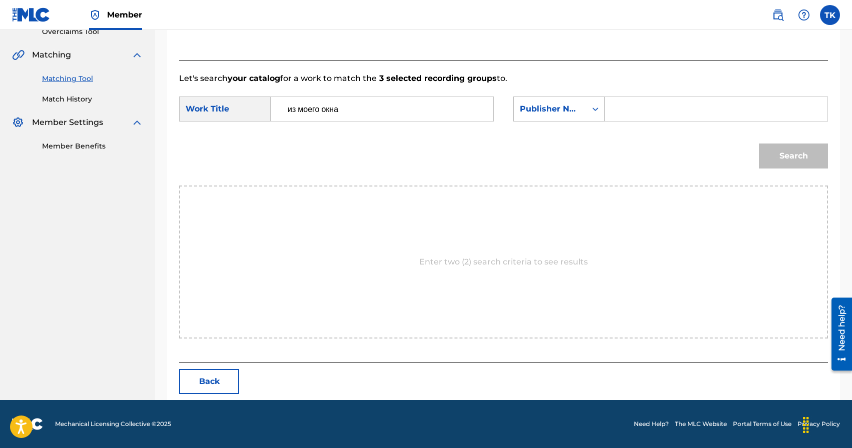
click at [626, 117] on input "Search Form" at bounding box center [716, 109] width 206 height 24
type input "INFINITY MUSIC"
click at [780, 150] on button "Search" at bounding box center [793, 156] width 69 height 25
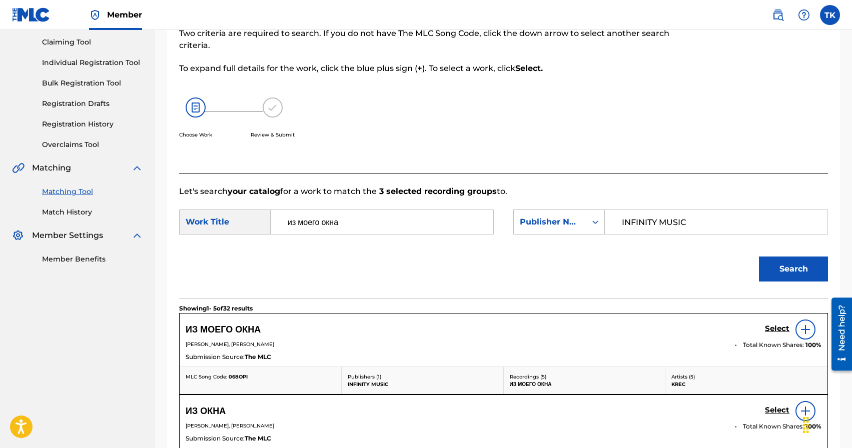
scroll to position [218, 0]
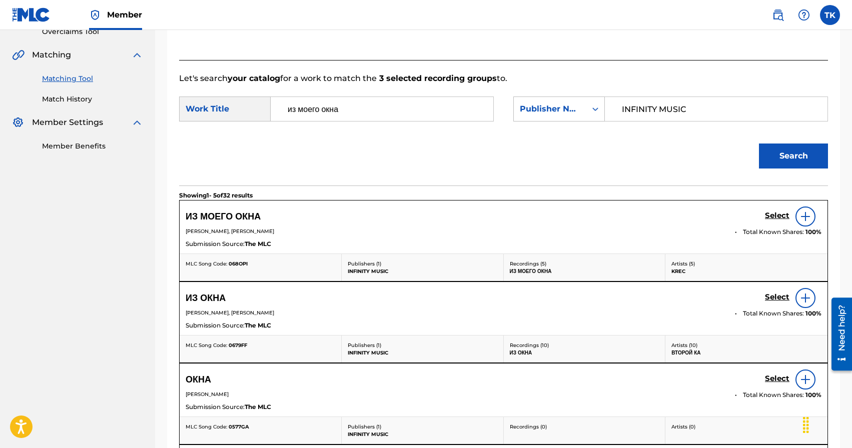
click at [774, 216] on h5 "Select" at bounding box center [777, 216] width 25 height 10
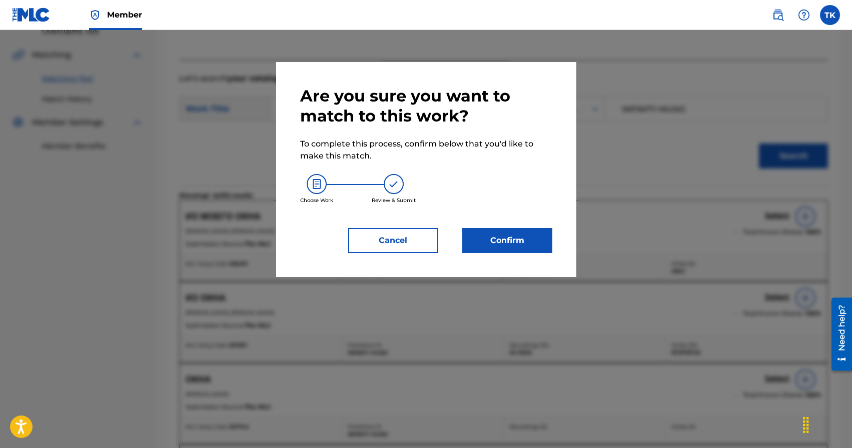
click at [528, 248] on button "Confirm" at bounding box center [507, 240] width 90 height 25
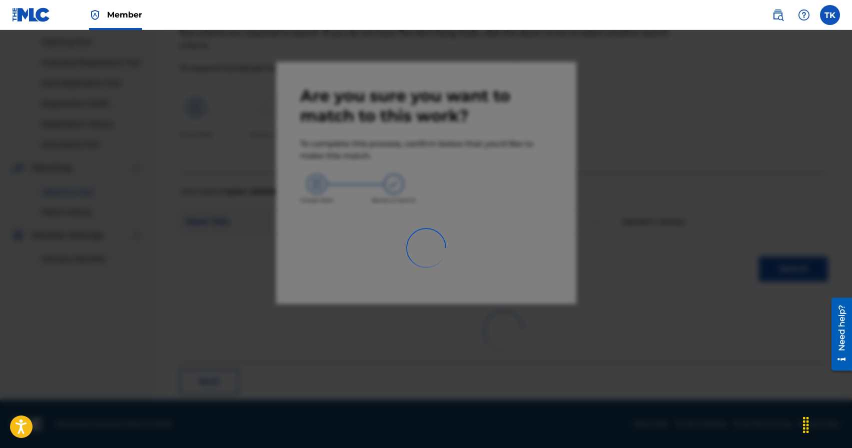
scroll to position [30, 0]
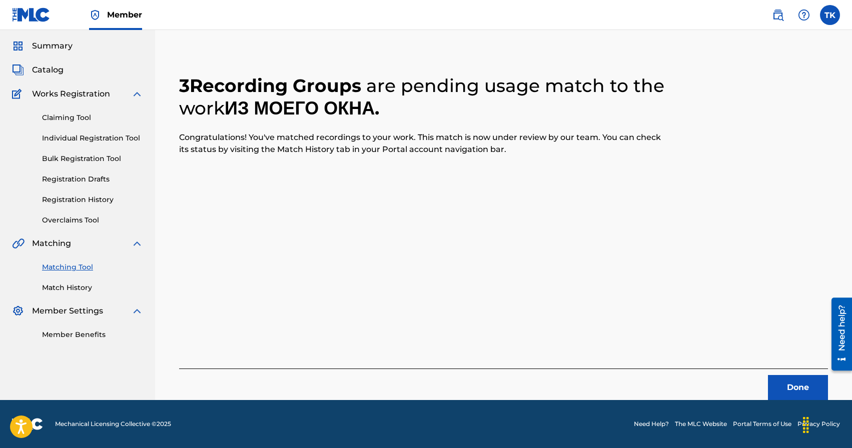
click at [787, 397] on button "Done" at bounding box center [798, 387] width 60 height 25
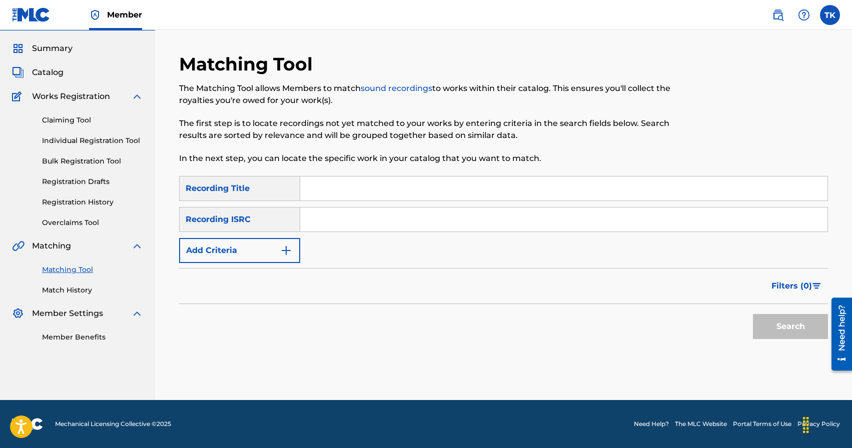
scroll to position [0, 0]
